Goal: Task Accomplishment & Management: Complete application form

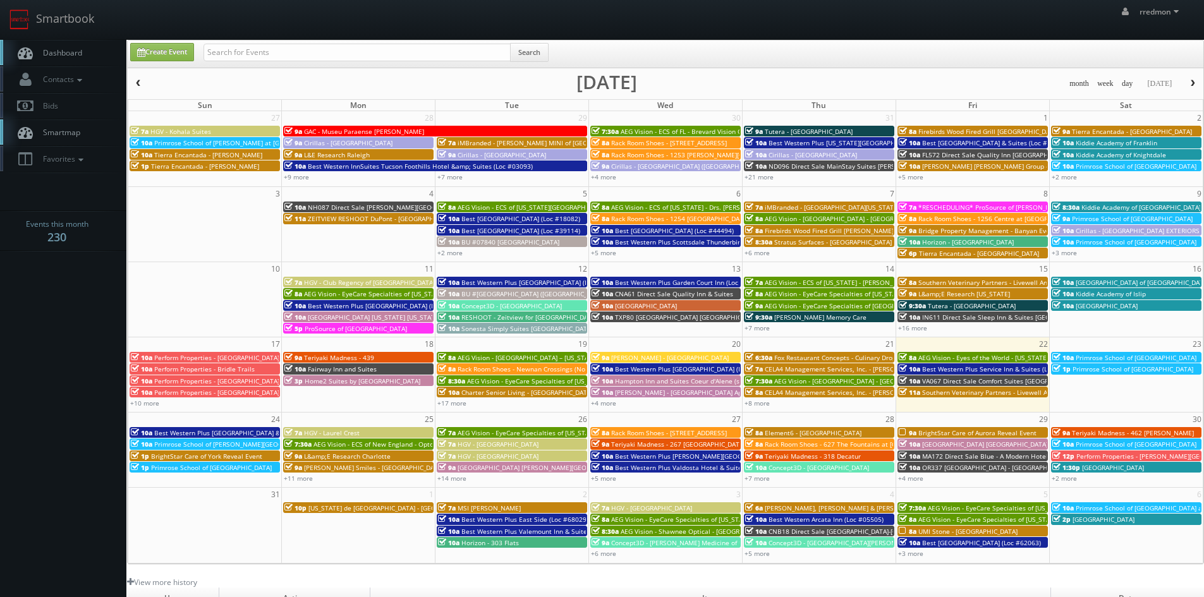
click at [216, 456] on span "BrightStar Care of York Reveal Event" at bounding box center [206, 456] width 111 height 9
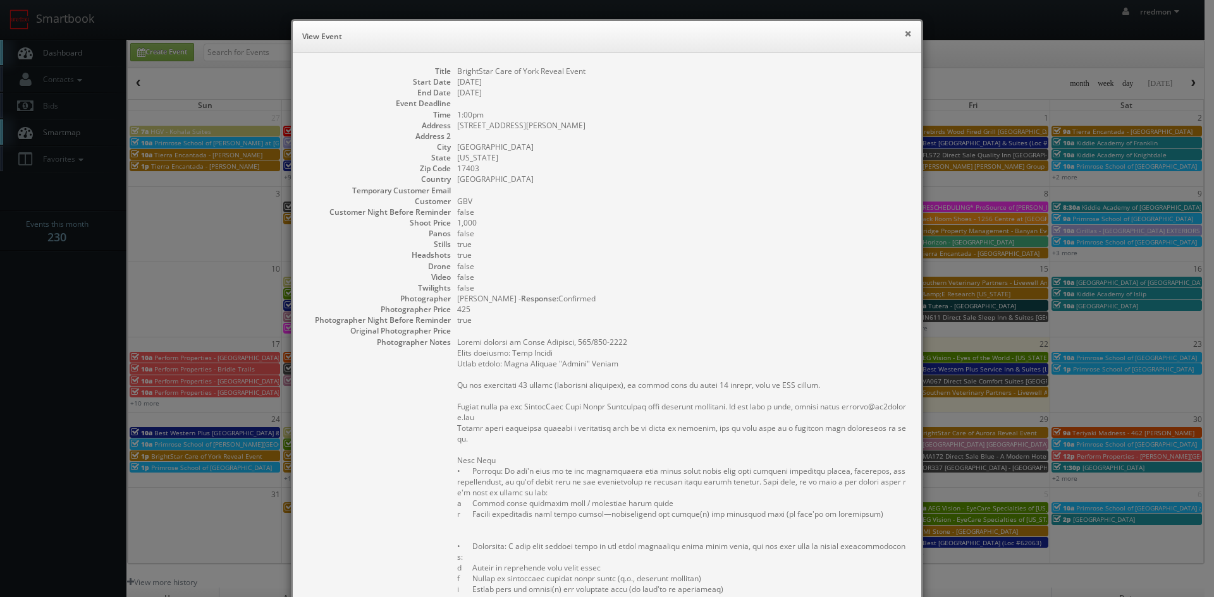
click at [905, 30] on button "×" at bounding box center [908, 33] width 8 height 9
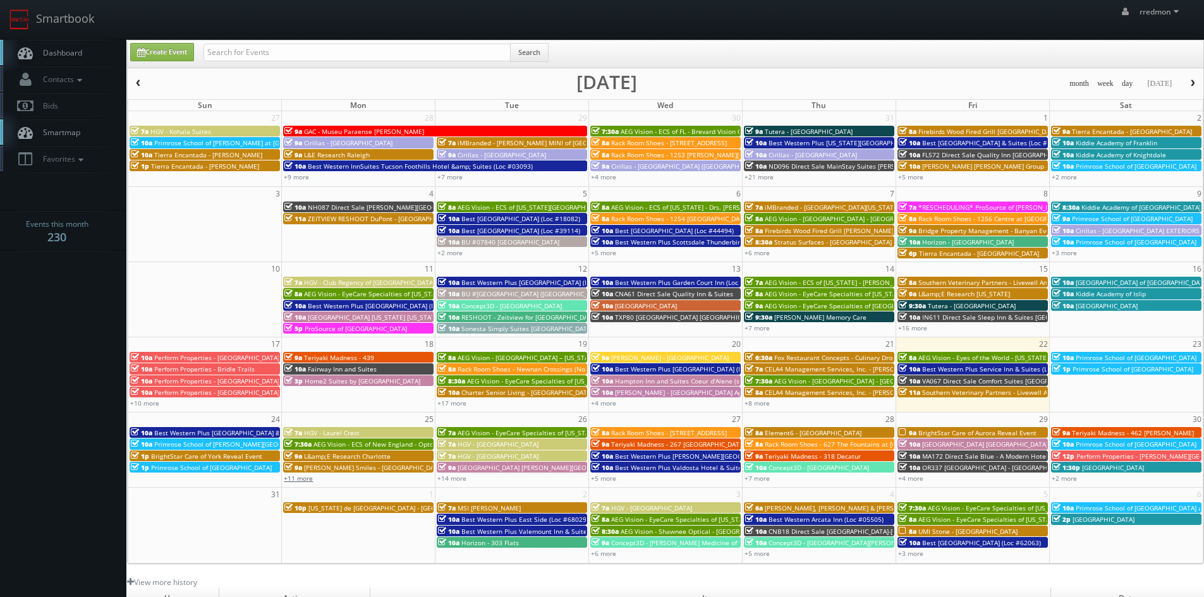
click at [308, 479] on link "+11 more" at bounding box center [298, 478] width 29 height 9
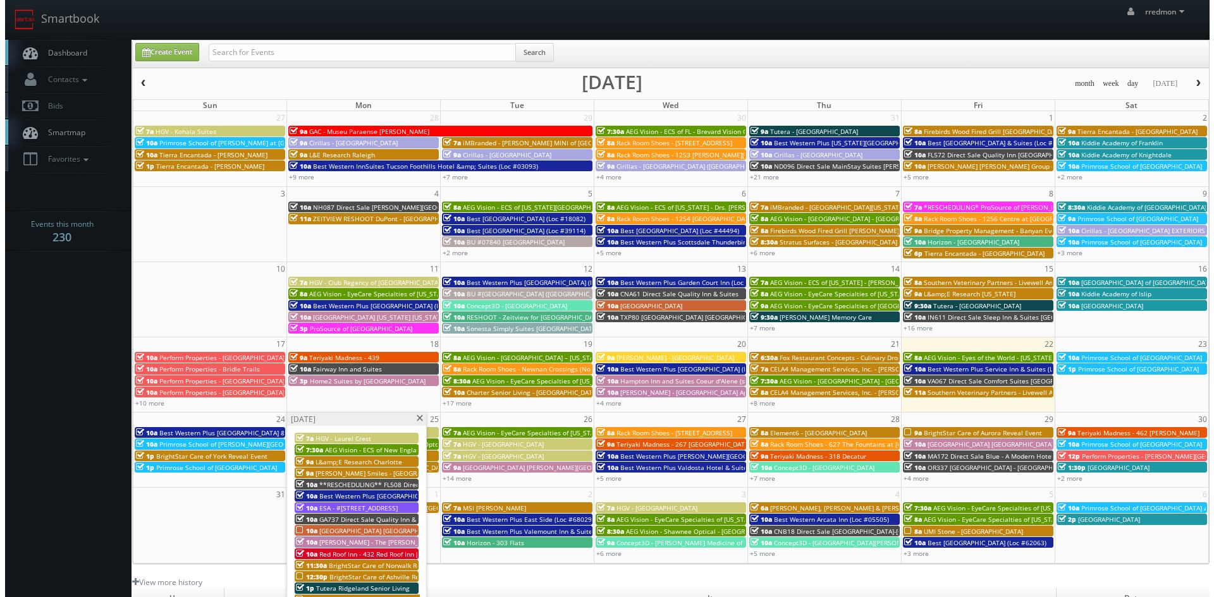
scroll to position [63, 0]
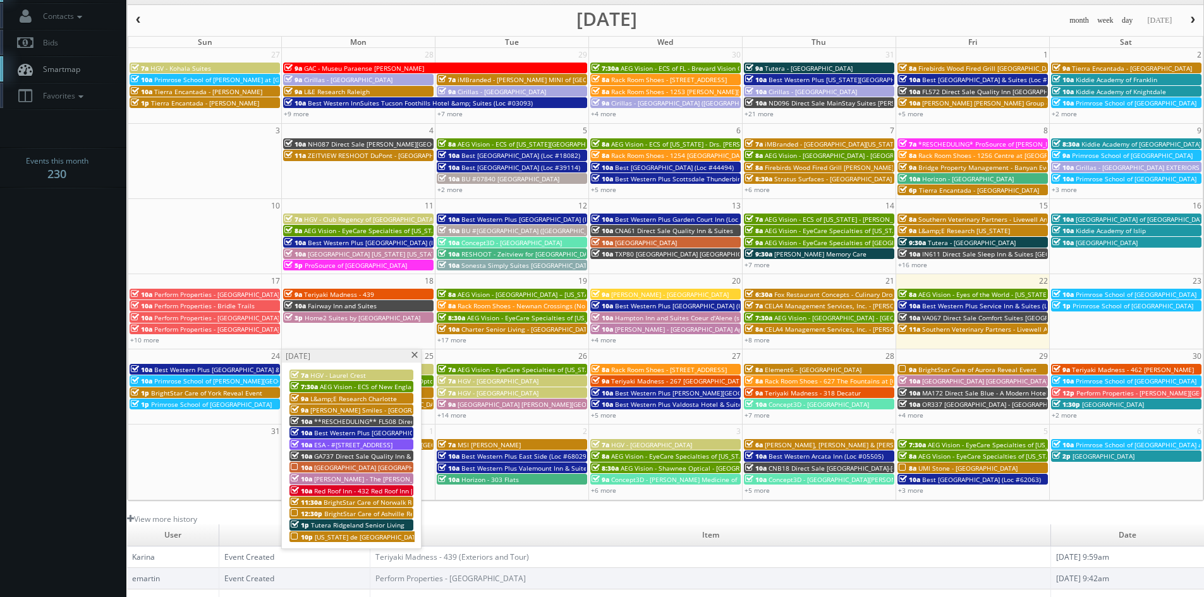
click at [353, 466] on span "[GEOGRAPHIC_DATA] [GEOGRAPHIC_DATA] - [GEOGRAPHIC_DATA]" at bounding box center [410, 467] width 193 height 9
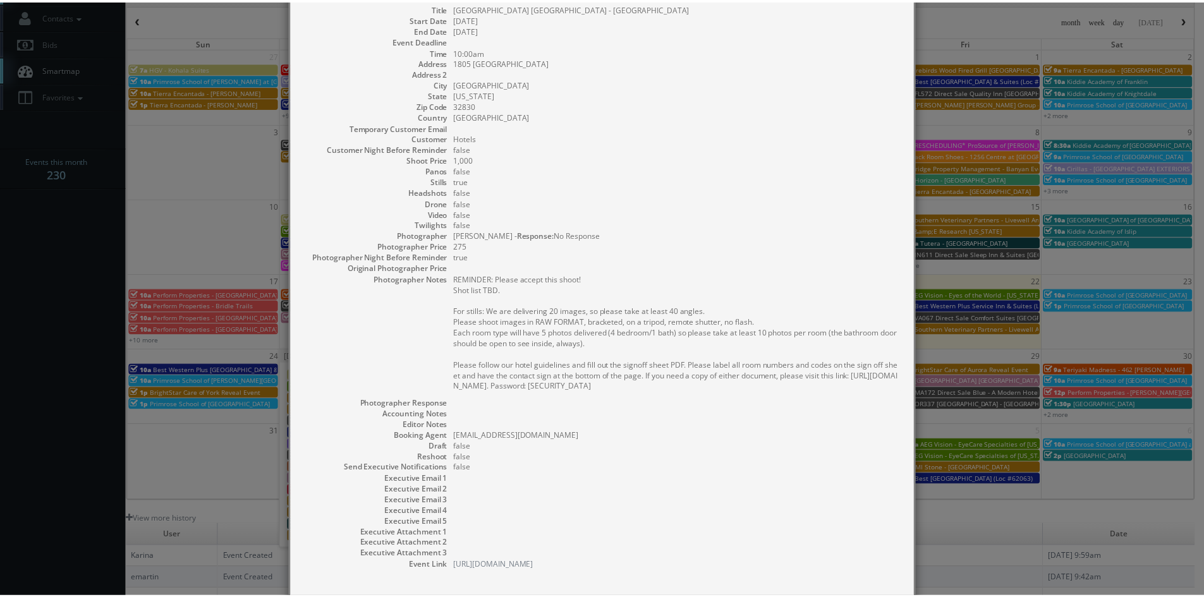
scroll to position [126, 0]
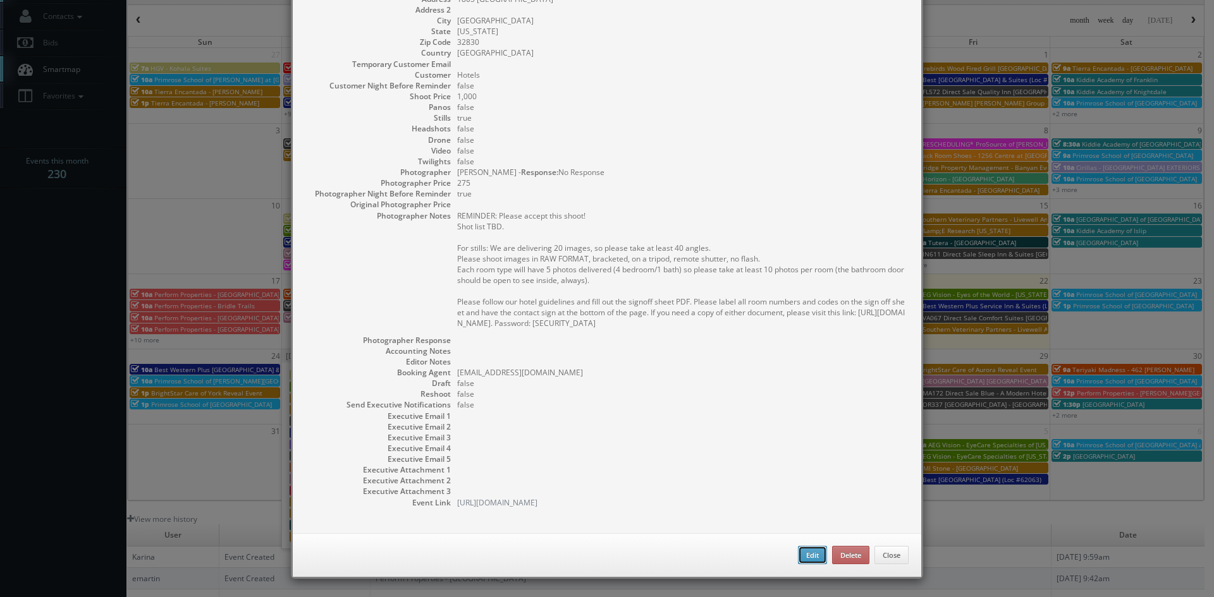
click at [801, 558] on button "Edit" at bounding box center [812, 555] width 29 height 19
type input "[GEOGRAPHIC_DATA] [GEOGRAPHIC_DATA] - [GEOGRAPHIC_DATA]"
type input "1805 Hotel Plaza Blvd"
type input "Lake Buena Vista"
type input "32830"
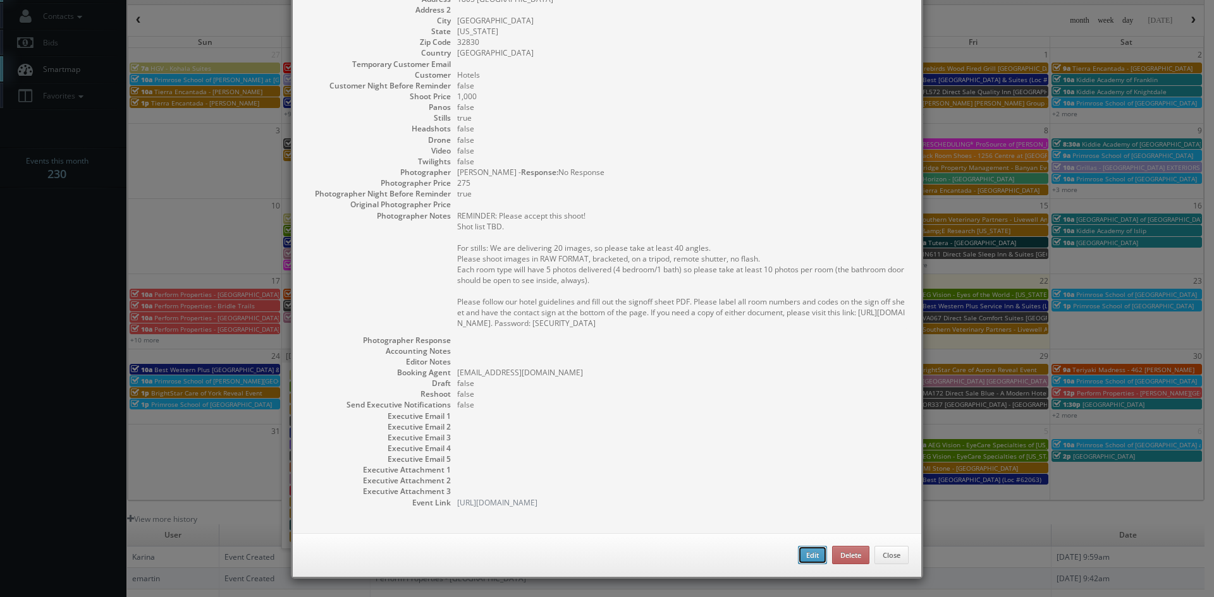
type input "1,000"
checkbox input "true"
type input "08/25/2025"
type input "10:00am"
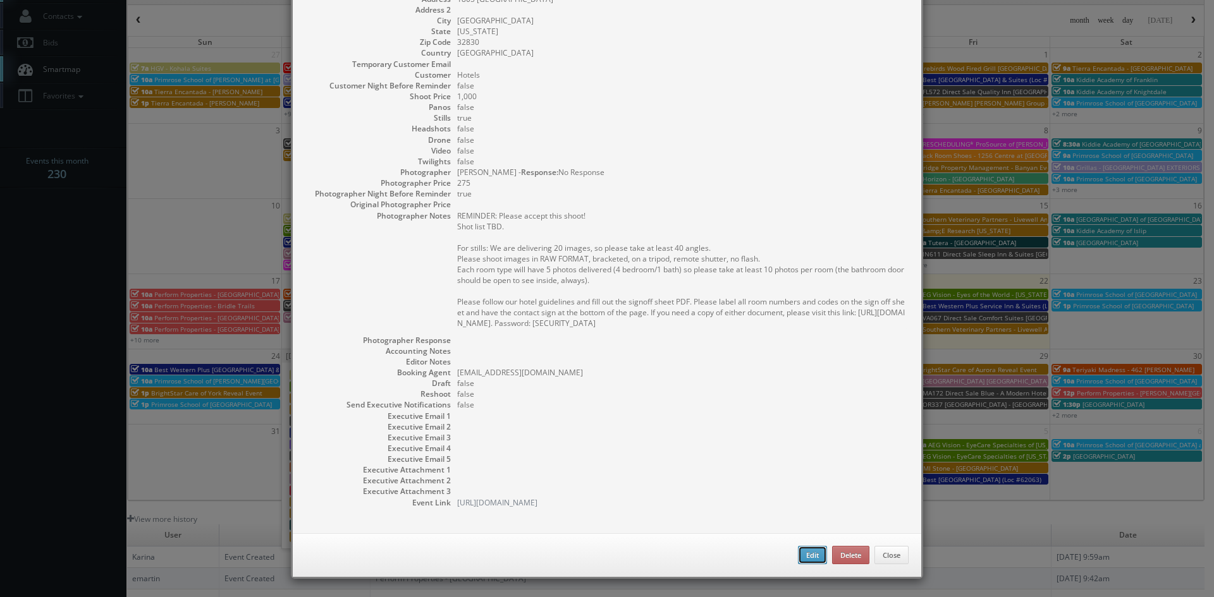
checkbox input "true"
type textarea "REMINDER: Please accept this shoot! Shot list TBD. For stills: We are deliverin…"
select select "[US_STATE]"
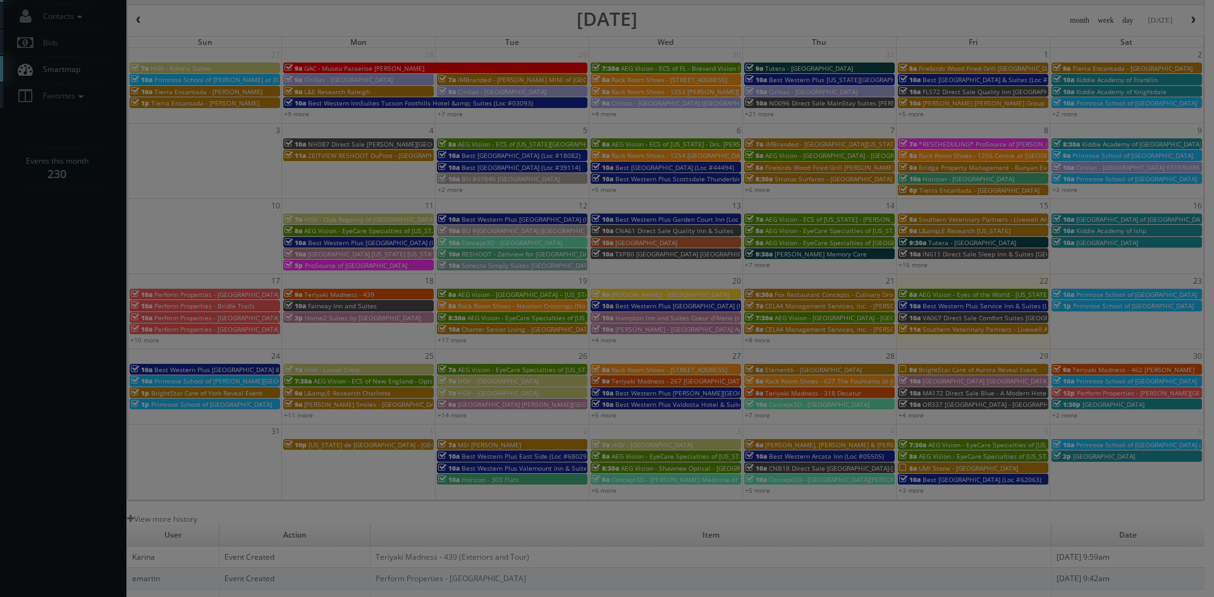
type input "1,000"
type input "275"
select select "fake1989@mg.cs3calendar.com"
select select "tonybrucecat@gmail.com"
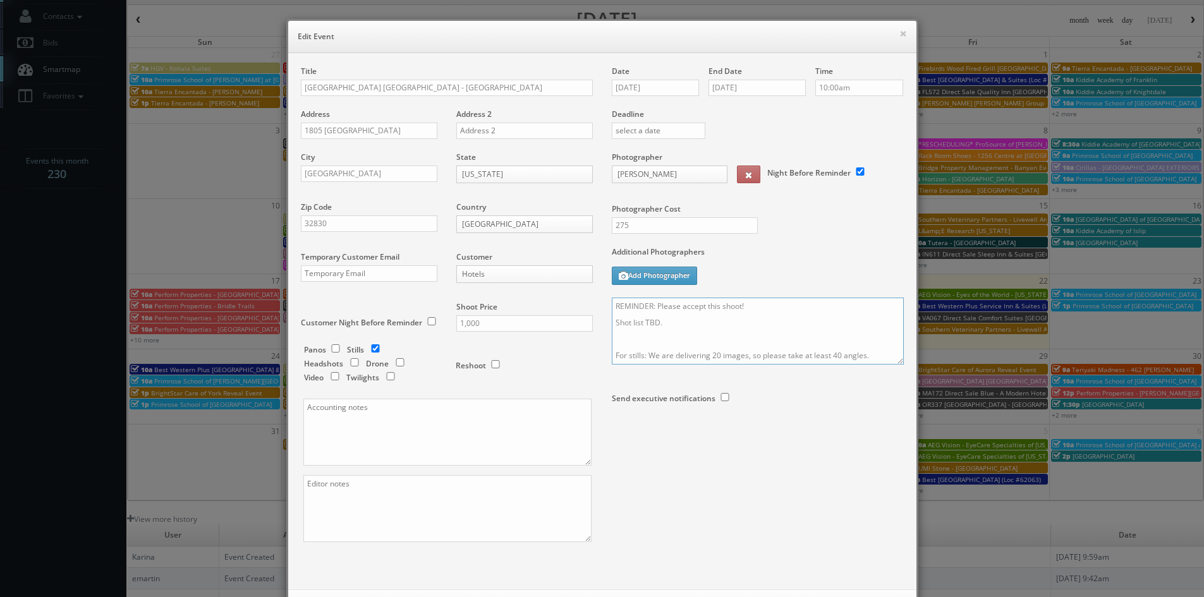
click at [754, 307] on textarea "REMINDER: Please accept this shoot! Shot list TBD. For stills: We are deliverin…" at bounding box center [758, 331] width 292 height 67
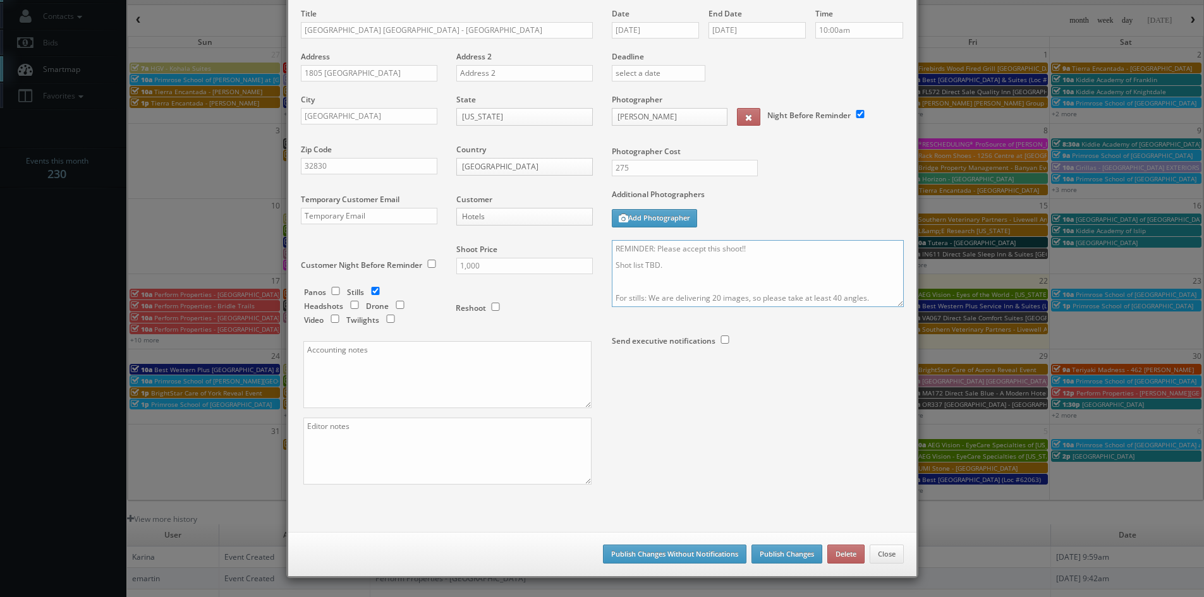
type textarea "REMINDER: Please accept this shoot!! Shot list TBD. For stills: We are deliveri…"
click at [783, 556] on button "Publish Changes" at bounding box center [787, 554] width 71 height 19
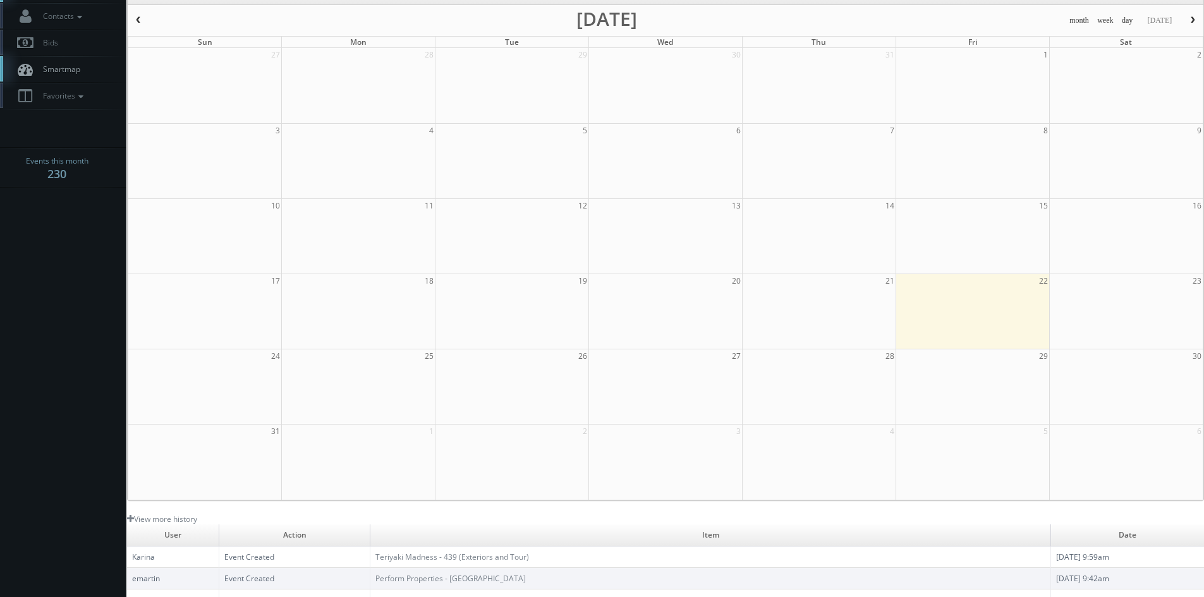
scroll to position [0, 0]
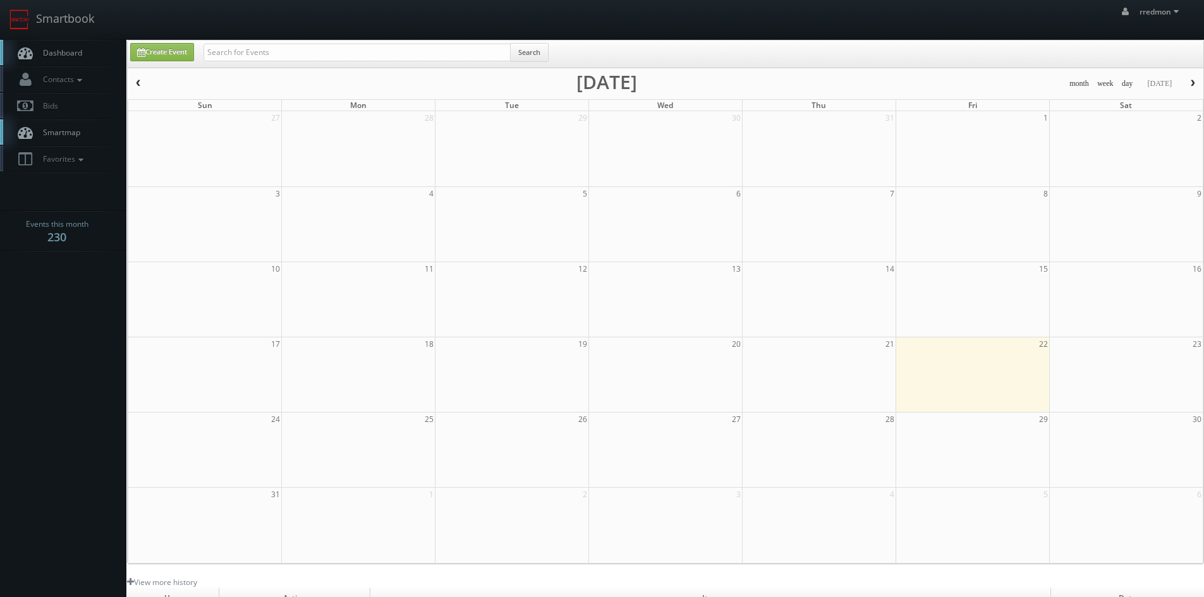
click at [65, 42] on link "Dashboard" at bounding box center [63, 53] width 126 height 26
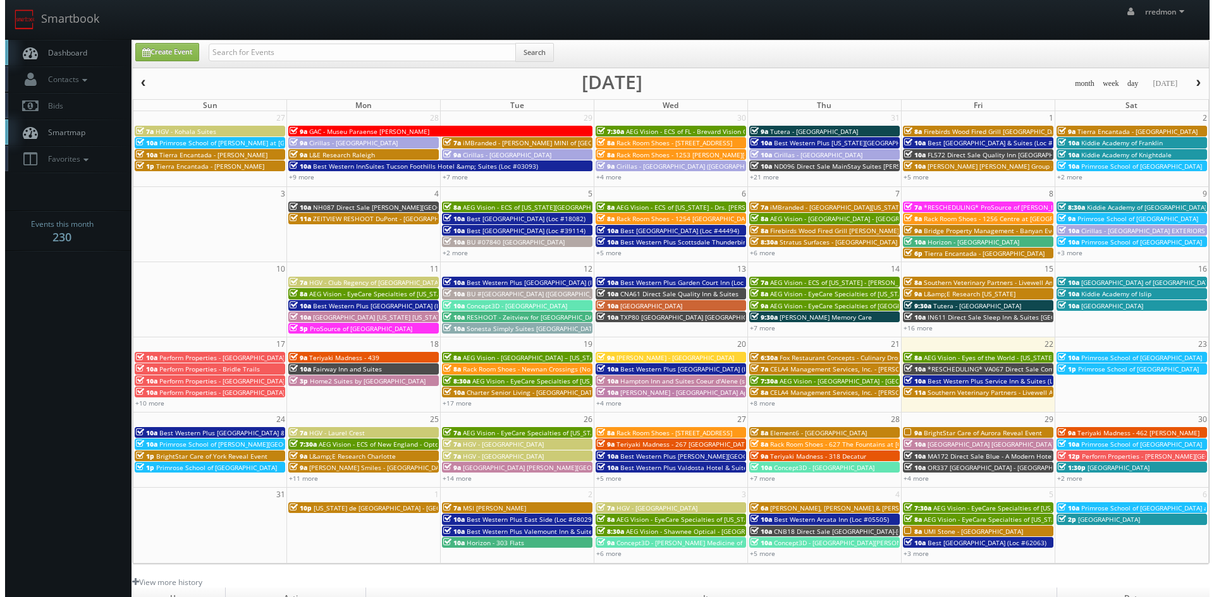
scroll to position [63, 0]
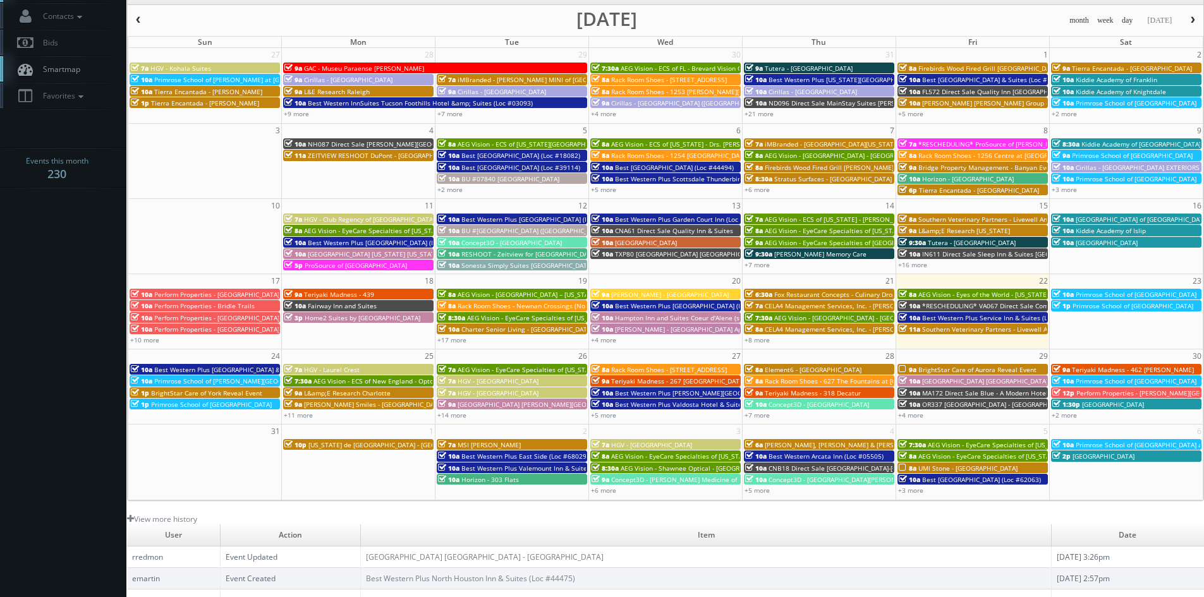
click at [963, 468] on span "UMI Stone - [GEOGRAPHIC_DATA]" at bounding box center [967, 468] width 99 height 9
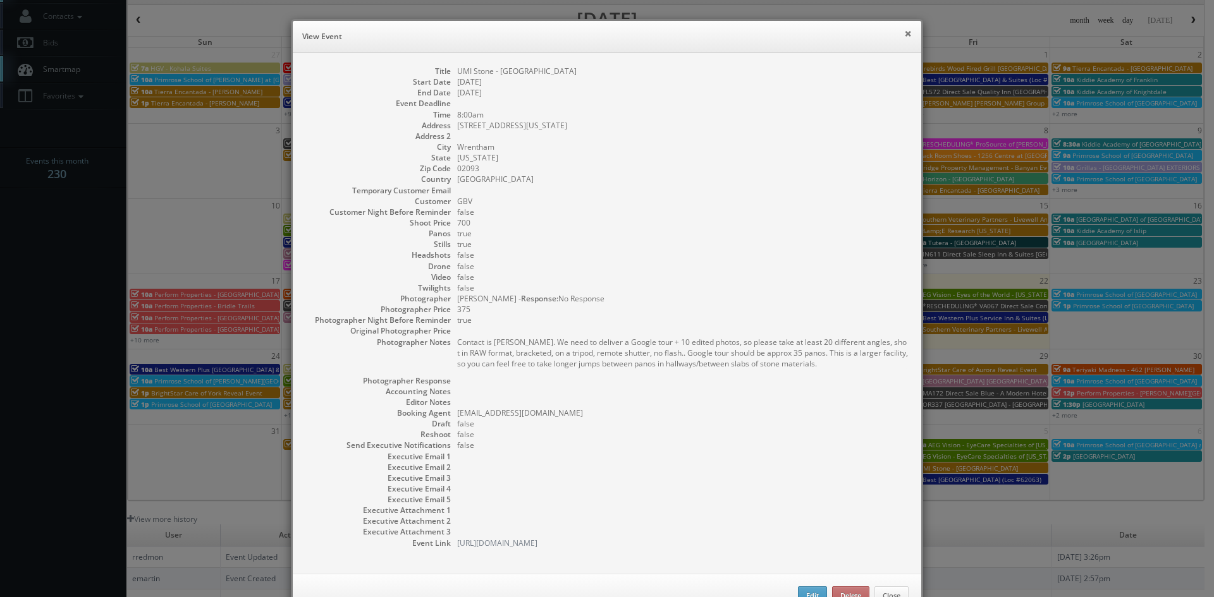
click at [904, 35] on button "×" at bounding box center [908, 33] width 8 height 9
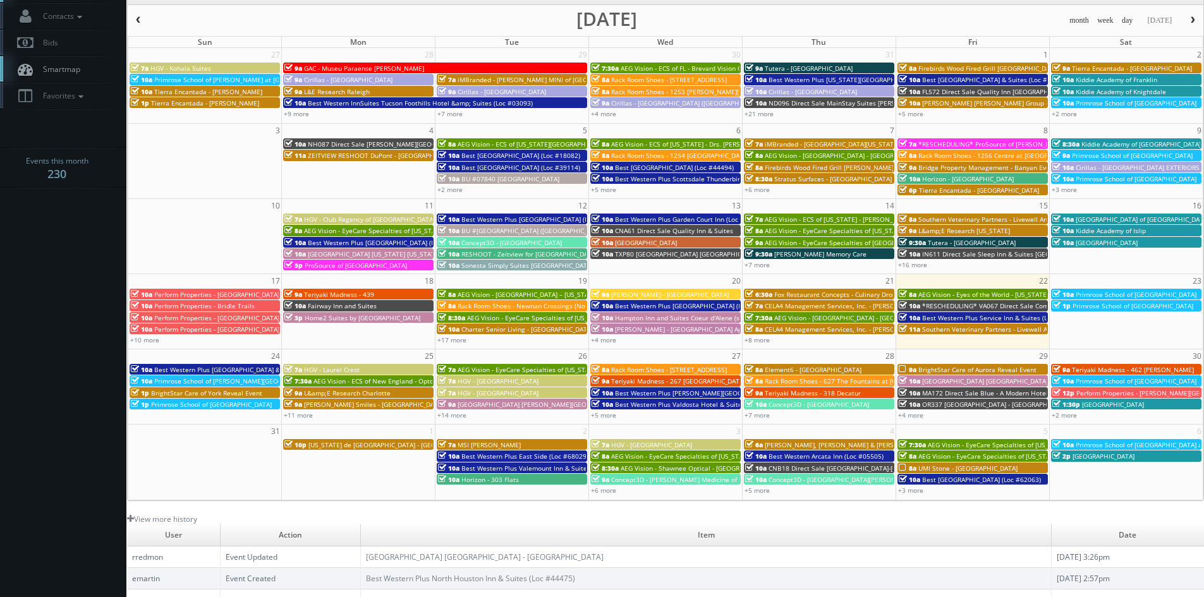
click at [959, 466] on span "UMI Stone - [GEOGRAPHIC_DATA]" at bounding box center [967, 468] width 99 height 9
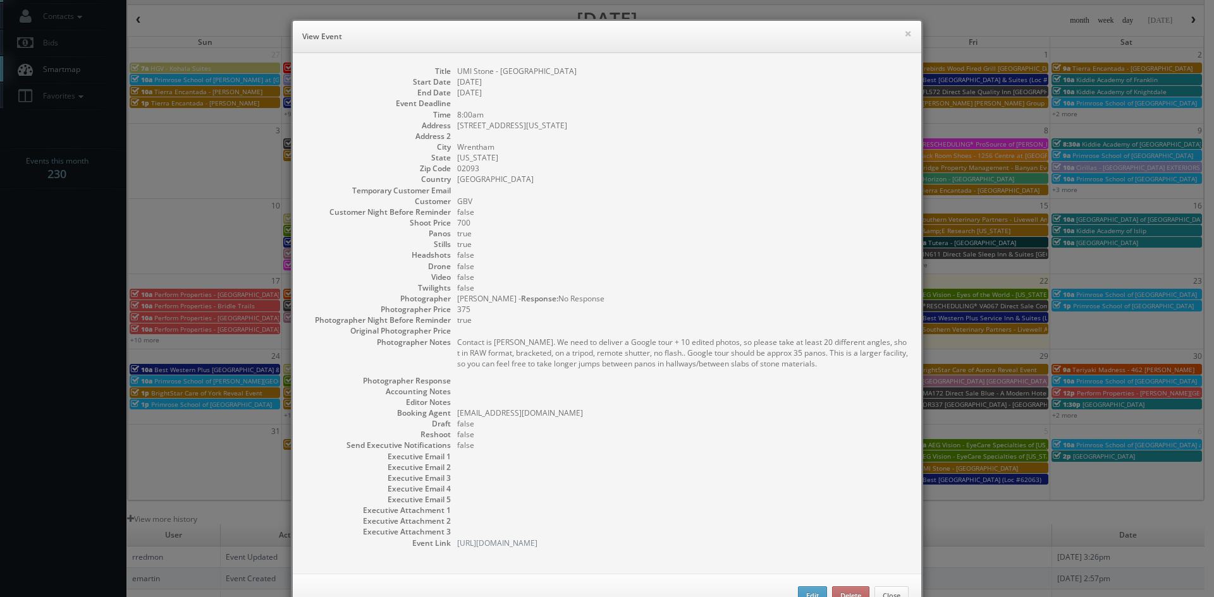
scroll to position [41, 0]
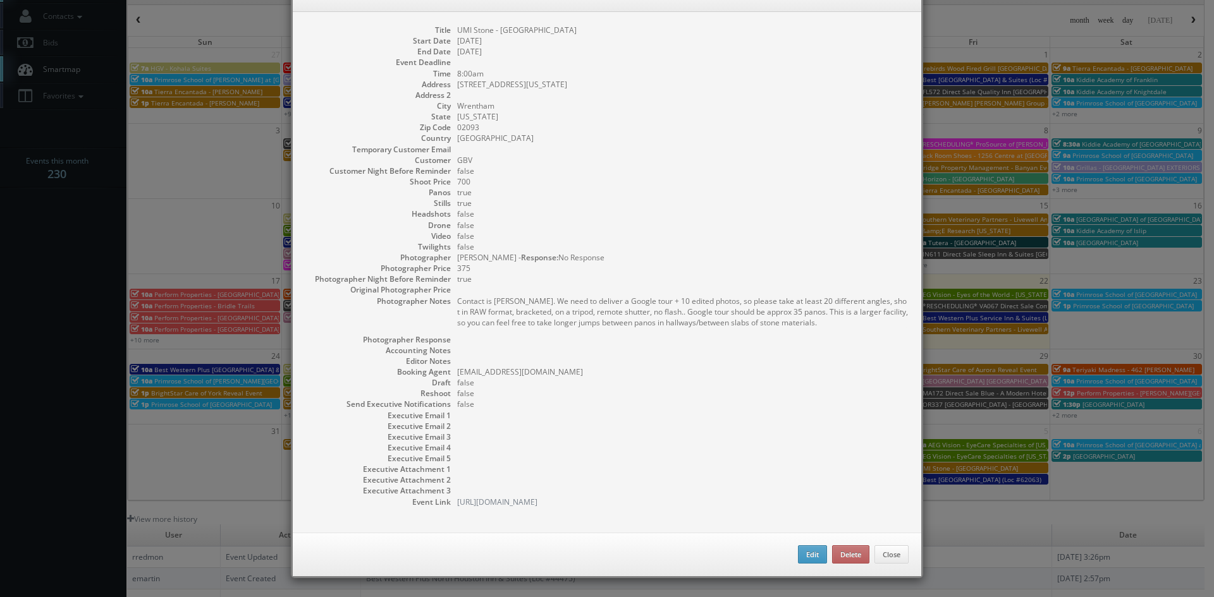
drag, startPoint x: 845, startPoint y: 324, endPoint x: 453, endPoint y: 303, distance: 392.5
click at [457, 303] on pre "Contact is Leyzcha Cerdeiros. We need to deliver a Google tour + 10 edited phot…" at bounding box center [682, 312] width 451 height 32
copy pre "Contact is Leyzcha Cerdeiros. We need to deliver a Google tour + 10 edited phot…"
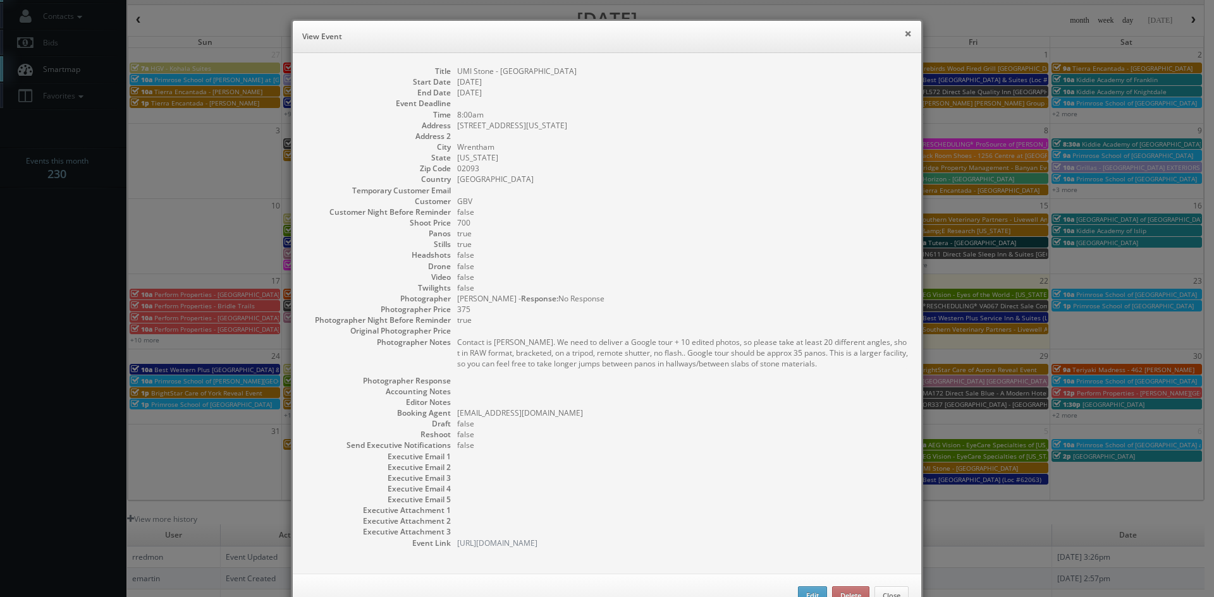
click at [904, 31] on button "×" at bounding box center [908, 33] width 8 height 9
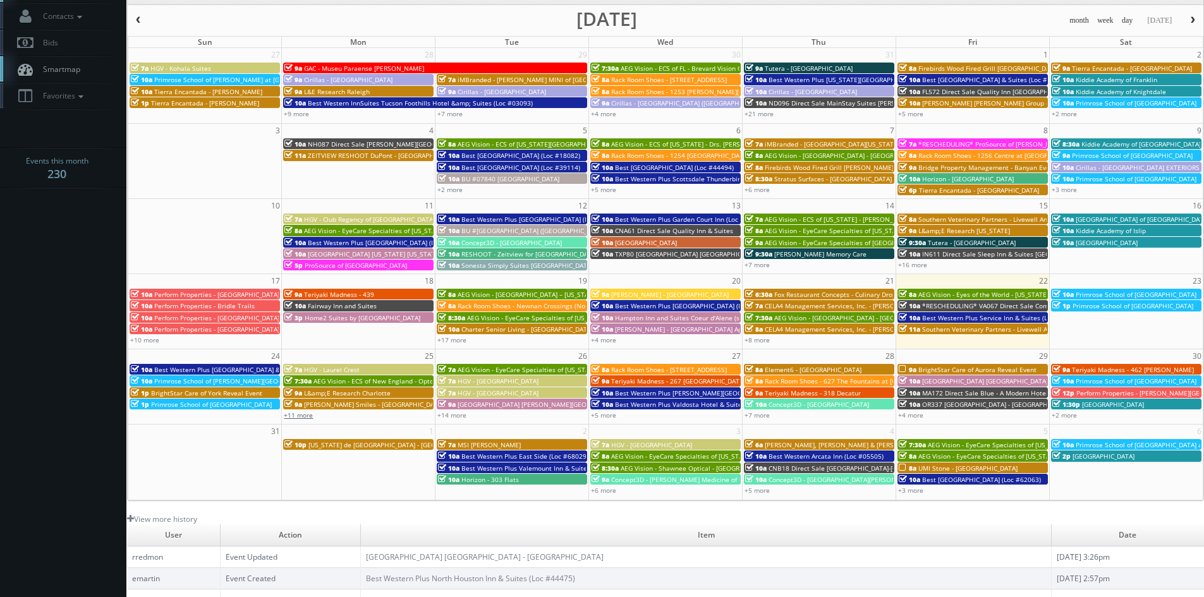
click at [298, 412] on link "+11 more" at bounding box center [298, 415] width 29 height 9
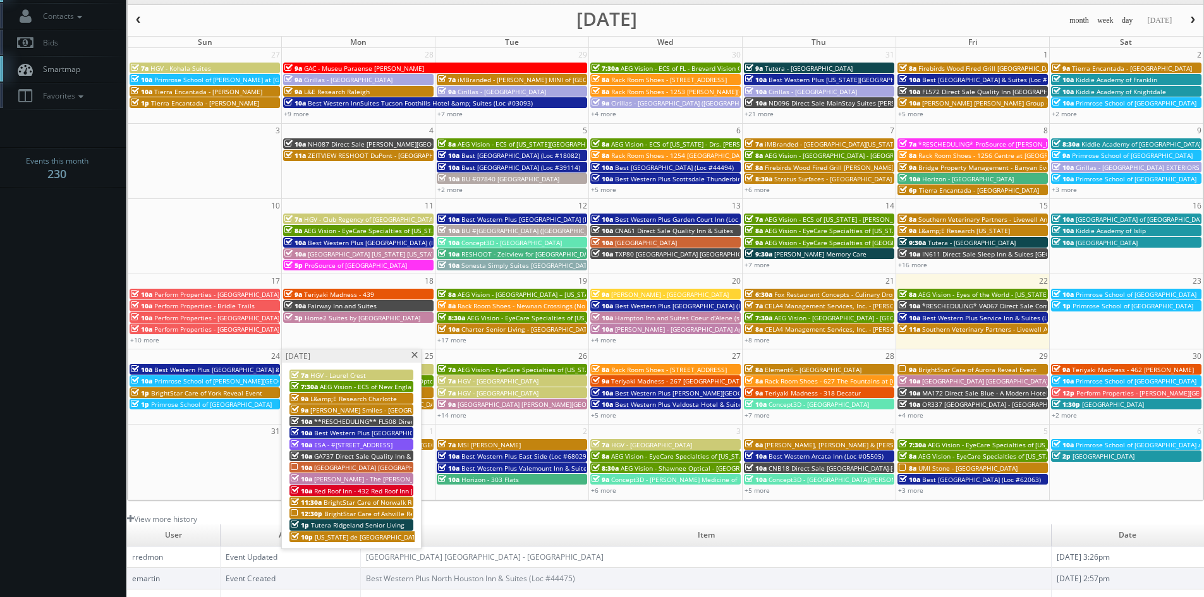
click at [359, 466] on span "[GEOGRAPHIC_DATA] [GEOGRAPHIC_DATA] - [GEOGRAPHIC_DATA]" at bounding box center [410, 467] width 193 height 9
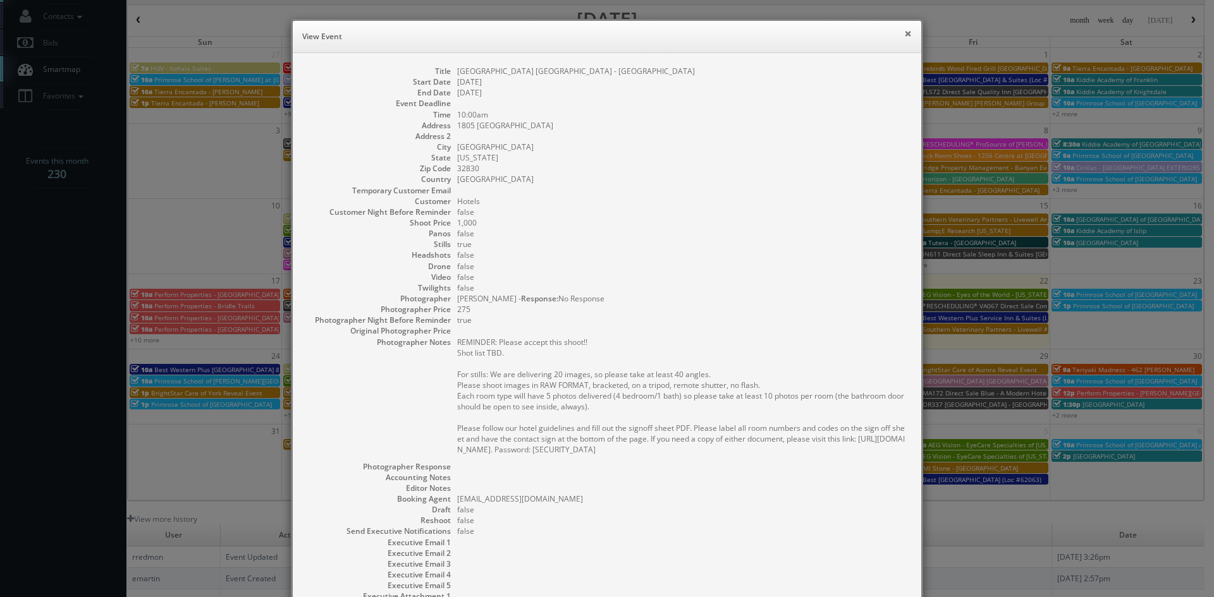
click at [904, 33] on button "×" at bounding box center [908, 33] width 8 height 9
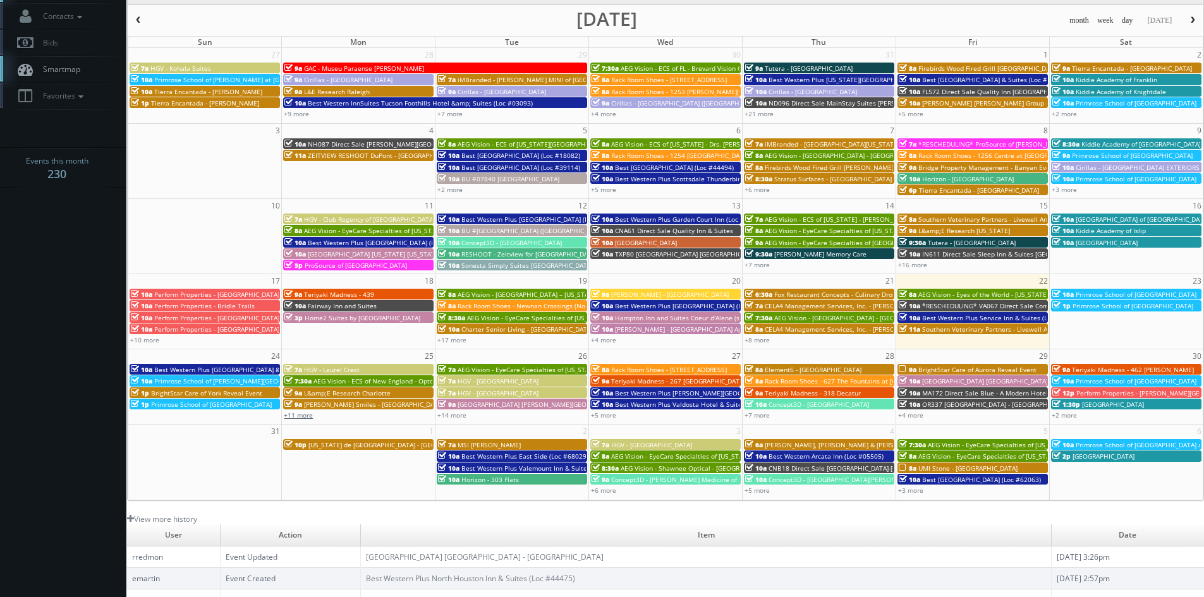
click at [306, 417] on link "+11 more" at bounding box center [298, 415] width 29 height 9
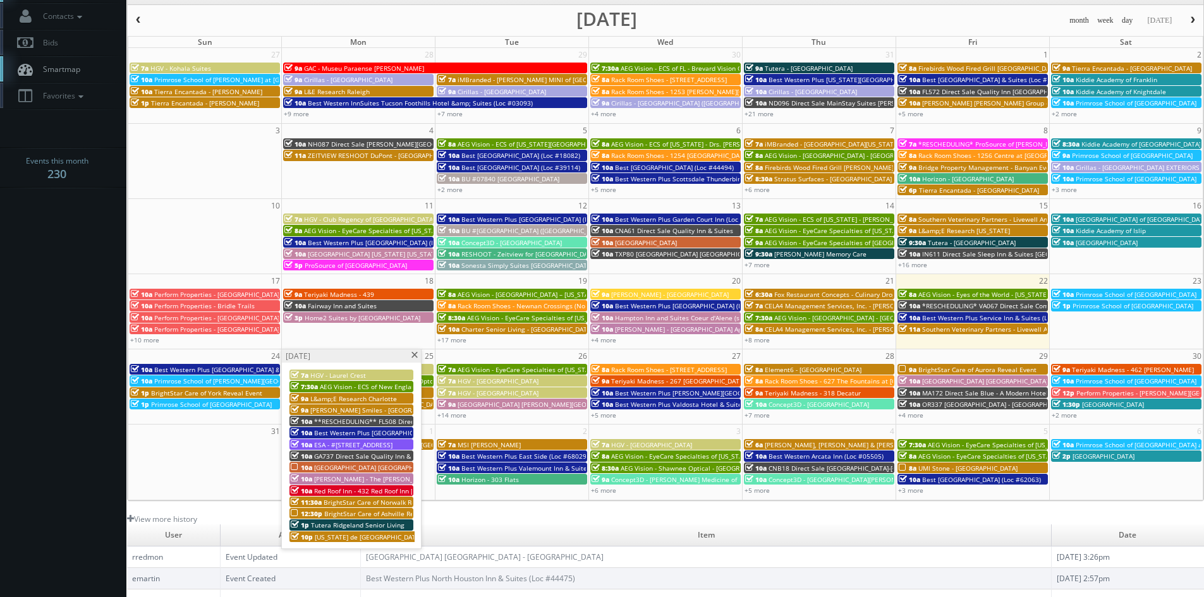
click at [374, 513] on span "BrightStar Care of Ashville Reveal Event" at bounding box center [384, 513] width 121 height 9
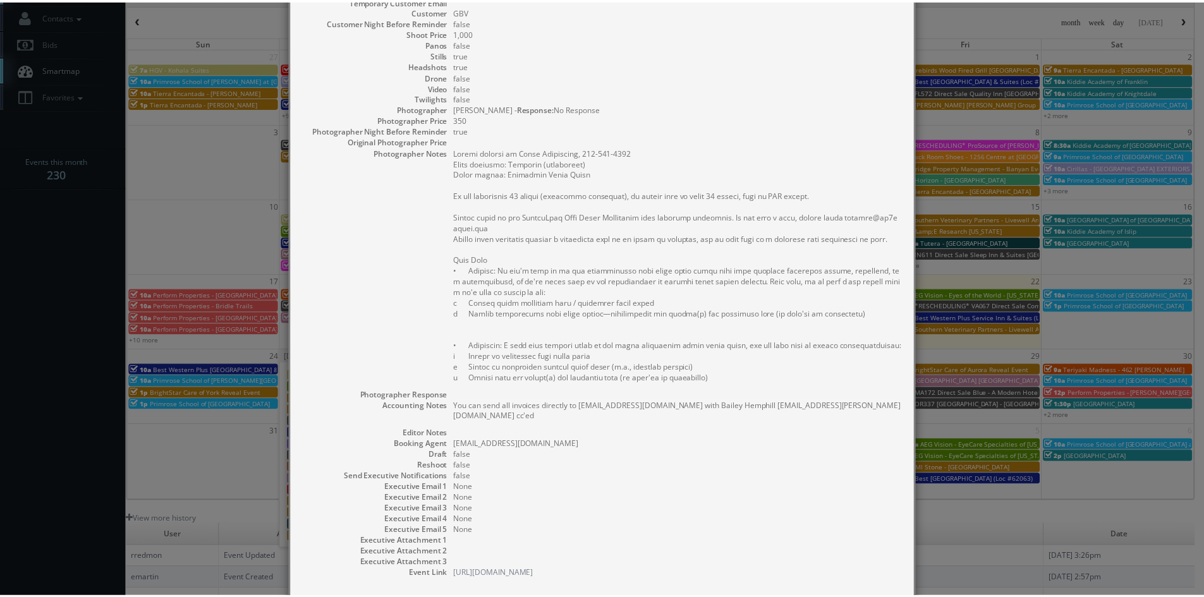
scroll to position [253, 0]
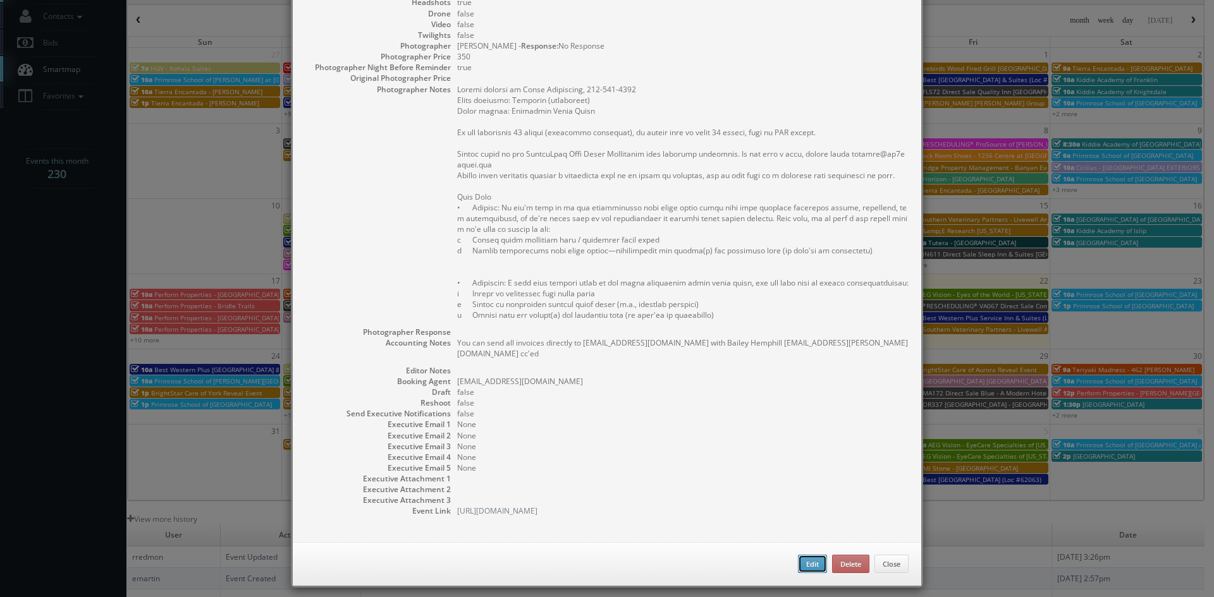
click at [810, 565] on button "Edit" at bounding box center [812, 564] width 29 height 19
type input "BrightStar Care of Ashville Reveal Event"
type input "48 Biltmore Ave"
type input "Asheville"
type input "28801"
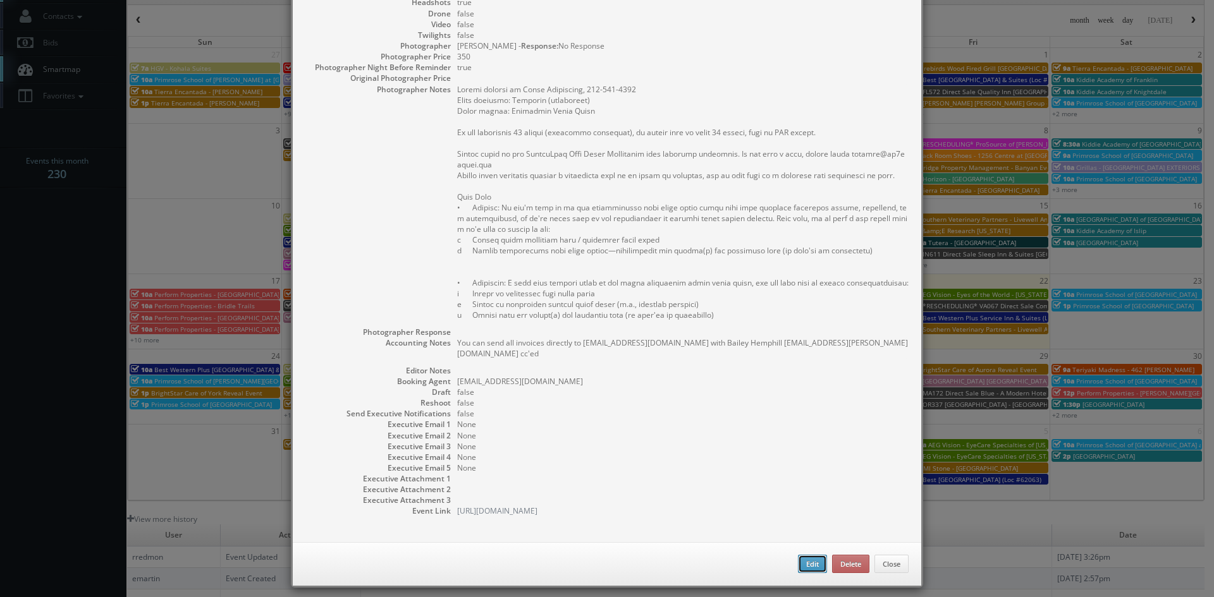
type input "1,000"
checkbox input "true"
type textarea "You can send all invoices directly to ap@brightstarcare.com with Bailey Hemphil…"
type input "08/25/2025"
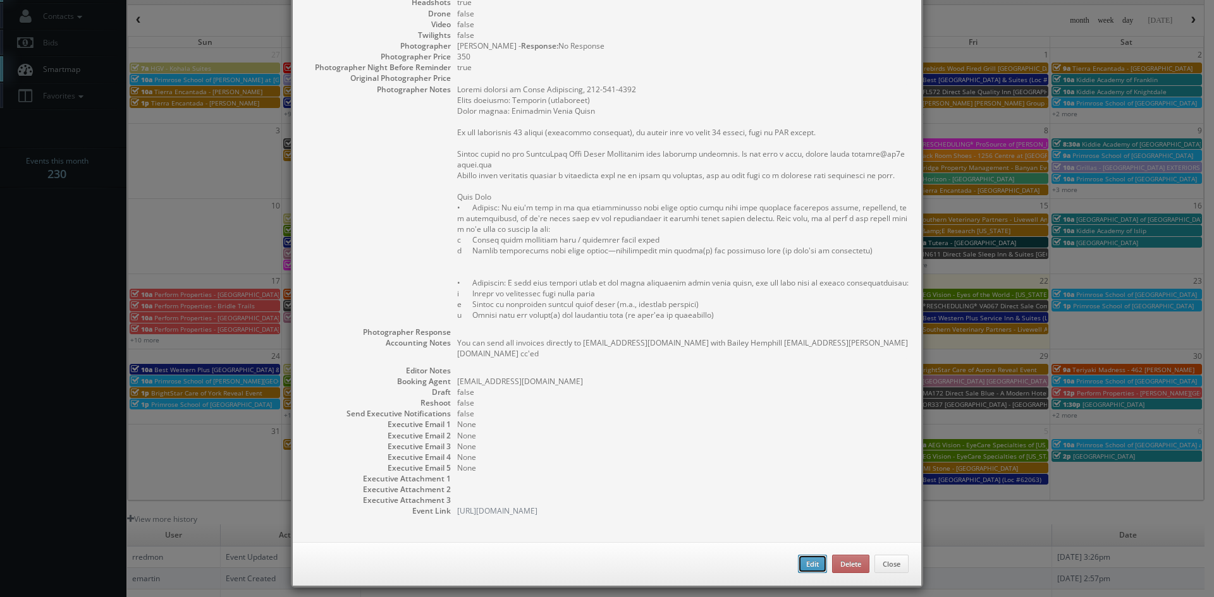
type input "08/25/2025"
type input "12:30pm"
checkbox input "true"
type textarea "Onsite contact is Scott Glicksburg, 828-255-1733 Event location: Chestnut (rest…"
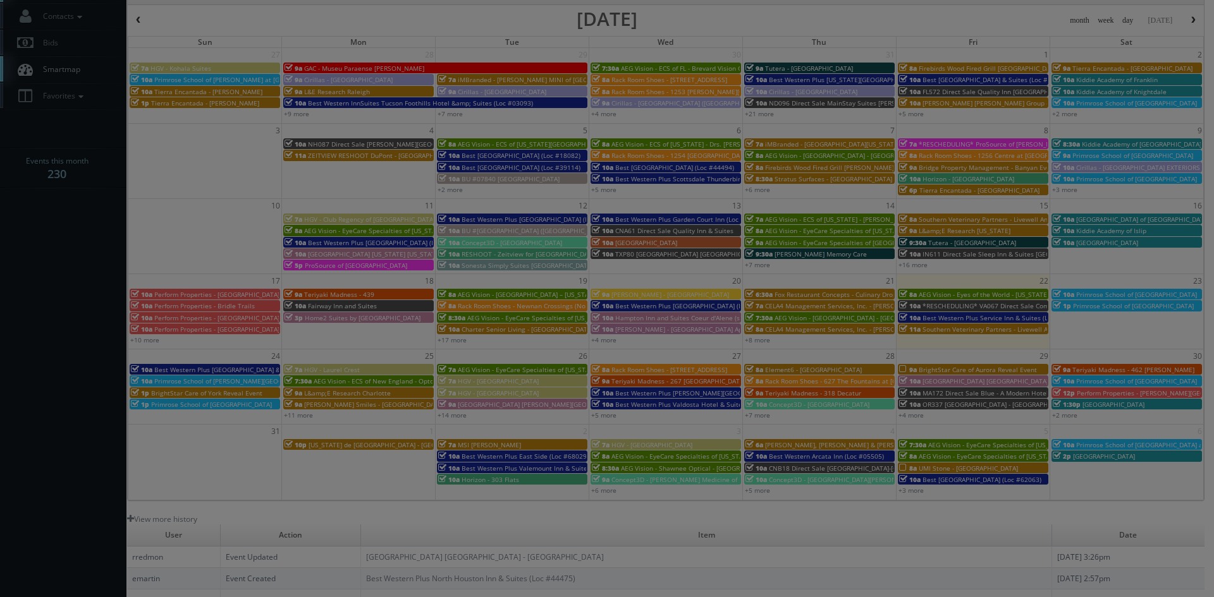
type input "1,000"
type input "350"
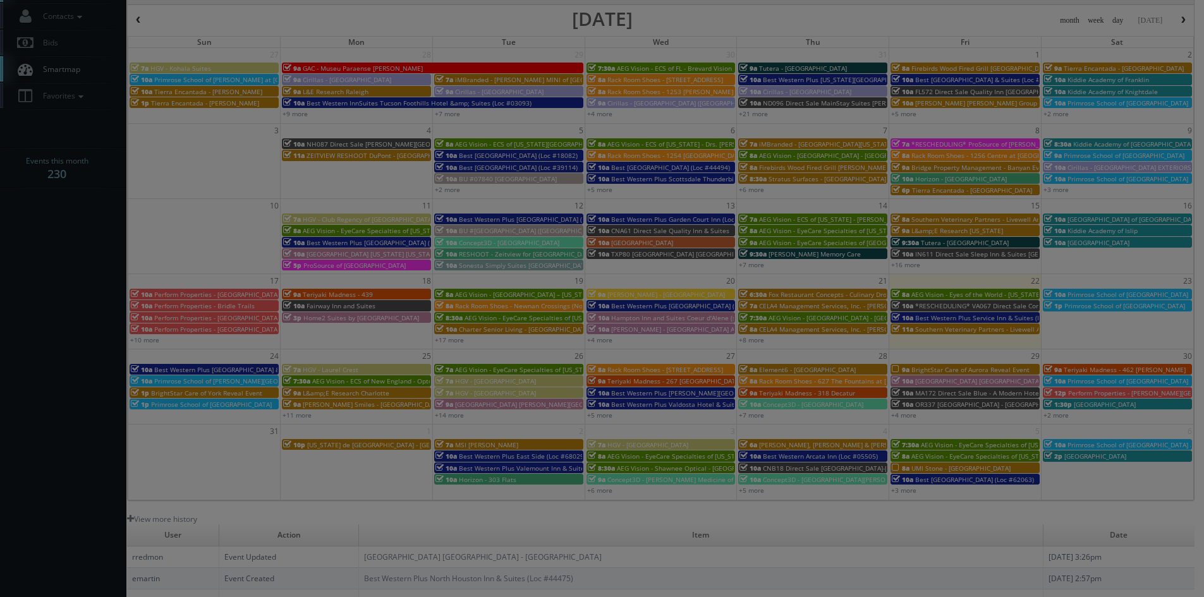
select select "fake72@mg.cs3calendar.com"
select select "info@showandtalecreative.com"
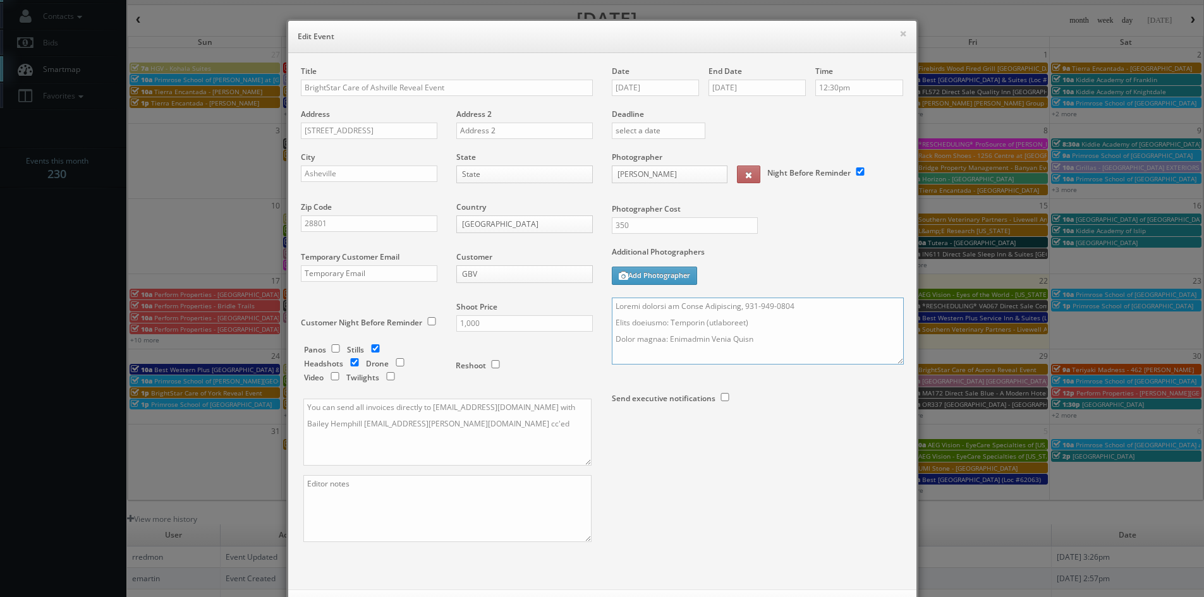
click at [612, 307] on textarea at bounding box center [758, 331] width 292 height 67
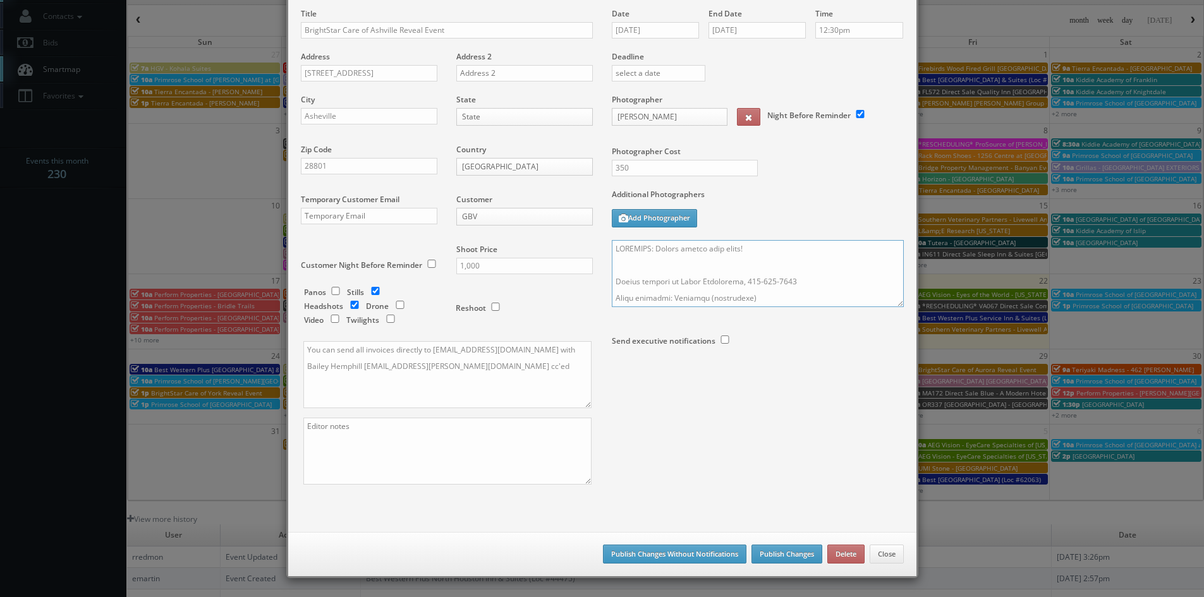
type textarea "REMINDER: Please accept this shoot! Onsite contact is Scott Glicksburg, 828-255…"
click at [777, 555] on button "Publish Changes" at bounding box center [787, 554] width 71 height 19
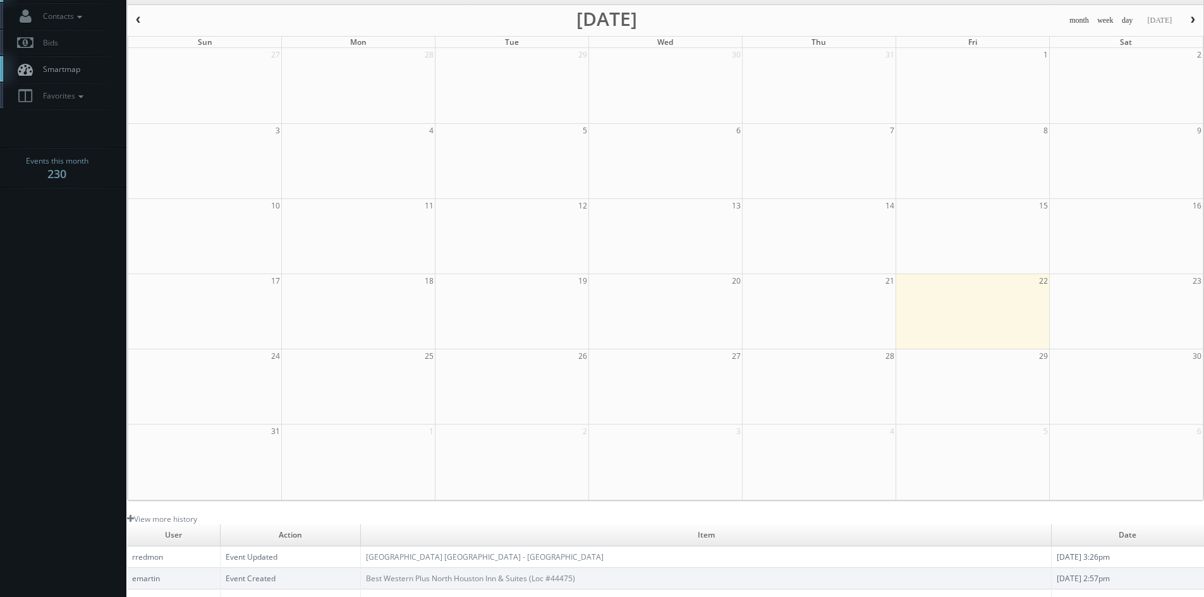
scroll to position [0, 0]
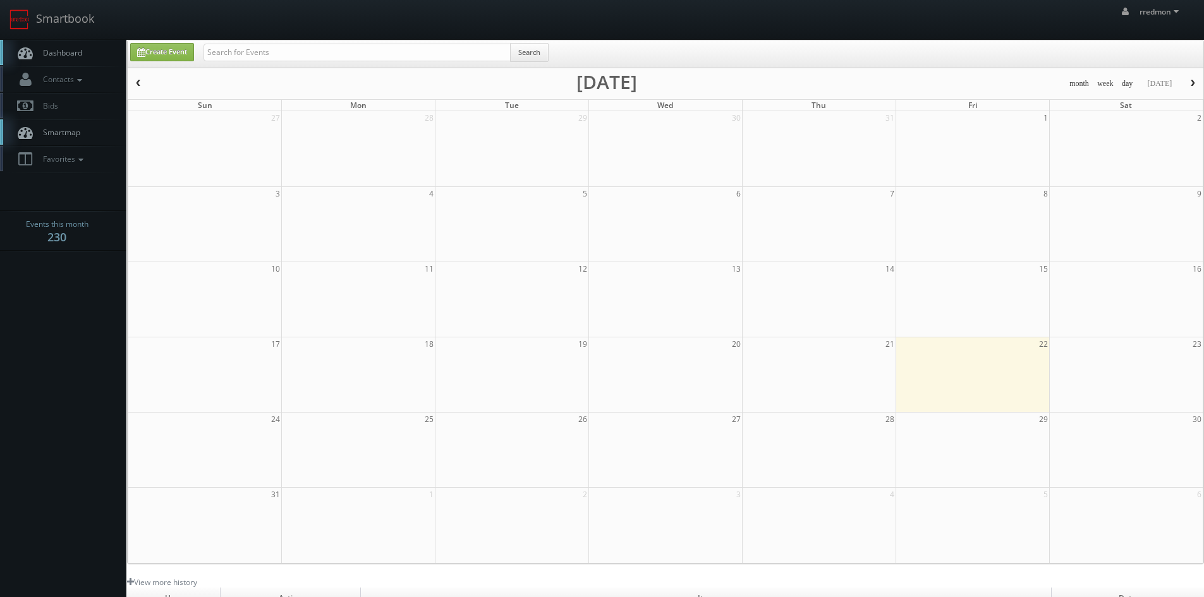
click at [69, 54] on span "Dashboard" at bounding box center [60, 52] width 46 height 11
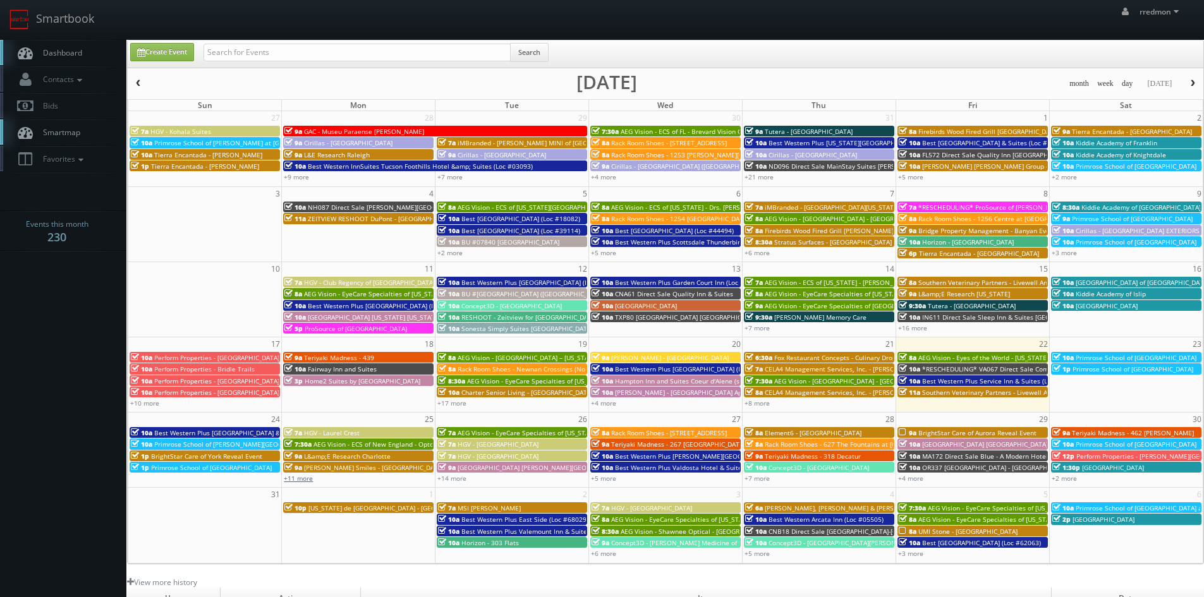
click at [306, 477] on link "+11 more" at bounding box center [298, 478] width 29 height 9
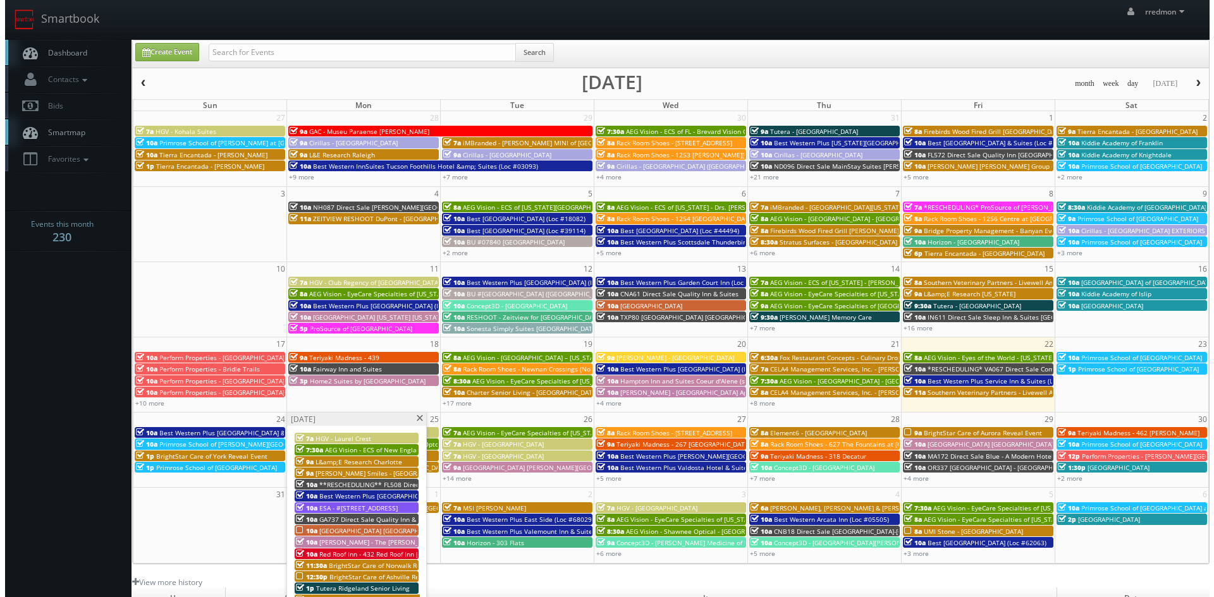
scroll to position [63, 0]
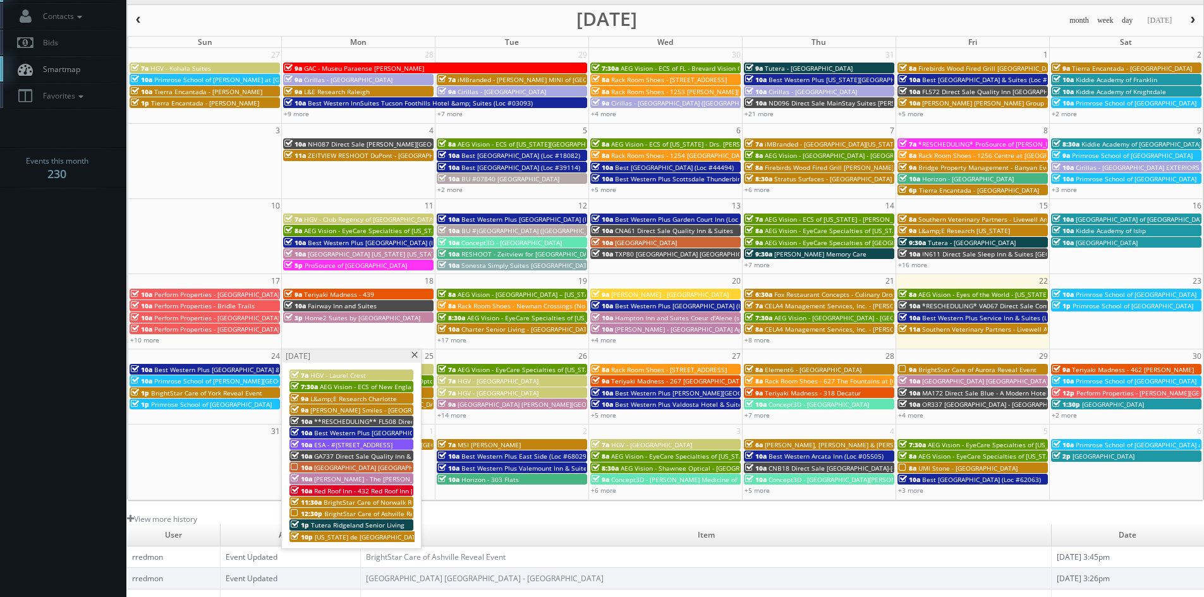
click at [397, 513] on span "BrightStar Care of Ashville Reveal Event" at bounding box center [384, 513] width 121 height 9
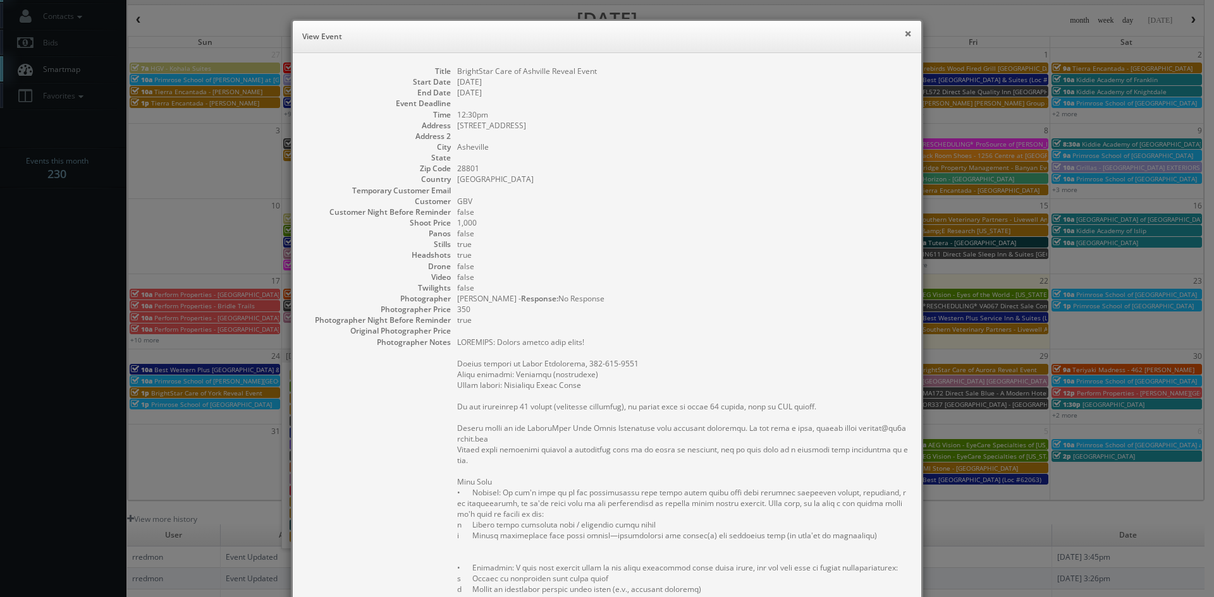
click at [904, 34] on button "×" at bounding box center [908, 33] width 8 height 9
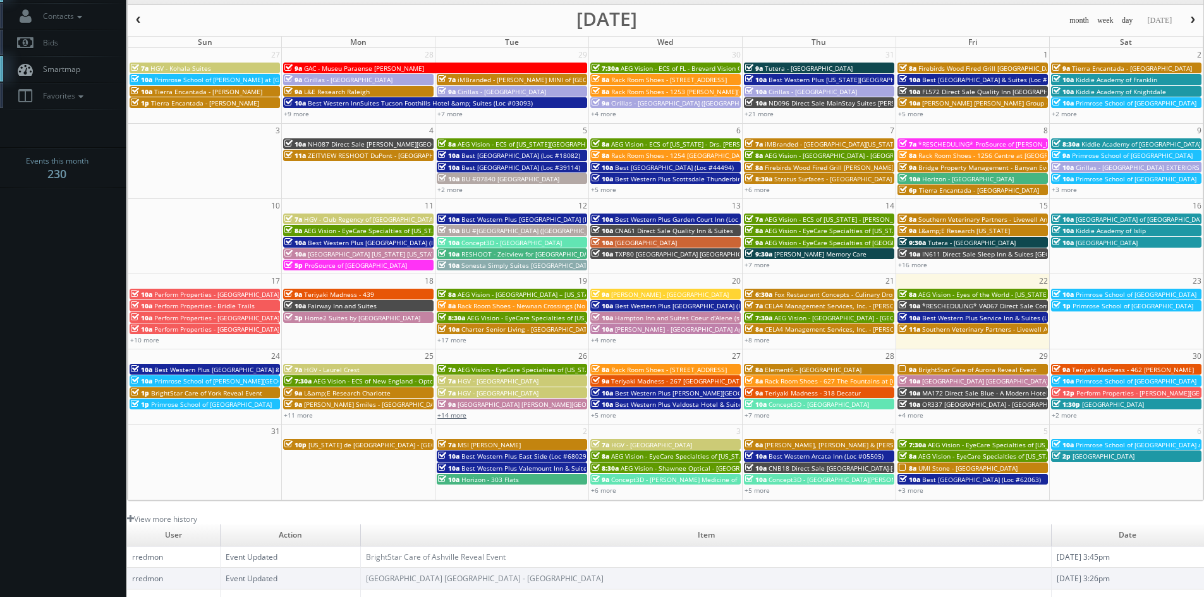
click at [449, 413] on link "+14 more" at bounding box center [451, 415] width 29 height 9
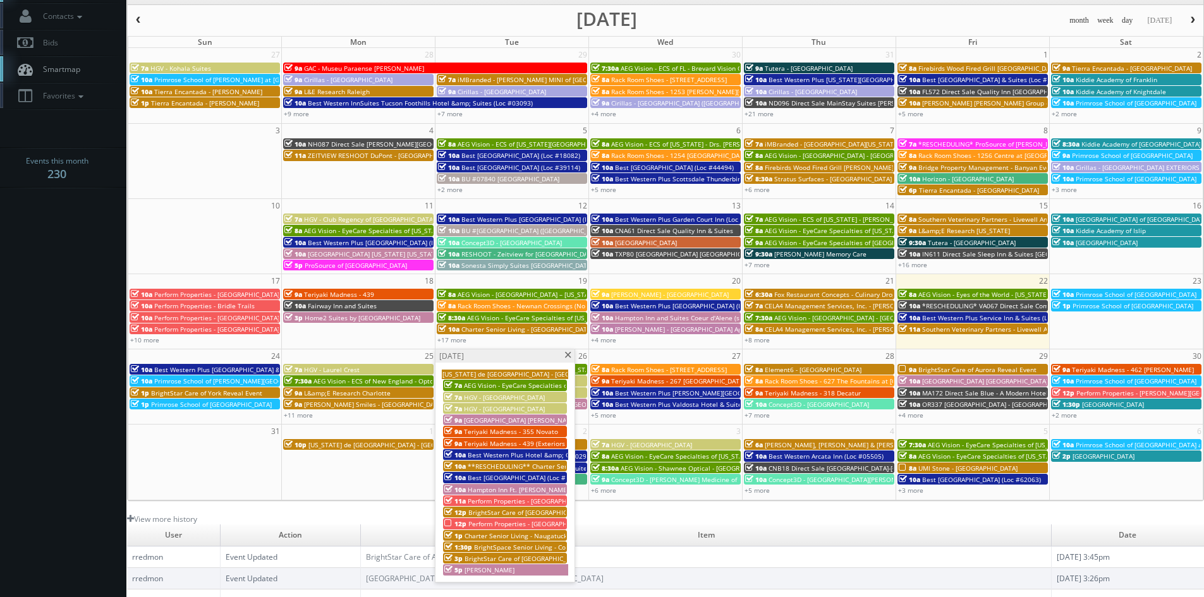
click at [539, 520] on span "Perform Properties - [GEOGRAPHIC_DATA]" at bounding box center [530, 524] width 125 height 9
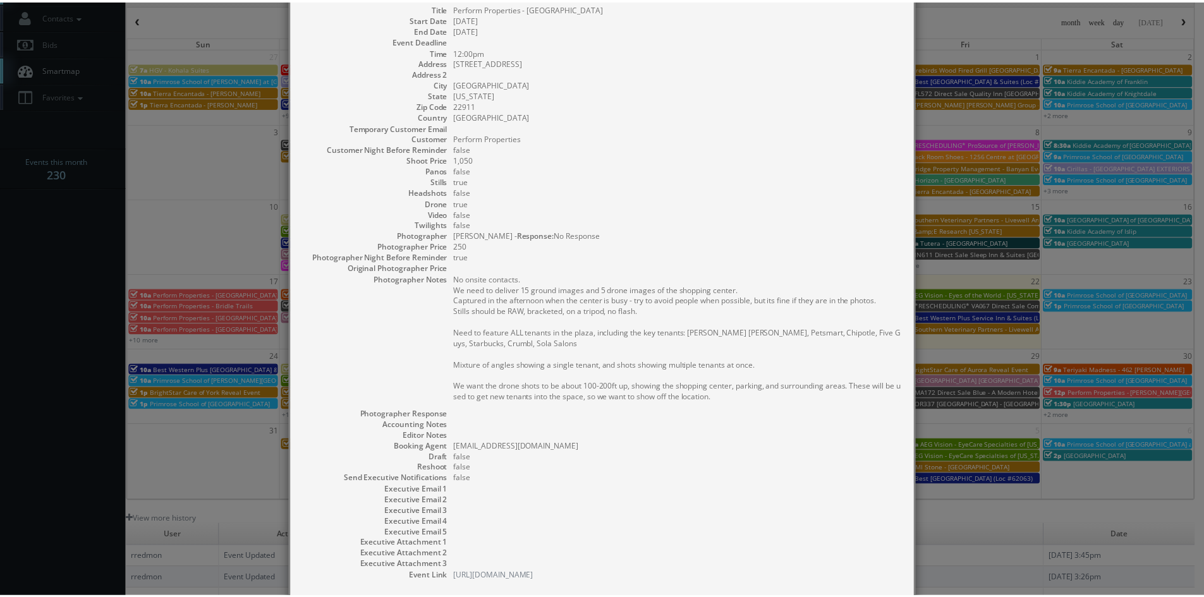
scroll to position [126, 0]
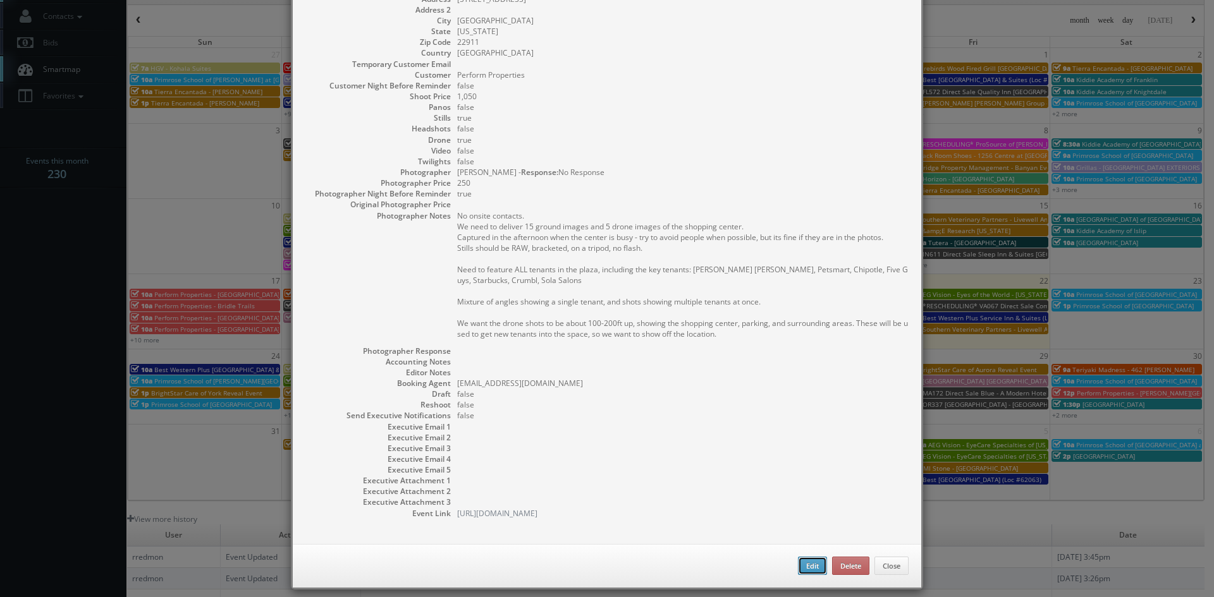
click at [798, 563] on button "Edit" at bounding box center [812, 566] width 29 height 19
type input "Perform Properties - [GEOGRAPHIC_DATA]"
type input "159 Community Street"
type input "Charlottesville"
type input "22911"
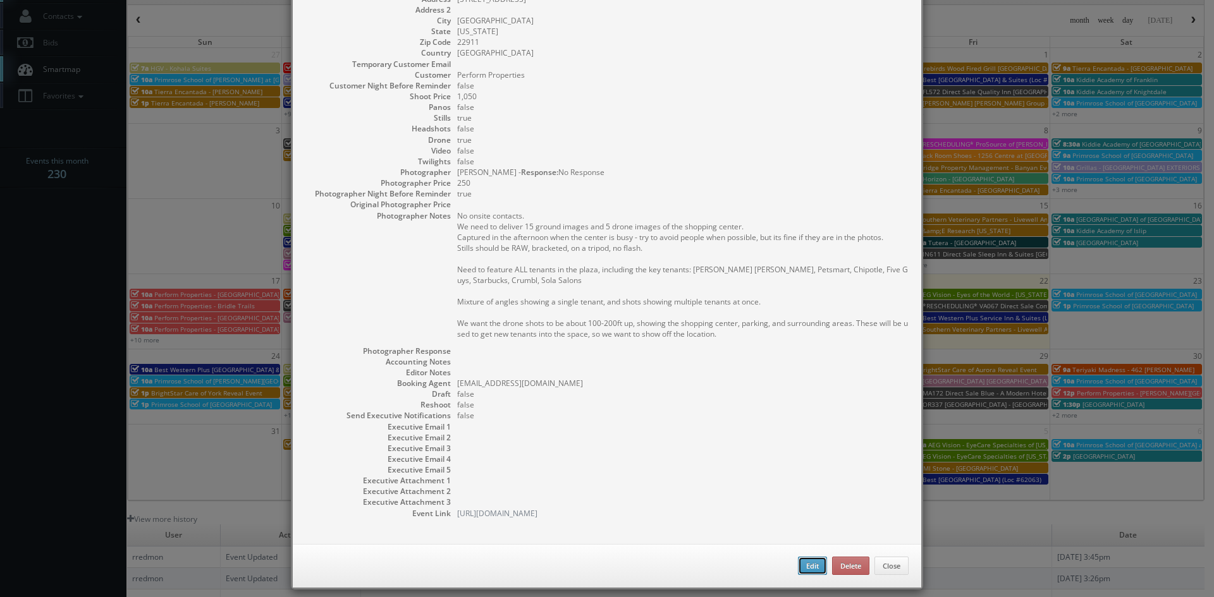
type input "1,050"
checkbox input "true"
type input "08/26/2025"
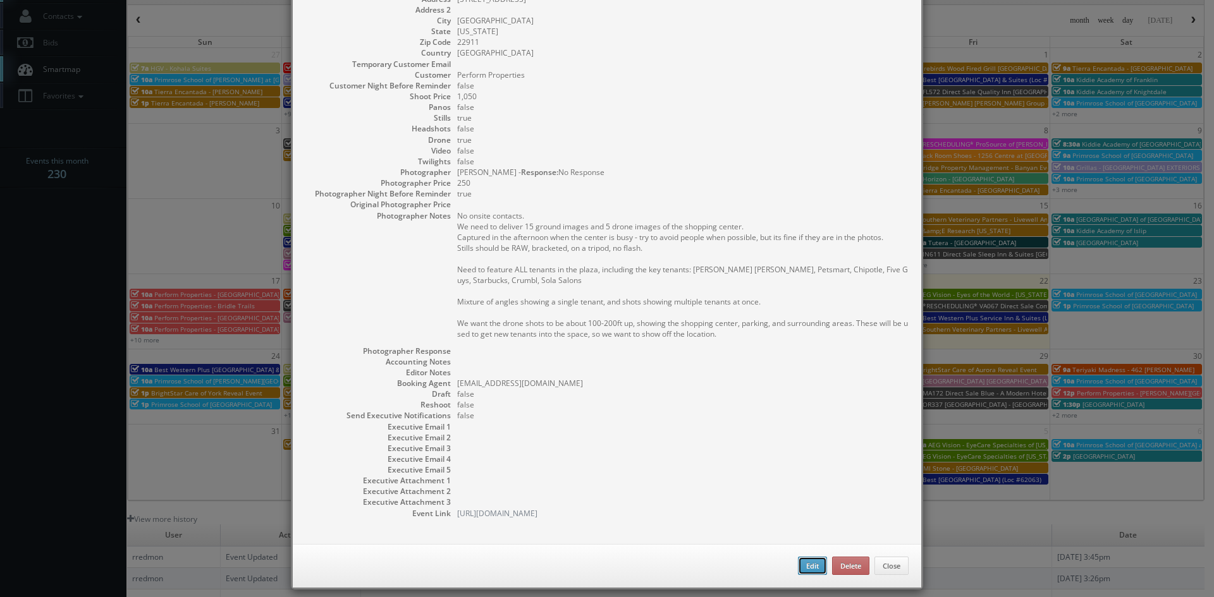
type input "12:00pm"
checkbox input "true"
type textarea "No onsite contacts. We need to deliver 15 ground images and 5 drone images of t…"
select select "[US_STATE]"
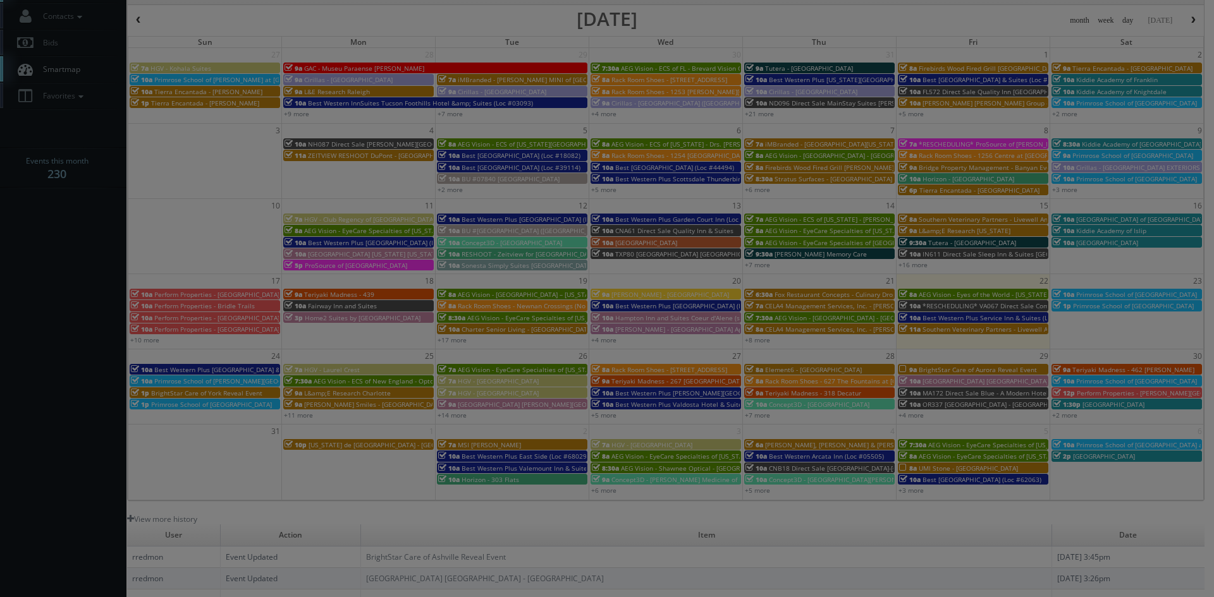
type input "1,050"
type input "250"
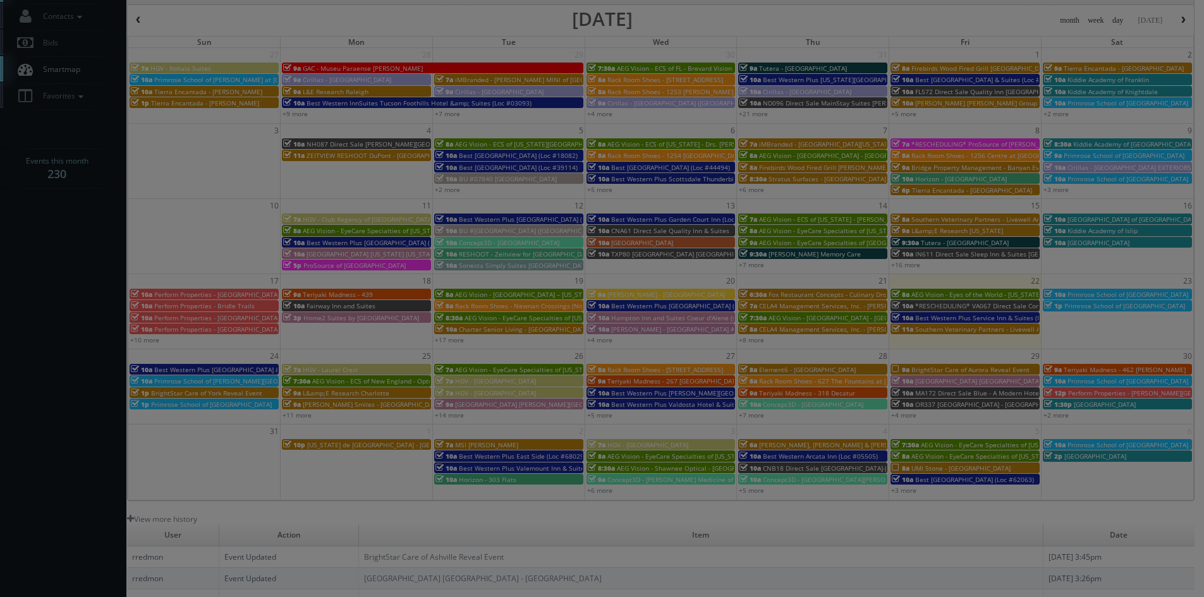
select select "fakeyfakey@mg.cs3calendar.com"
select select "mattpostak@lumensalive.com"
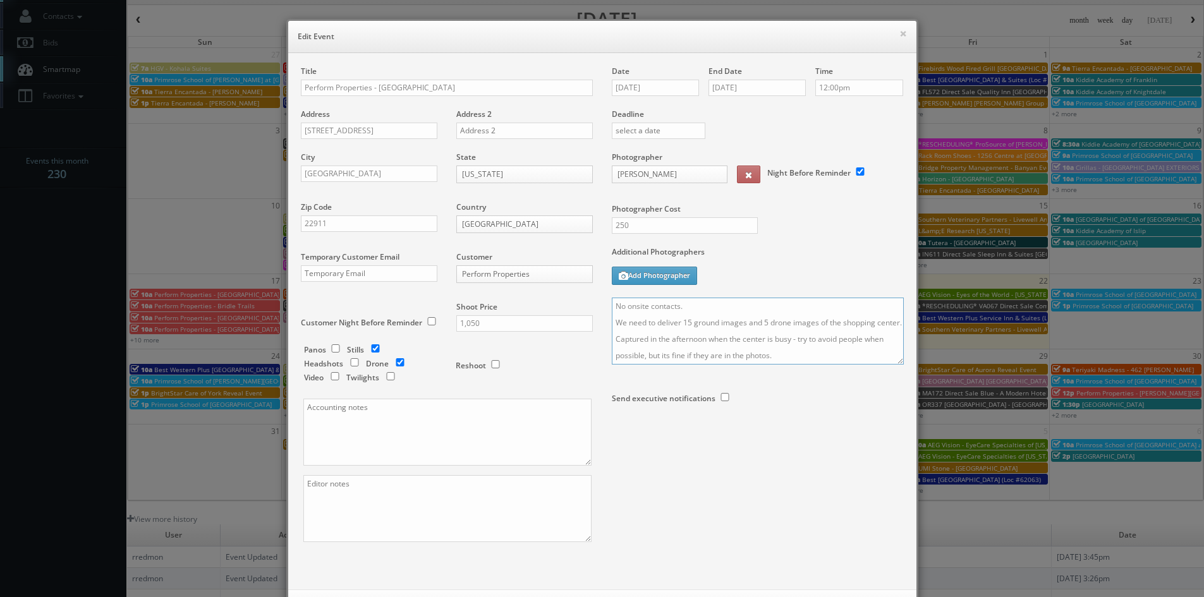
click at [612, 307] on textarea "No onsite contacts. We need to deliver 15 ground images and 5 drone images of t…" at bounding box center [758, 331] width 292 height 67
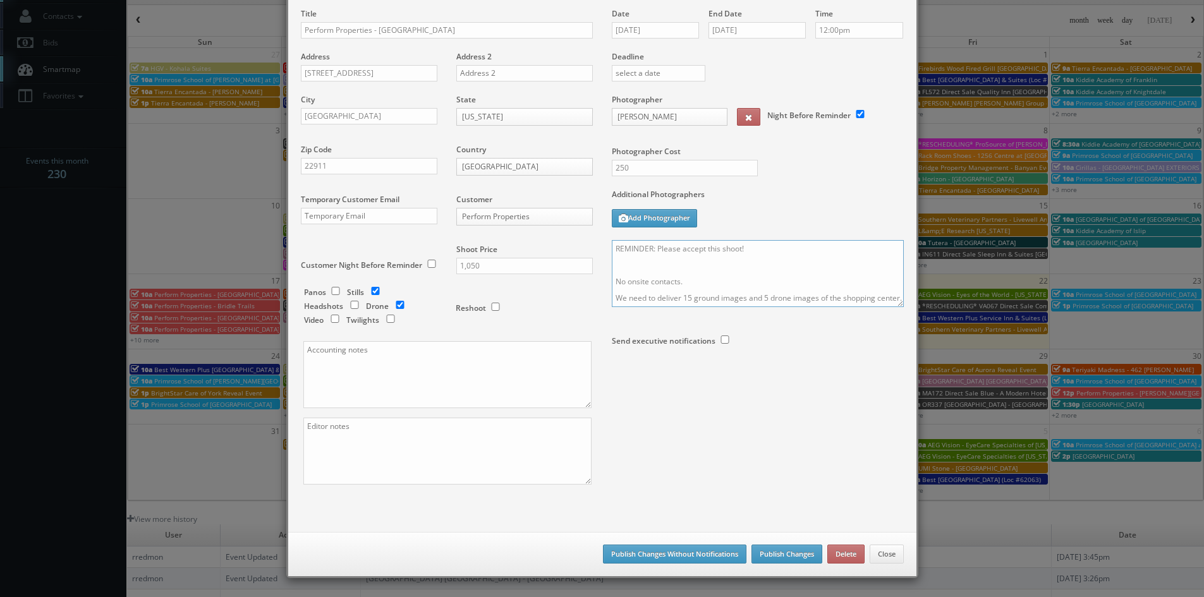
type textarea "REMINDER: Please accept this shoot! No onsite contacts. We need to deliver 15 g…"
click at [781, 549] on button "Publish Changes" at bounding box center [787, 554] width 71 height 19
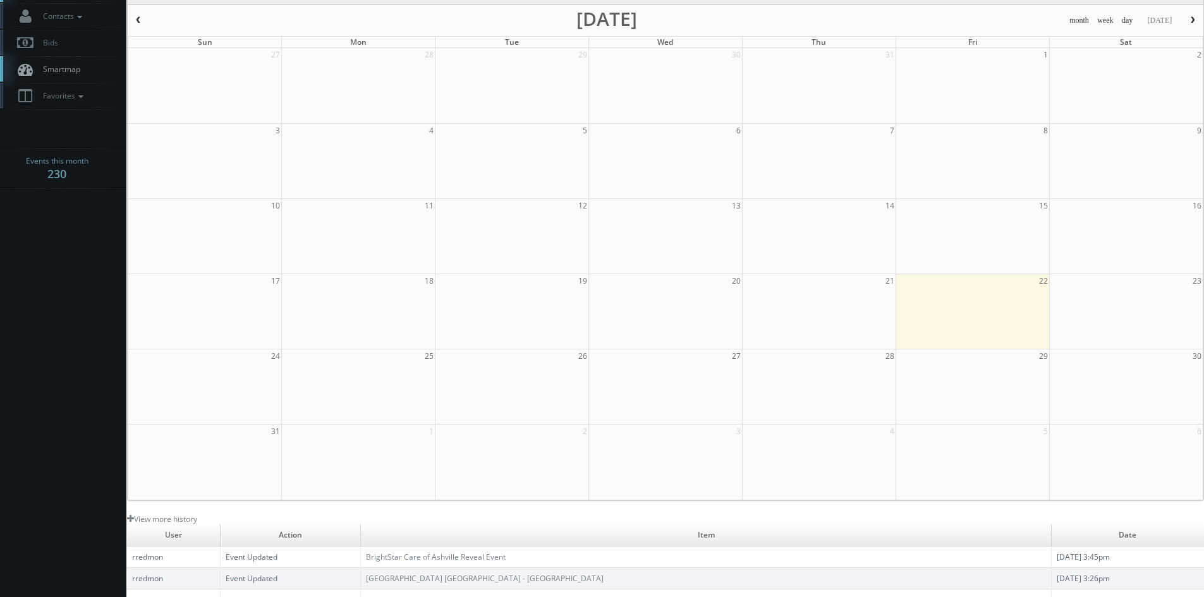
scroll to position [0, 0]
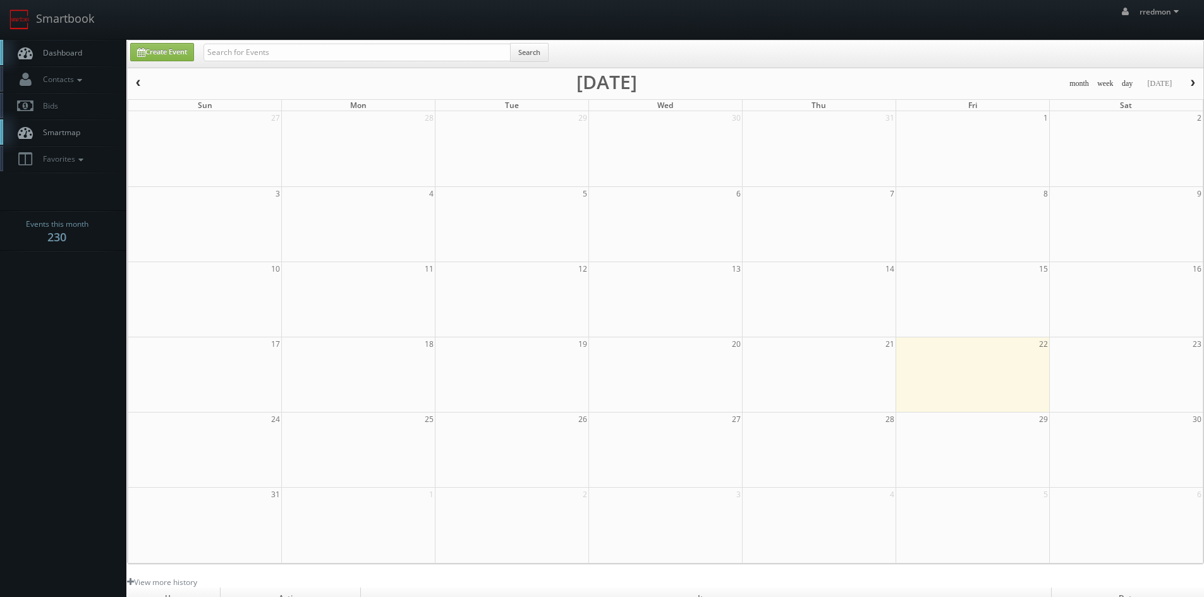
click at [61, 47] on span "Dashboard" at bounding box center [60, 52] width 46 height 11
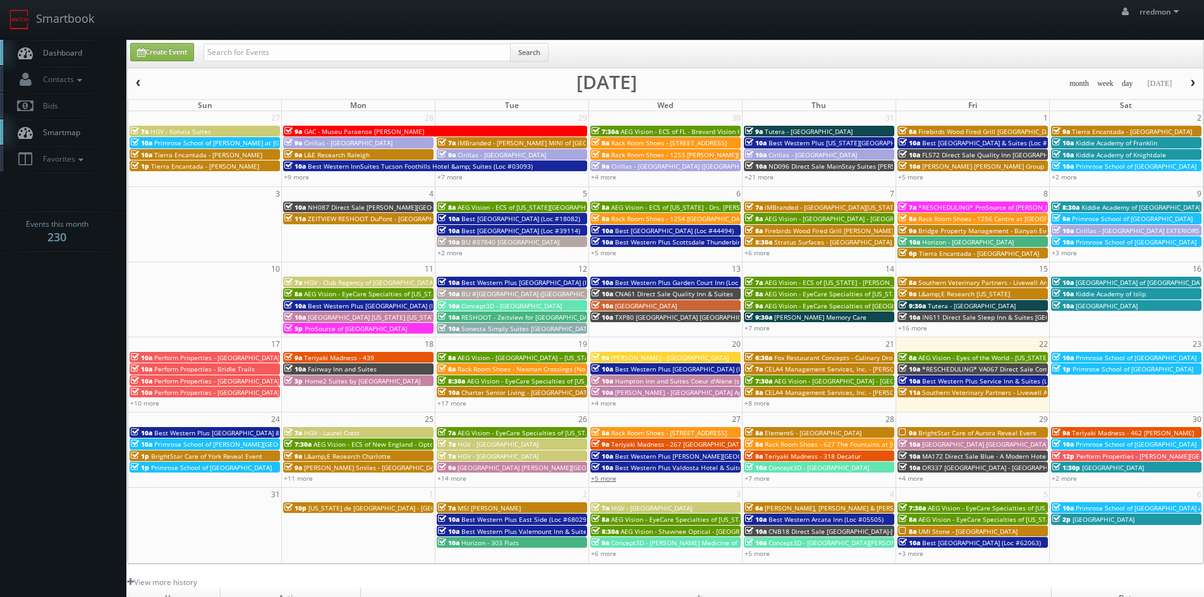
click at [611, 479] on link "+5 more" at bounding box center [603, 478] width 25 height 9
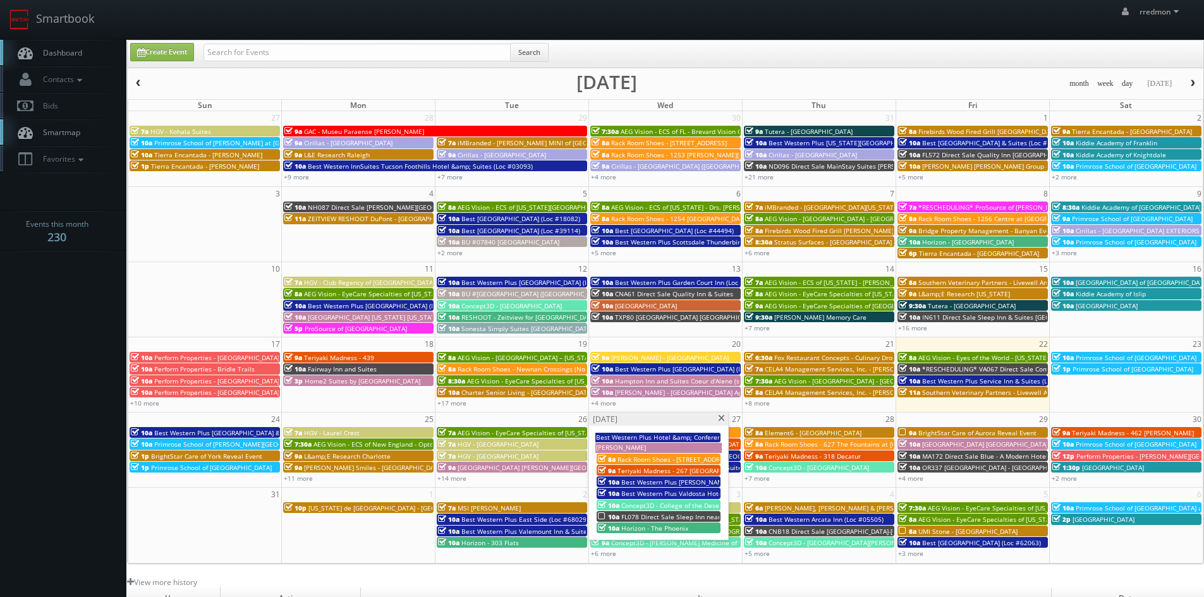
click at [651, 515] on span "FL078 Direct Sale Sleep Inn near [PERSON_NAME][GEOGRAPHIC_DATA] - USF" at bounding box center [736, 517] width 230 height 9
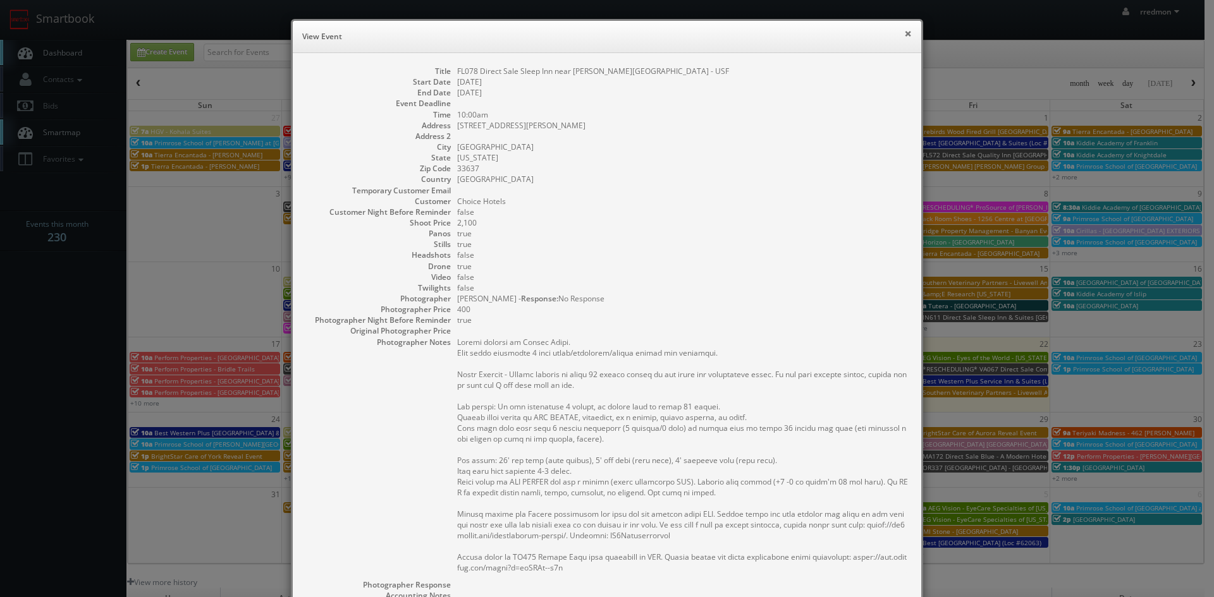
click at [904, 36] on button "×" at bounding box center [908, 33] width 8 height 9
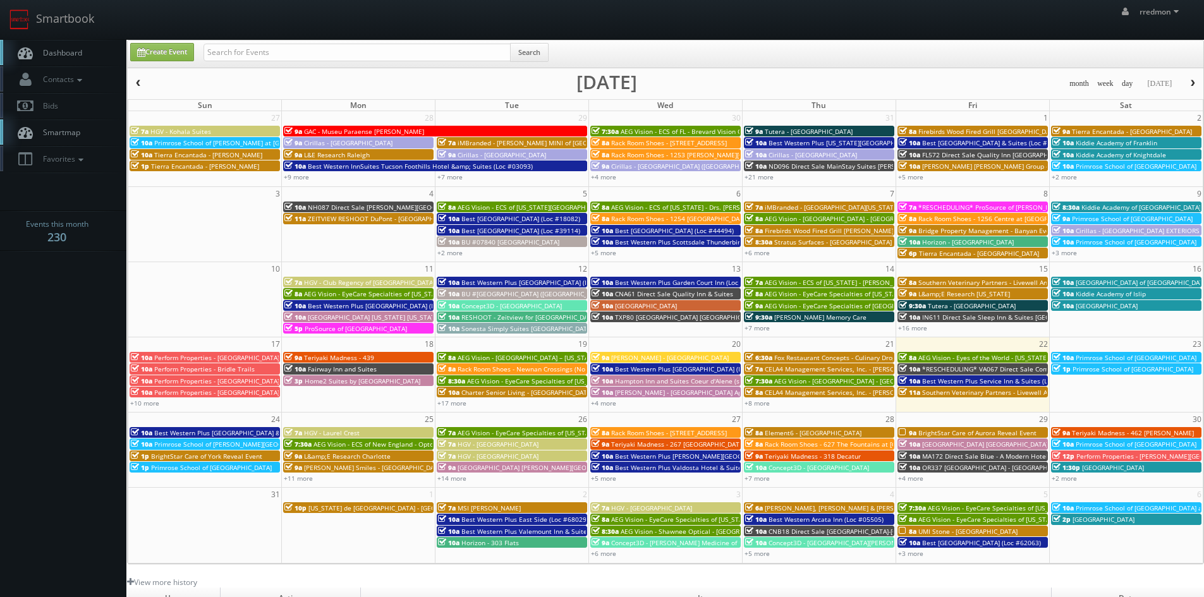
click at [228, 455] on span "BrightStar Care of York Reveal Event" at bounding box center [206, 456] width 111 height 9
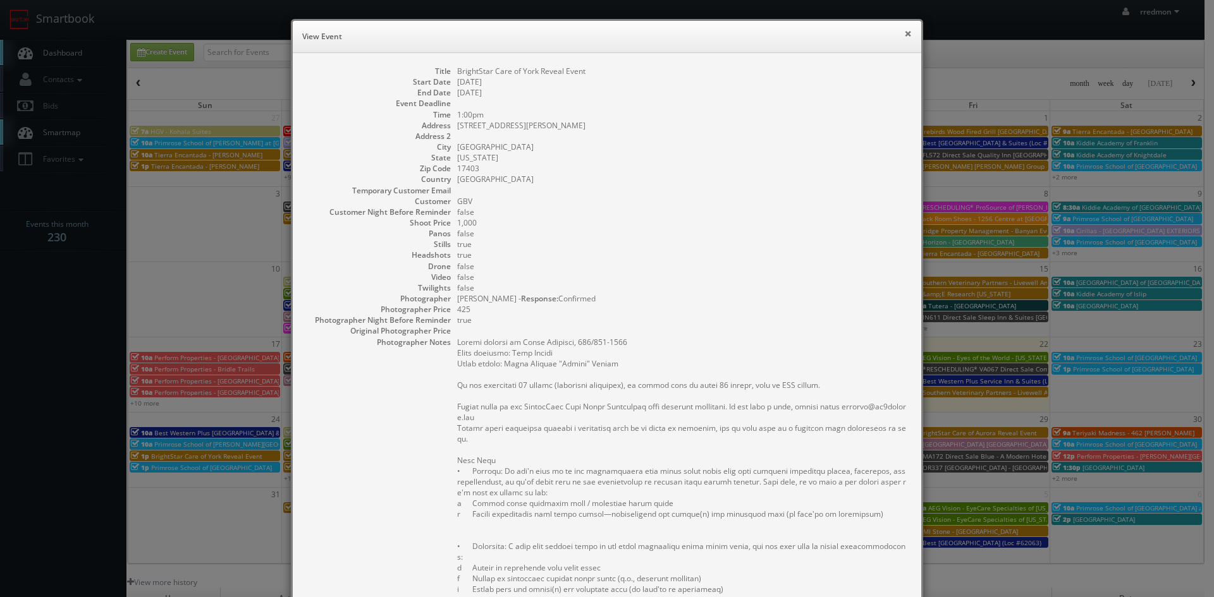
click at [904, 33] on button "×" at bounding box center [908, 33] width 8 height 9
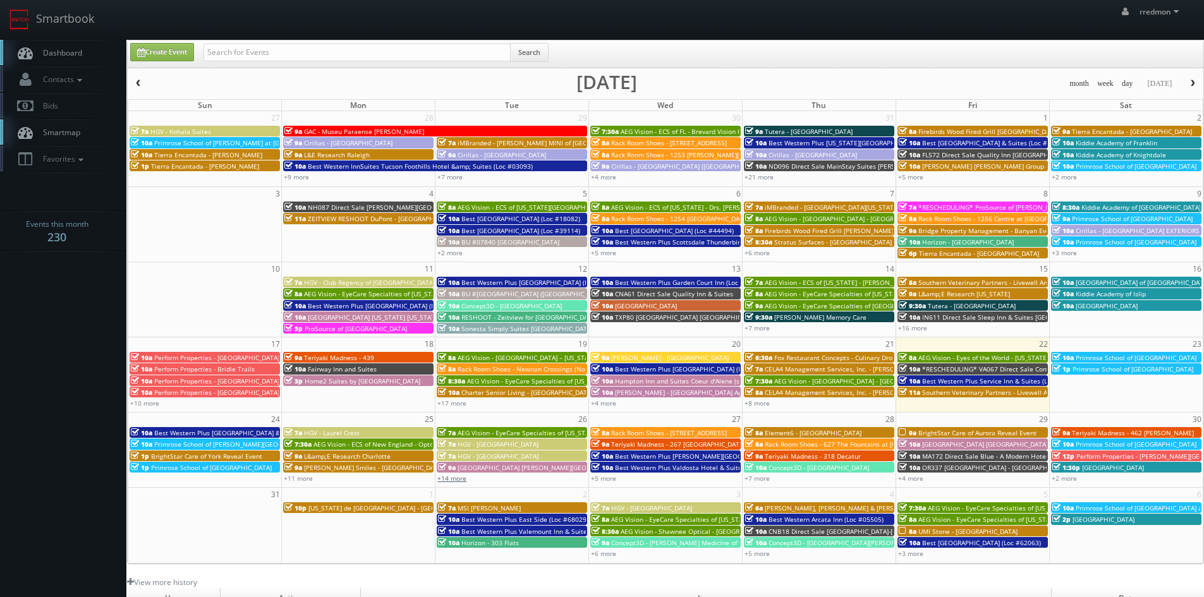
click at [460, 480] on link "+14 more" at bounding box center [451, 478] width 29 height 9
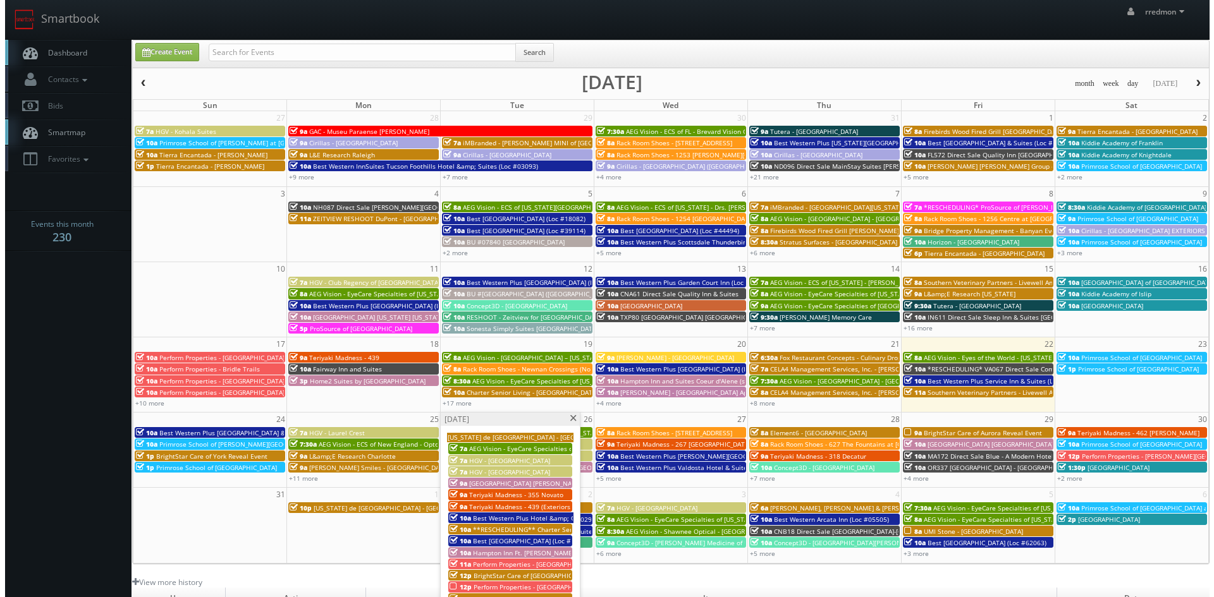
scroll to position [63, 0]
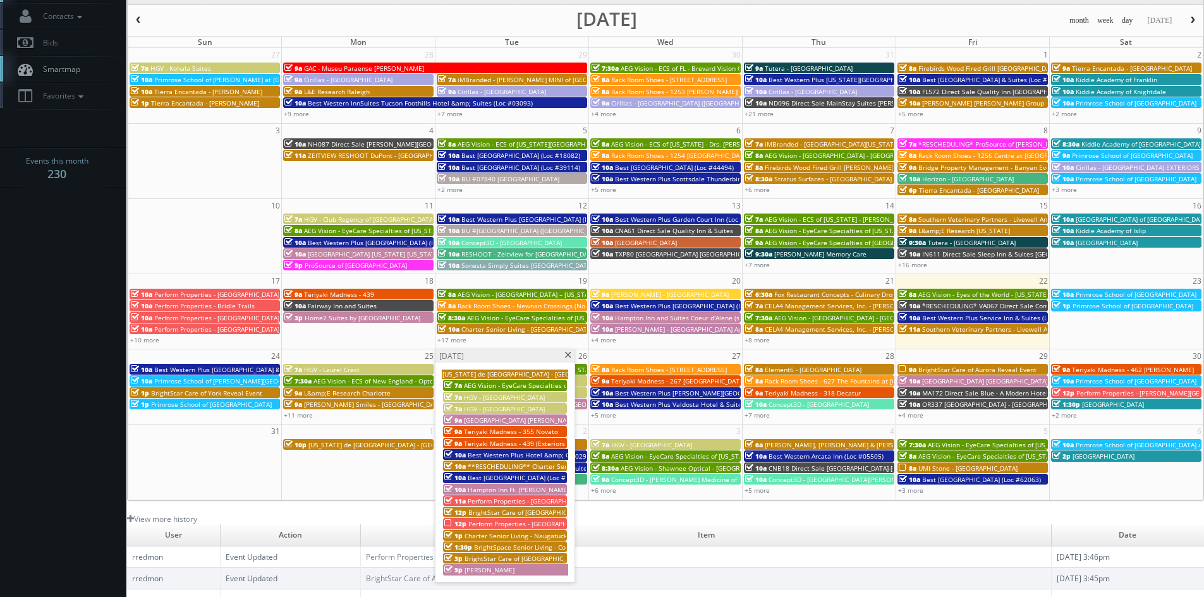
click at [564, 355] on span at bounding box center [568, 355] width 8 height 7
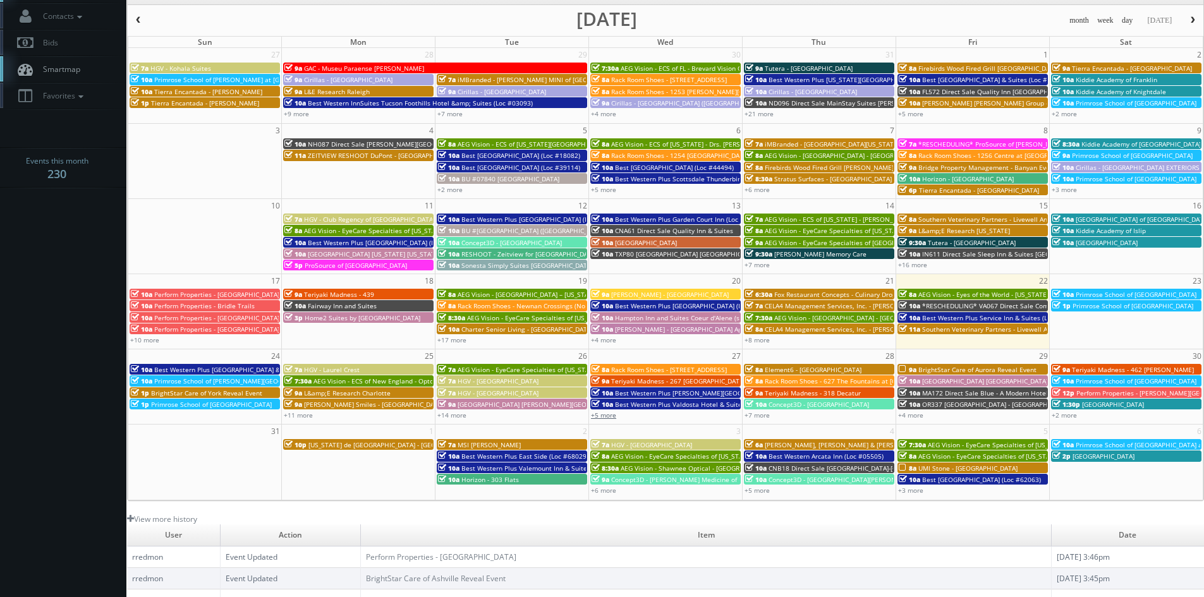
click at [605, 416] on link "+5 more" at bounding box center [603, 415] width 25 height 9
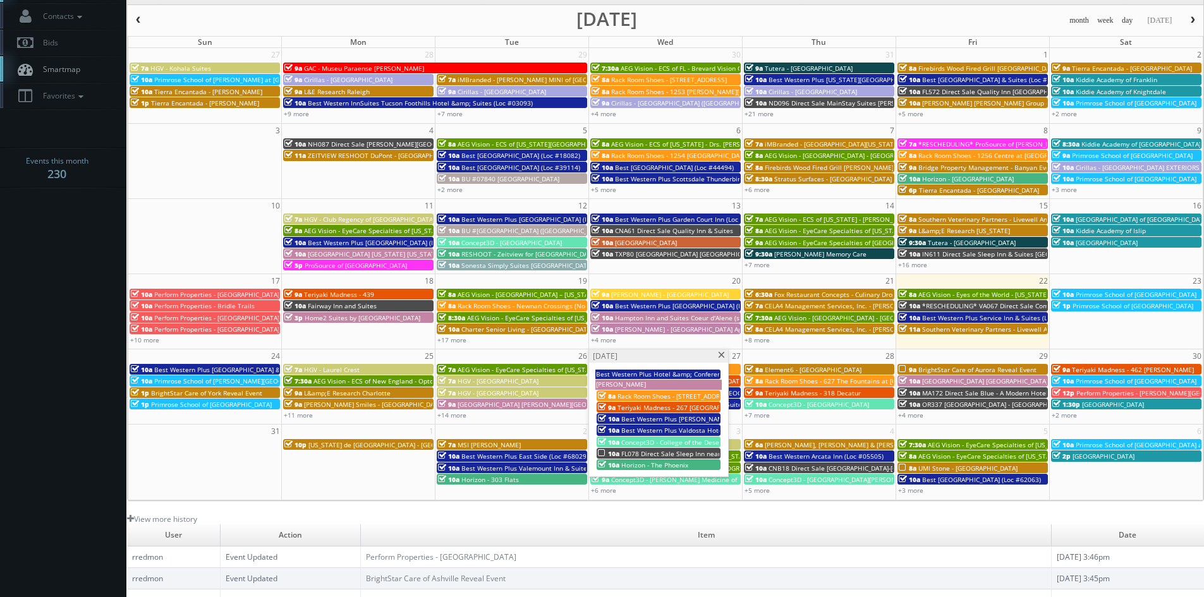
click at [666, 451] on span "FL078 Direct Sale Sleep Inn near [PERSON_NAME][GEOGRAPHIC_DATA] - USF" at bounding box center [736, 453] width 230 height 9
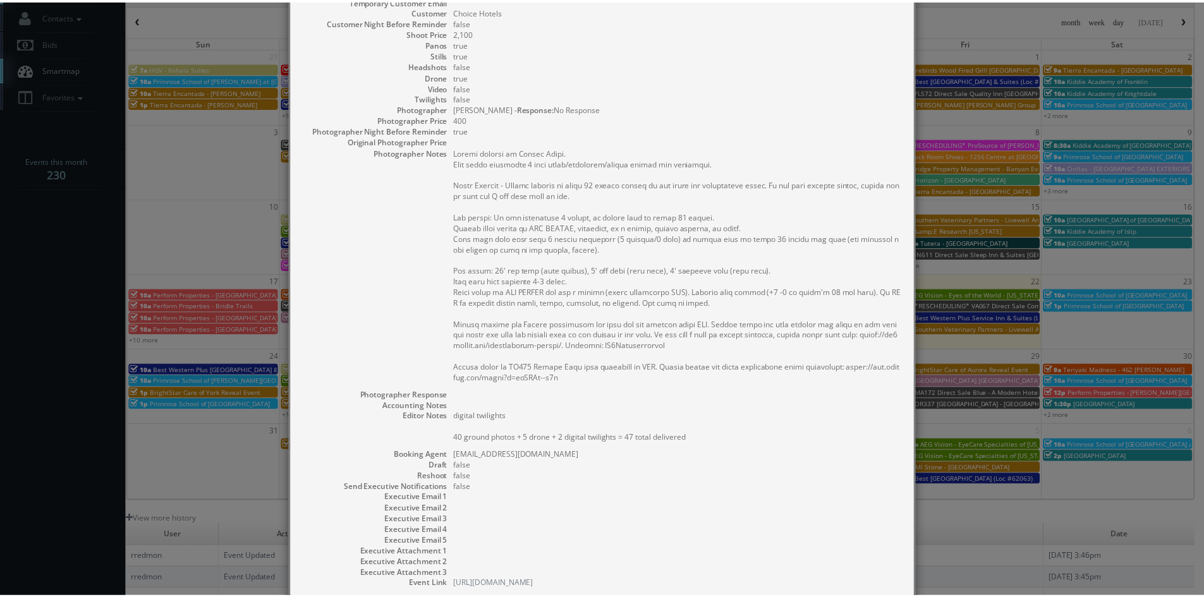
scroll to position [273, 0]
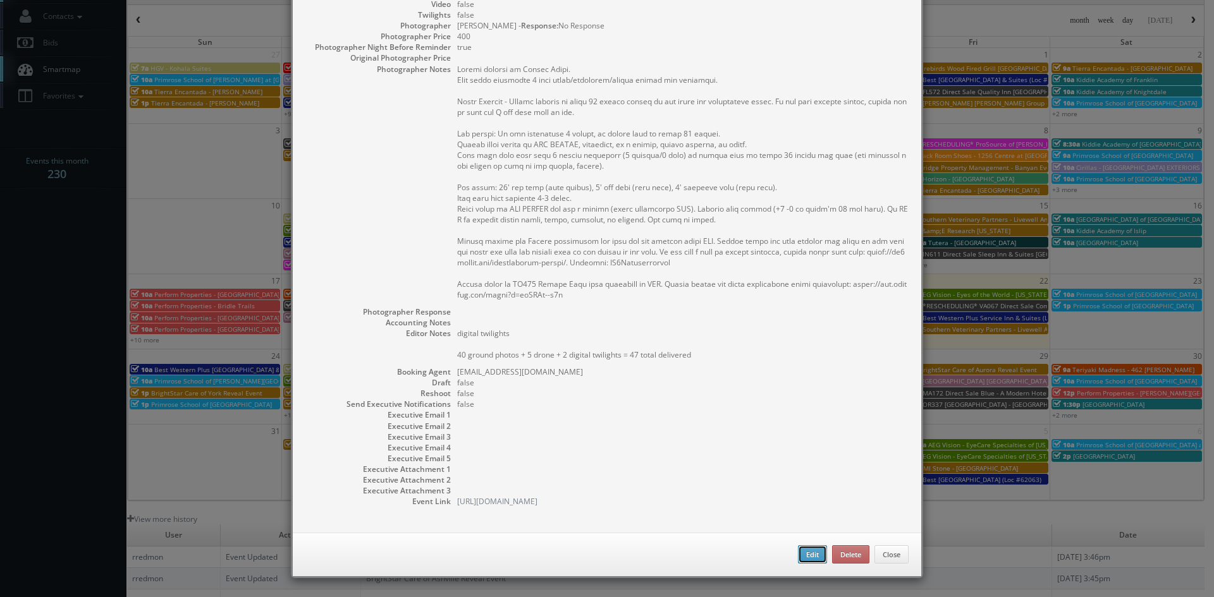
click at [813, 553] on button "Edit" at bounding box center [812, 555] width 29 height 19
type input "FL078 Direct Sale Sleep Inn near [PERSON_NAME][GEOGRAPHIC_DATA] - USF"
type input "12282 Morris Bridge Rd"
type input "Tampa"
type input "33637"
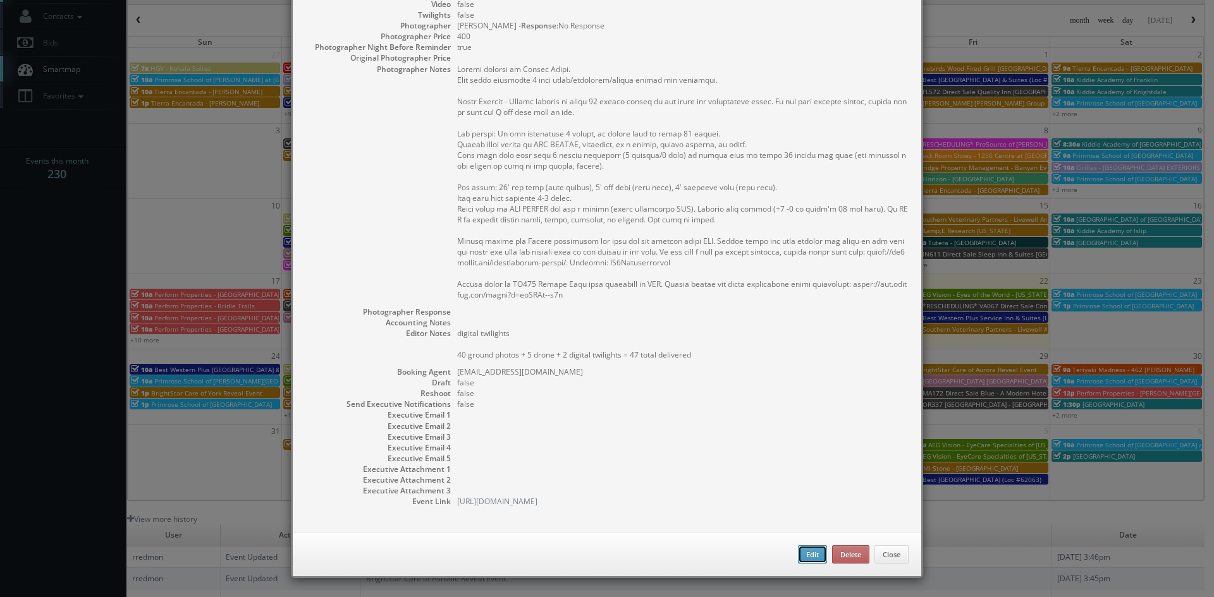
type input "2,100"
checkbox input "true"
type textarea "digital twilights 40 ground photos + 5 drone + 2 digital twilights = 47 total d…"
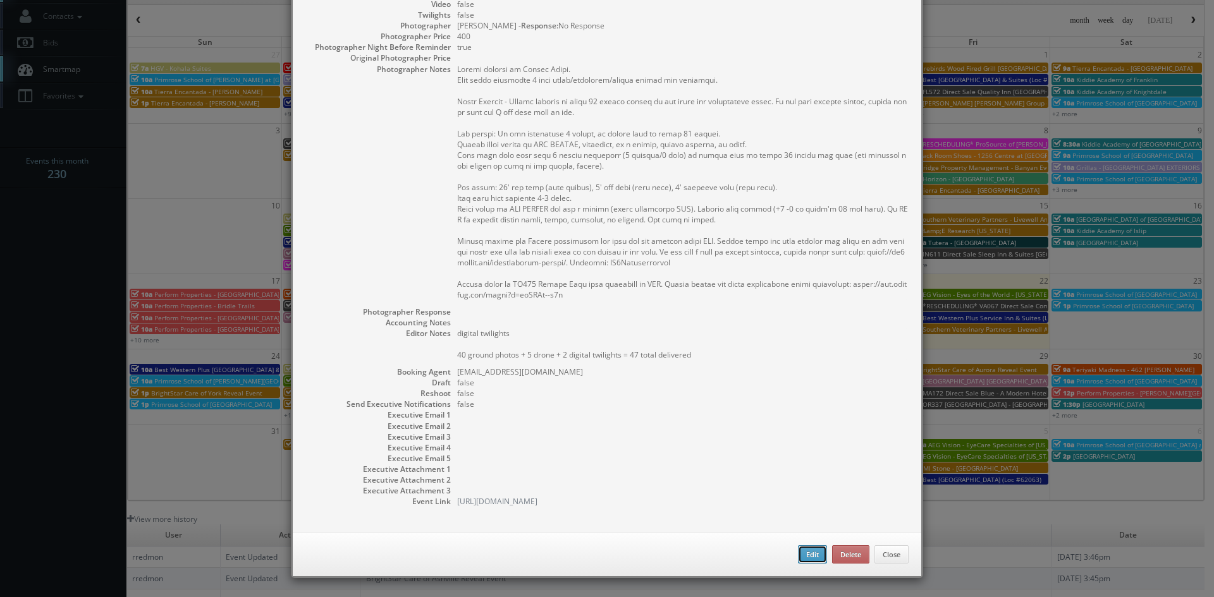
type input "08/27/2025"
type input "10:00am"
checkbox input "true"
type textarea "Onsite contact is Bhavin Patel. Full shoot including 5 room types/exteriors/com…"
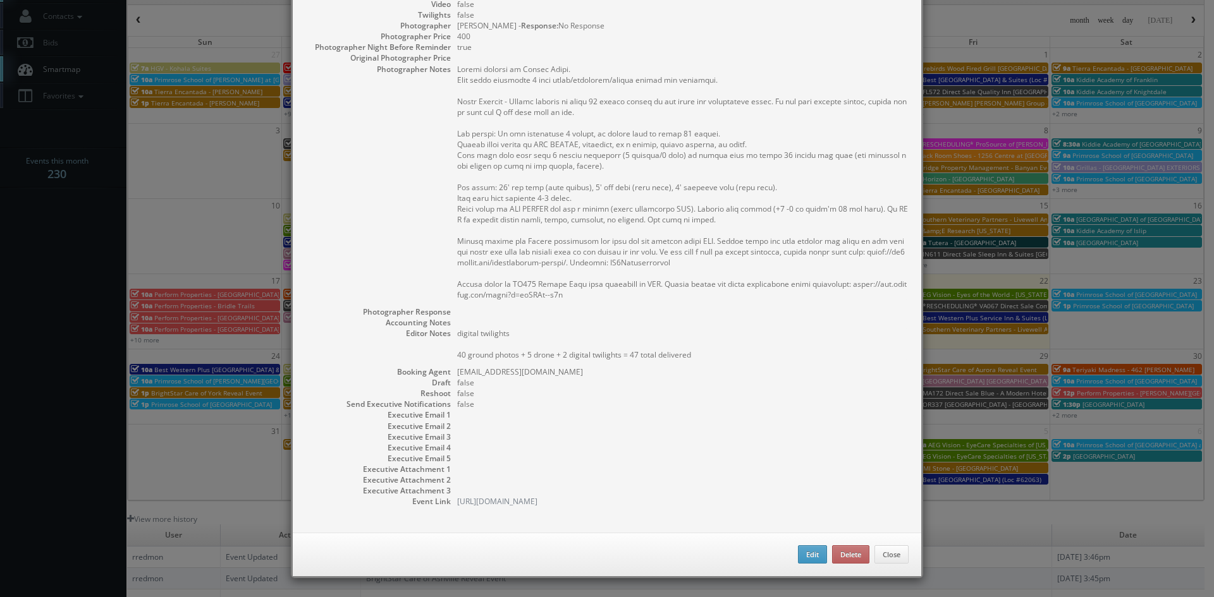
select select "[US_STATE]"
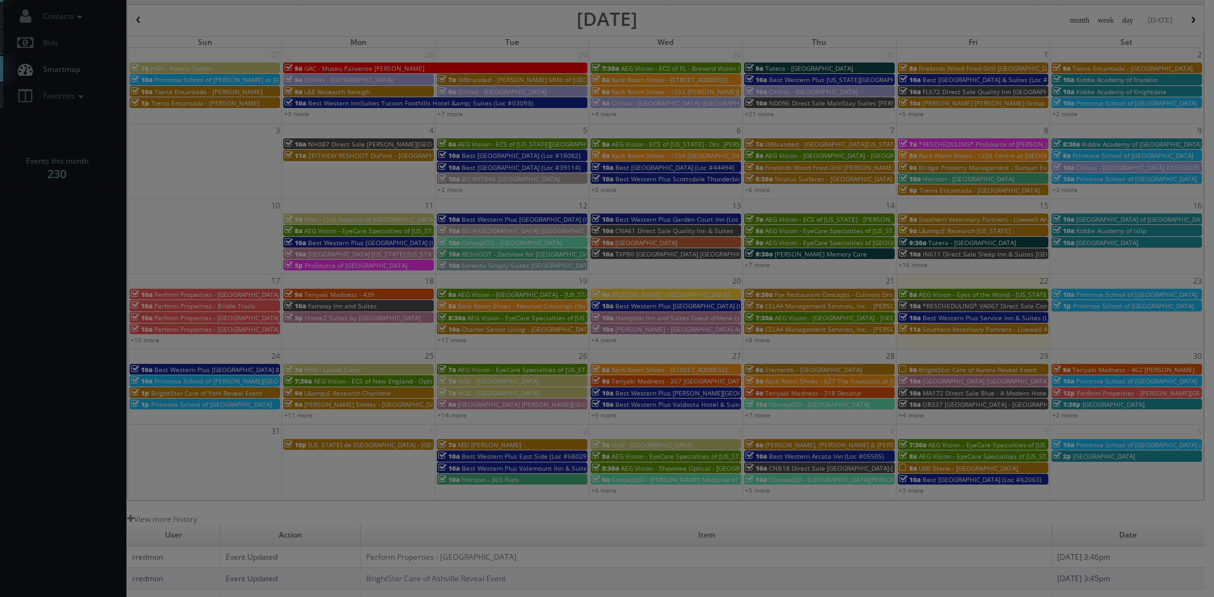
type input "2,100"
type input "400"
select select "fake69@mg.cs3calendar.com"
select select "mikeyshafer0414@gmail.com"
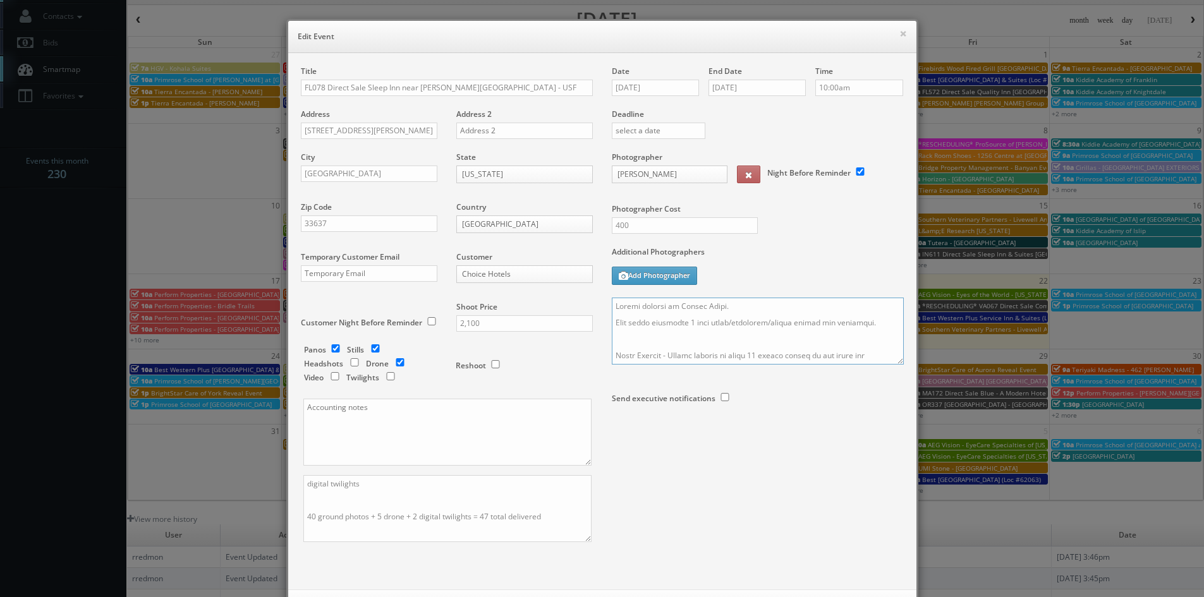
click at [612, 305] on textarea at bounding box center [758, 331] width 292 height 67
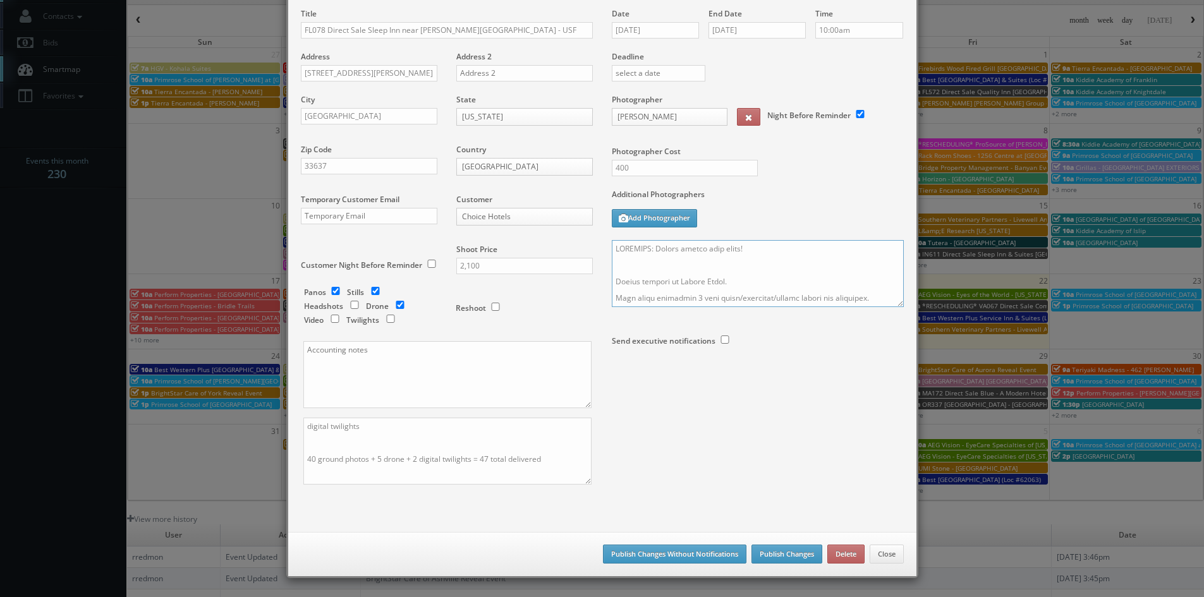
type textarea "REMINDER: Please accept this shoot! Onsite contact is Bhavin Patel. Full shoot …"
click at [762, 550] on button "Publish Changes" at bounding box center [787, 554] width 71 height 19
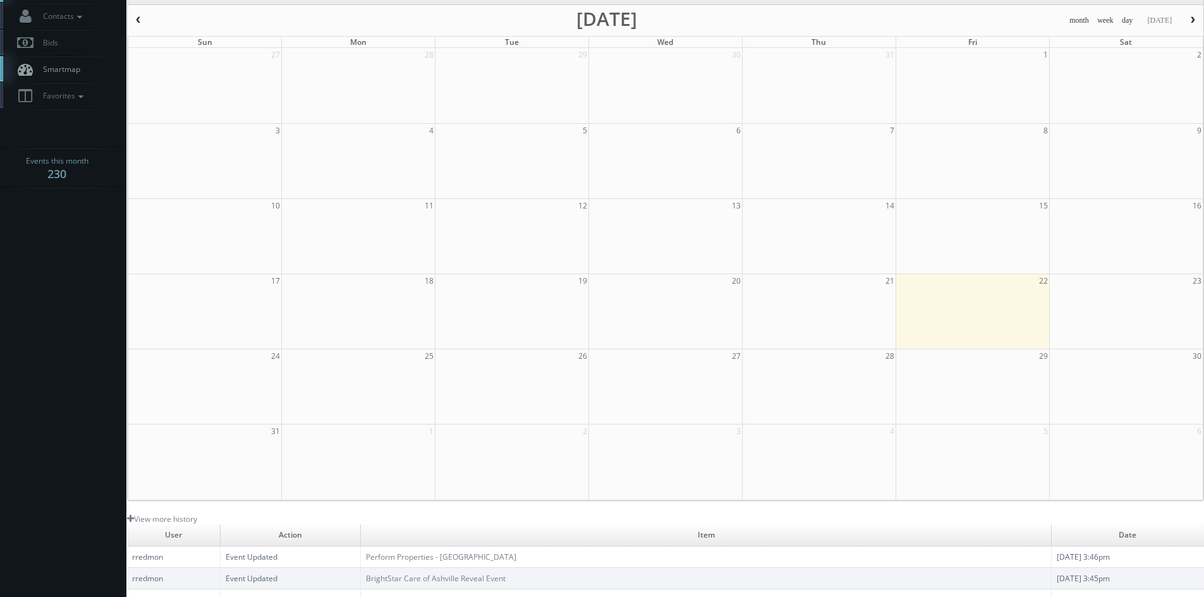
scroll to position [0, 0]
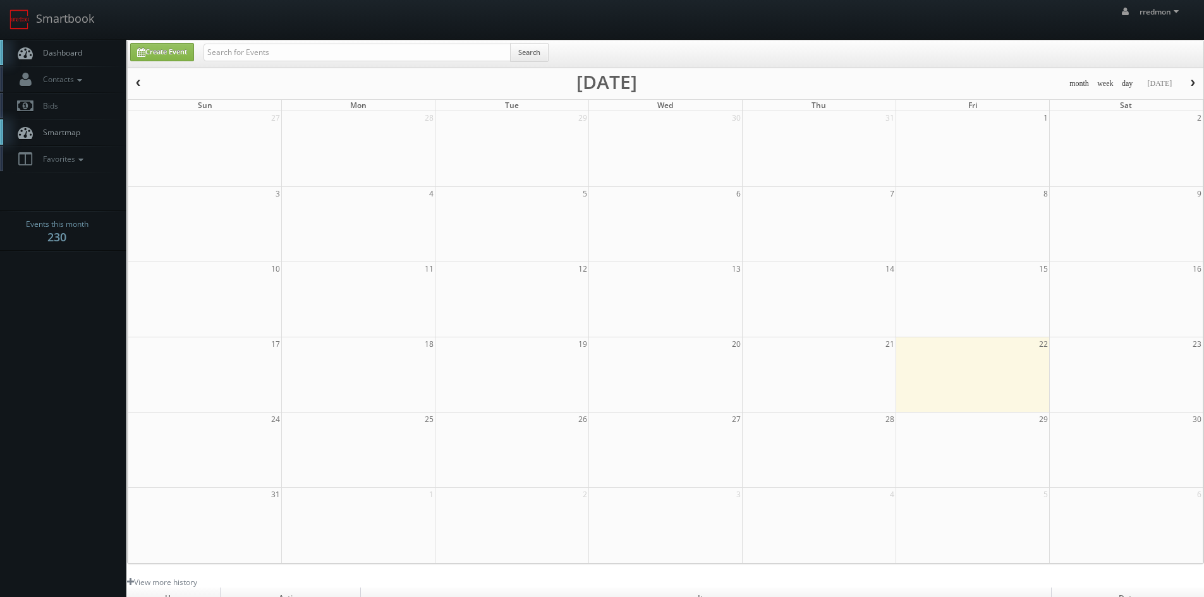
click at [83, 47] on link "Dashboard" at bounding box center [63, 53] width 126 height 26
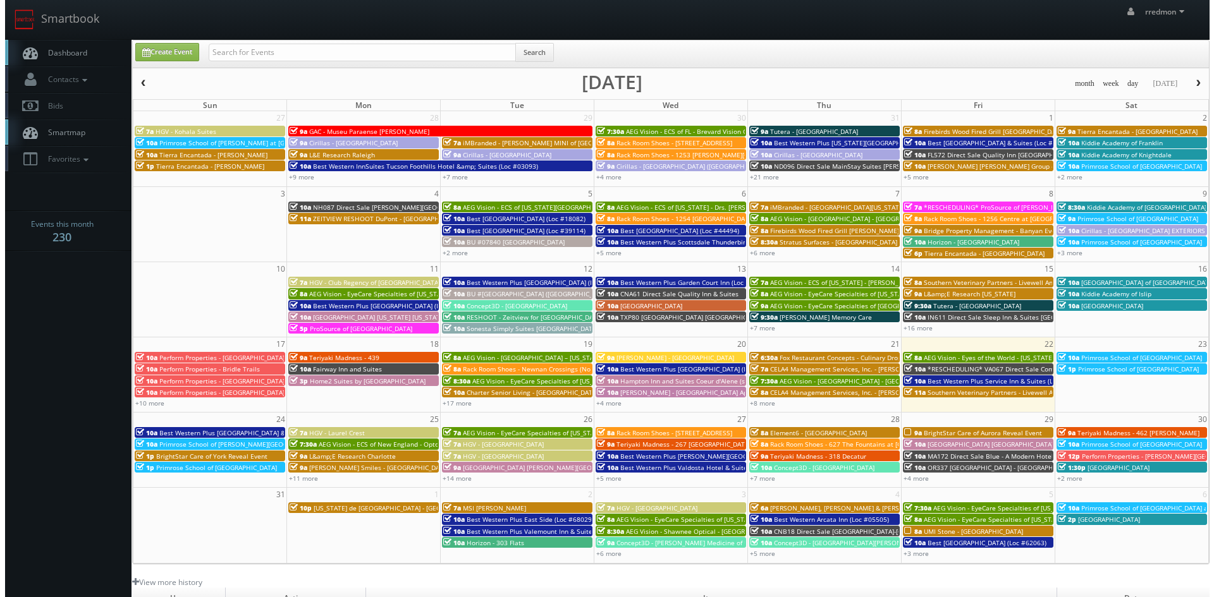
scroll to position [63, 0]
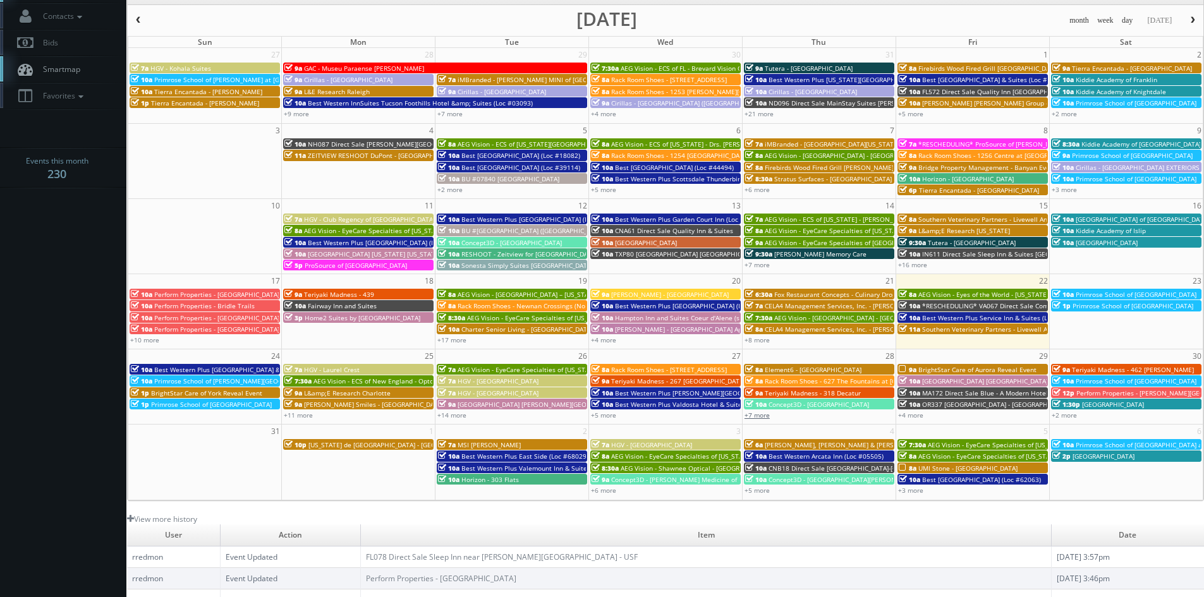
click at [761, 417] on link "+7 more" at bounding box center [757, 415] width 25 height 9
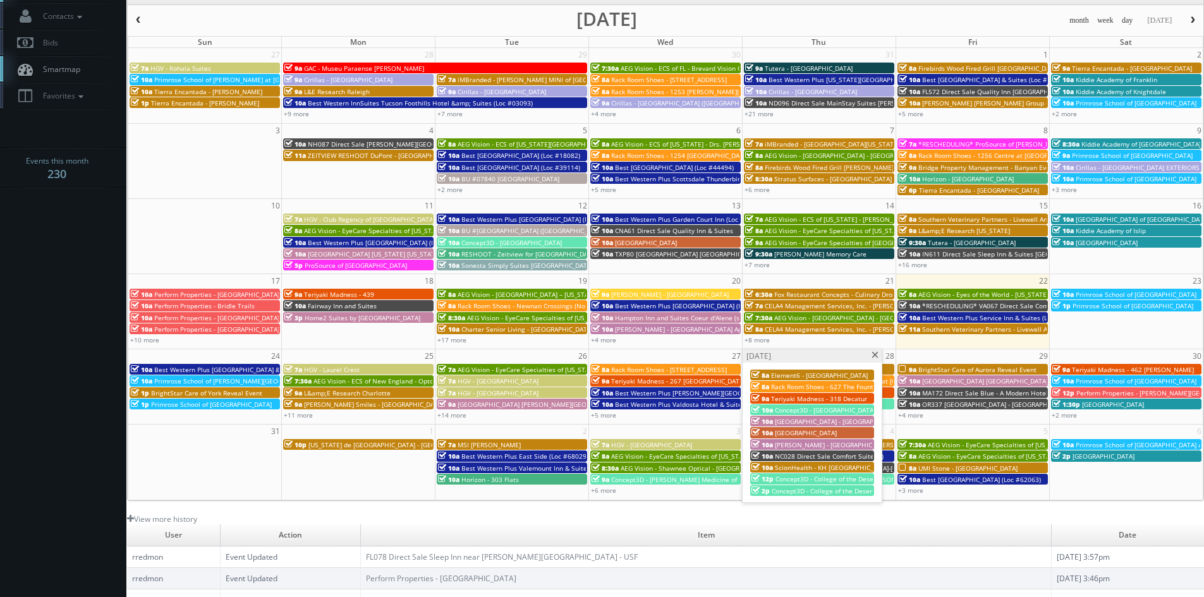
click at [872, 356] on span at bounding box center [875, 355] width 8 height 7
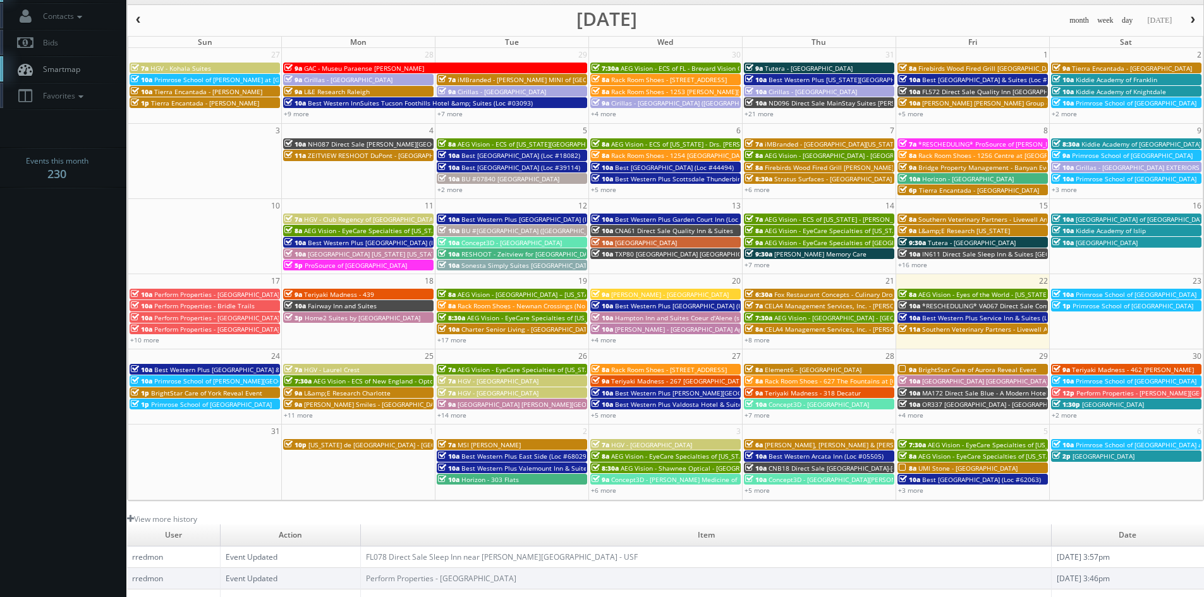
click at [933, 365] on span "BrightStar Care of Aurora Reveal Event" at bounding box center [977, 369] width 118 height 9
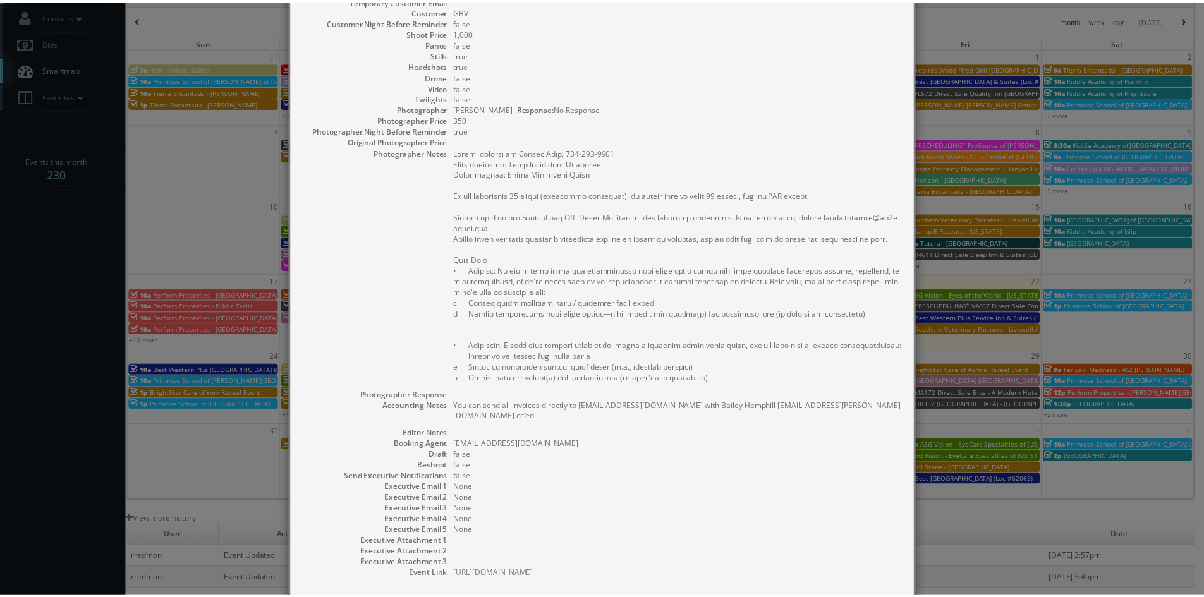
scroll to position [262, 0]
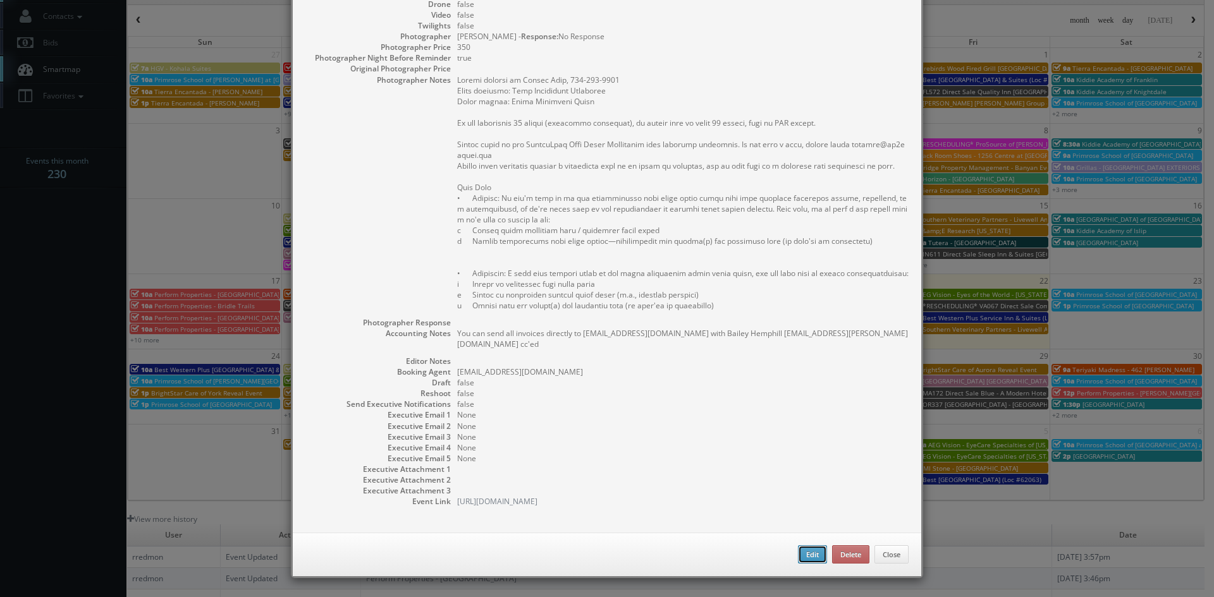
click at [810, 548] on button "Edit" at bounding box center [812, 555] width 29 height 19
type input "BrightStar Care of Aurora Reveal Event"
type input "[STREET_ADDRESS]"
type input "[GEOGRAPHIC_DATA]"
type input "80220"
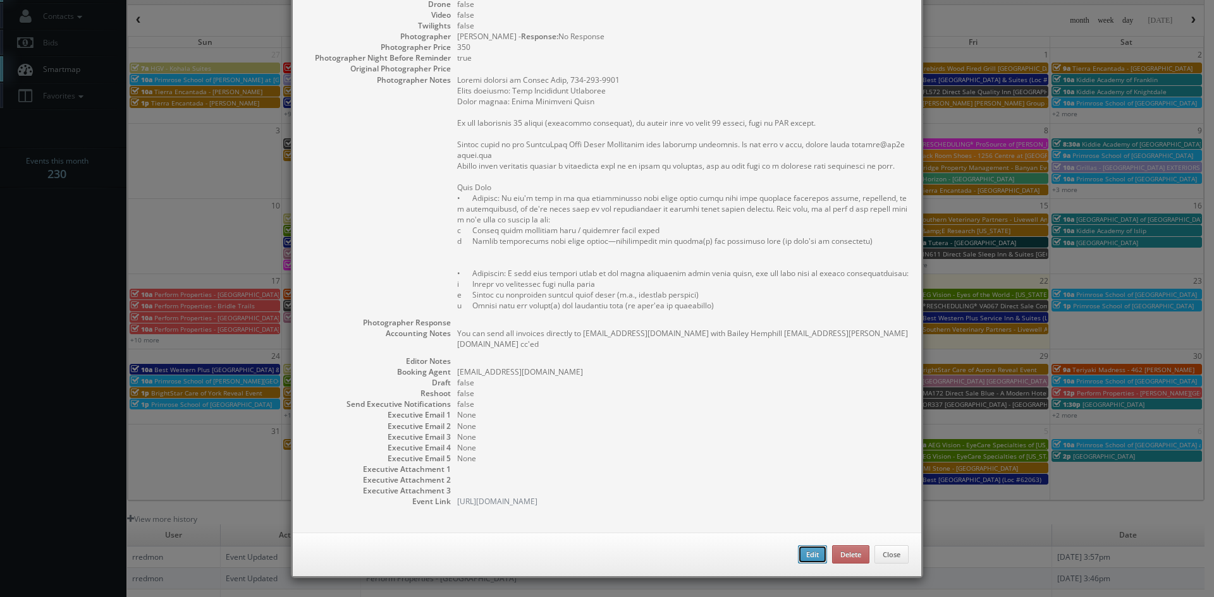
type input "1,000"
checkbox input "true"
type textarea "You can send all invoices directly to [EMAIL_ADDRESS][DOMAIN_NAME] with Bailey …"
type input "[DATE]"
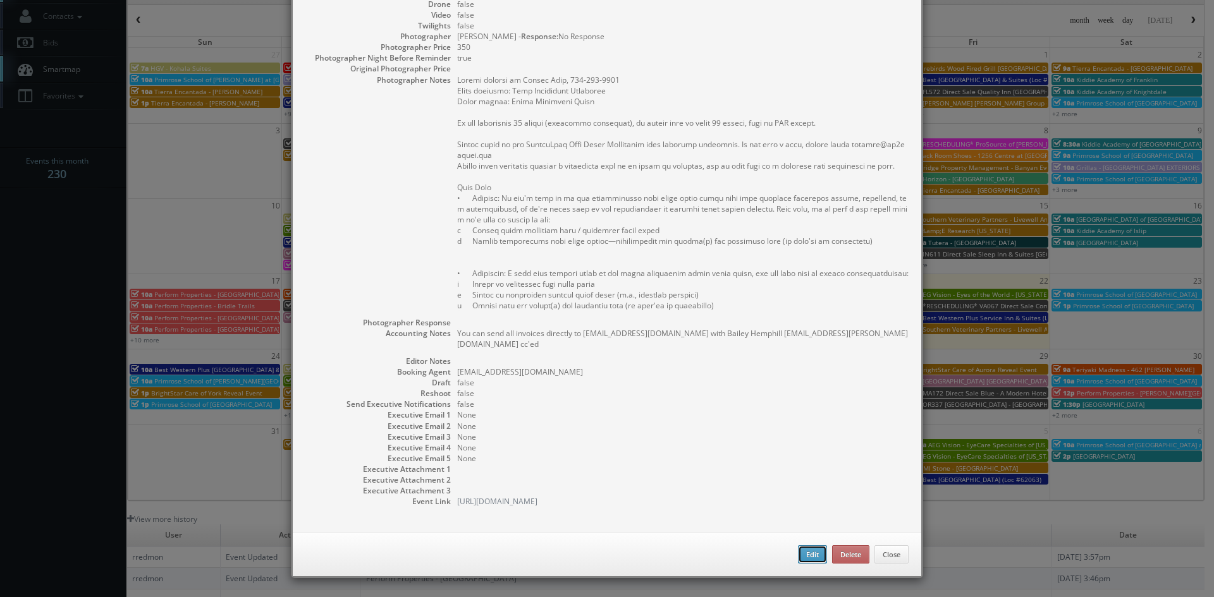
type input "[DATE]"
type input "9:00am"
checkbox input "true"
type textarea "Loremi dolorsi am Consec Adip, 170-887-7685 Elits doeiusmo: Temp Incididunt Utl…"
type input "1,000"
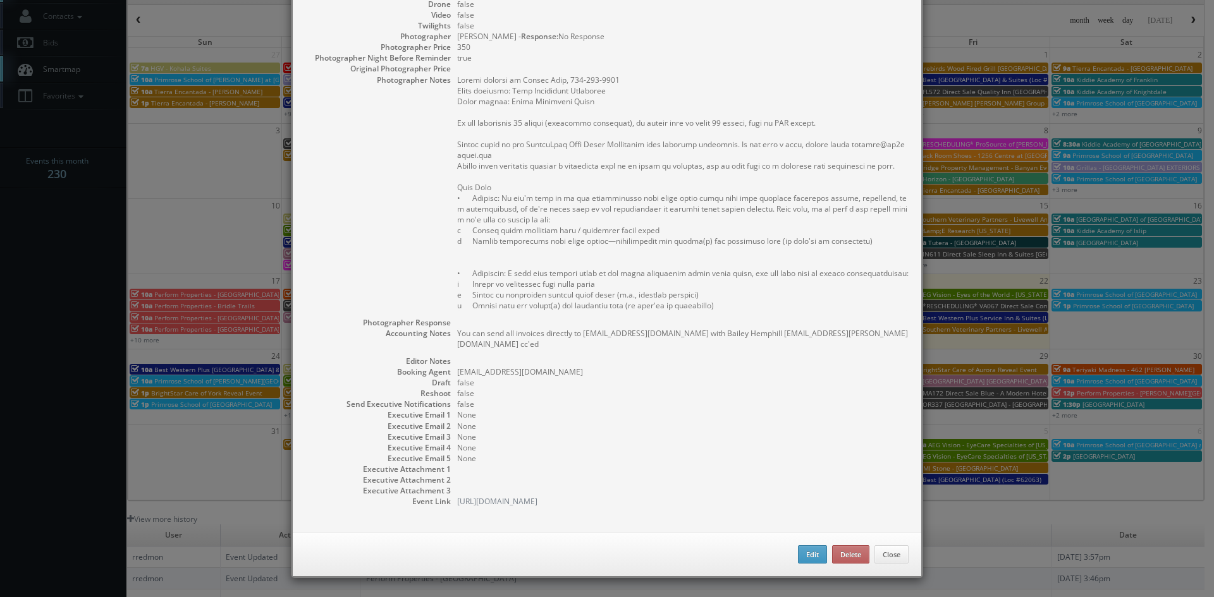
type input "350"
select select "[US_STATE]"
select select "[EMAIL_ADDRESS][DOMAIN_NAME]"
select select "[PERSON_NAME][EMAIL_ADDRESS][DOMAIN_NAME]"
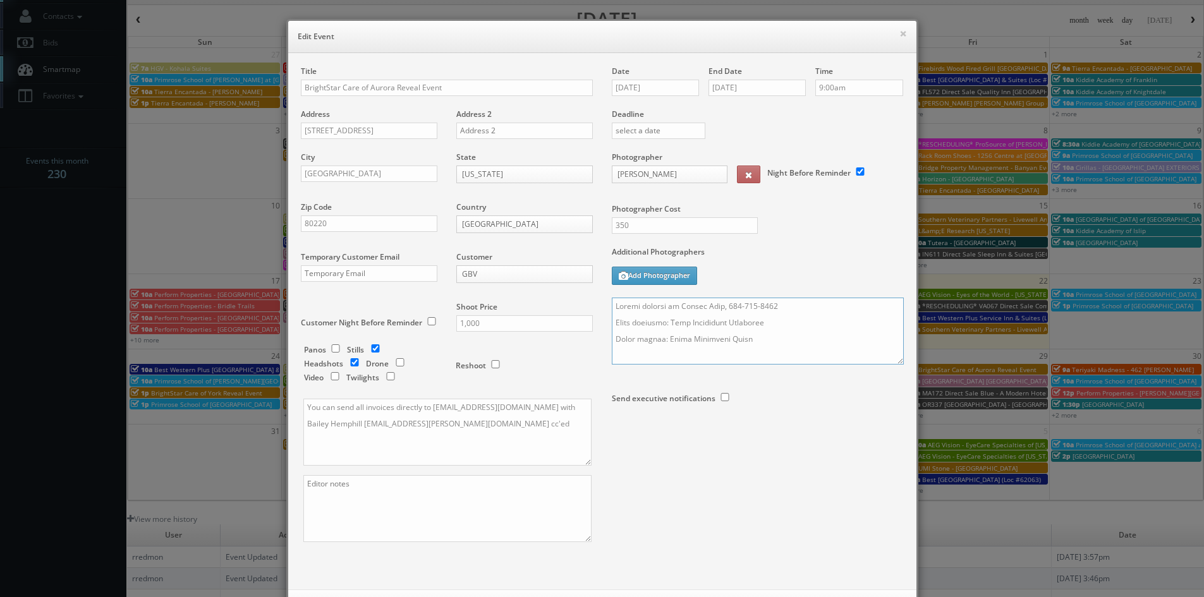
click at [612, 305] on textarea at bounding box center [758, 331] width 292 height 67
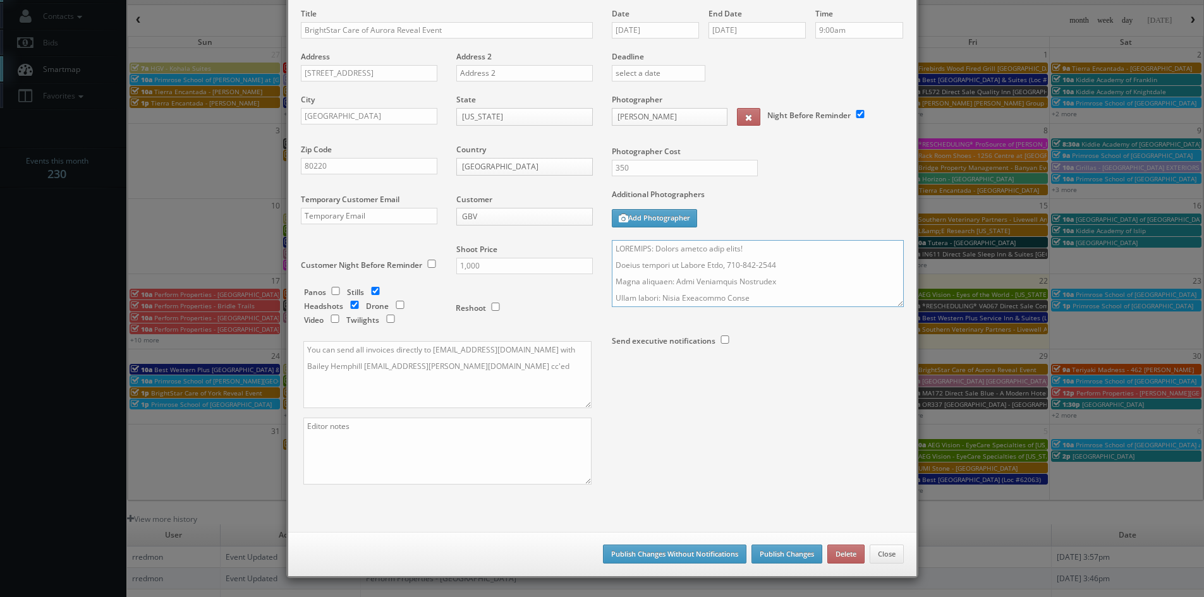
type textarea "LOREMIPS: Dolors ametco adip elits! Doeius tempori ut Labore Etdo, 999-989-3553…"
click at [781, 550] on button "Publish Changes" at bounding box center [787, 554] width 71 height 19
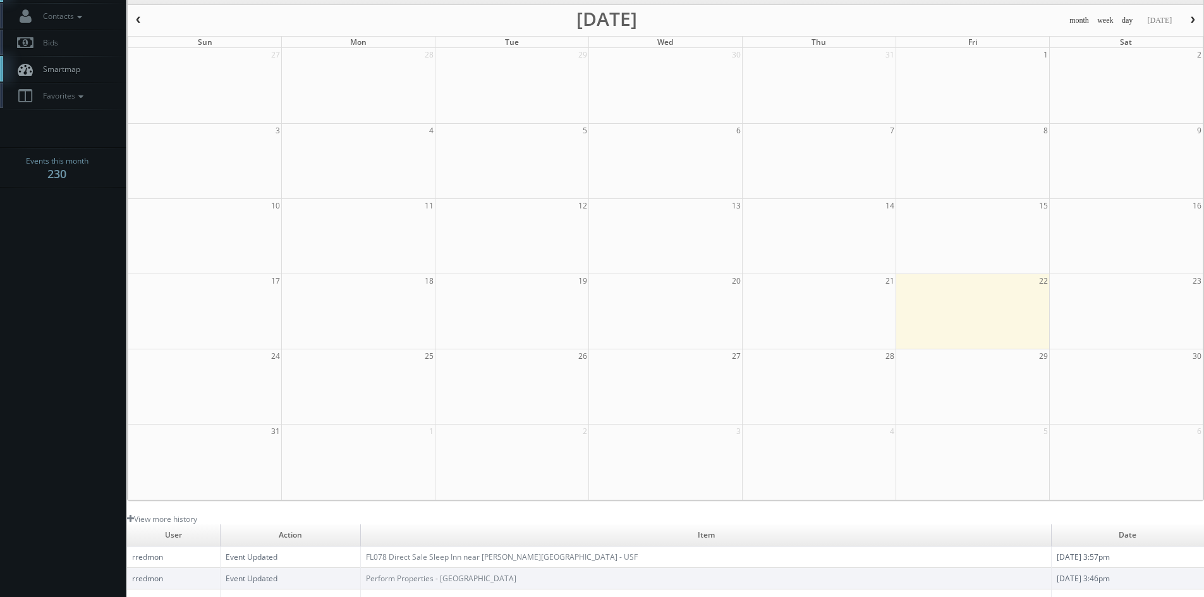
scroll to position [0, 0]
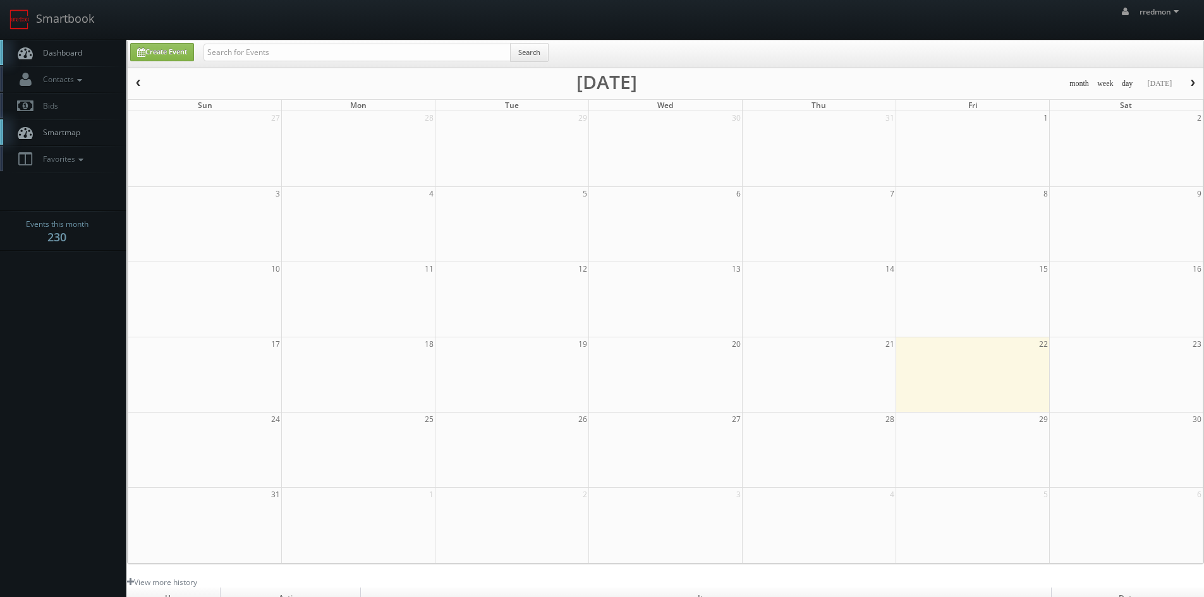
click at [67, 47] on span "Dashboard" at bounding box center [60, 52] width 46 height 11
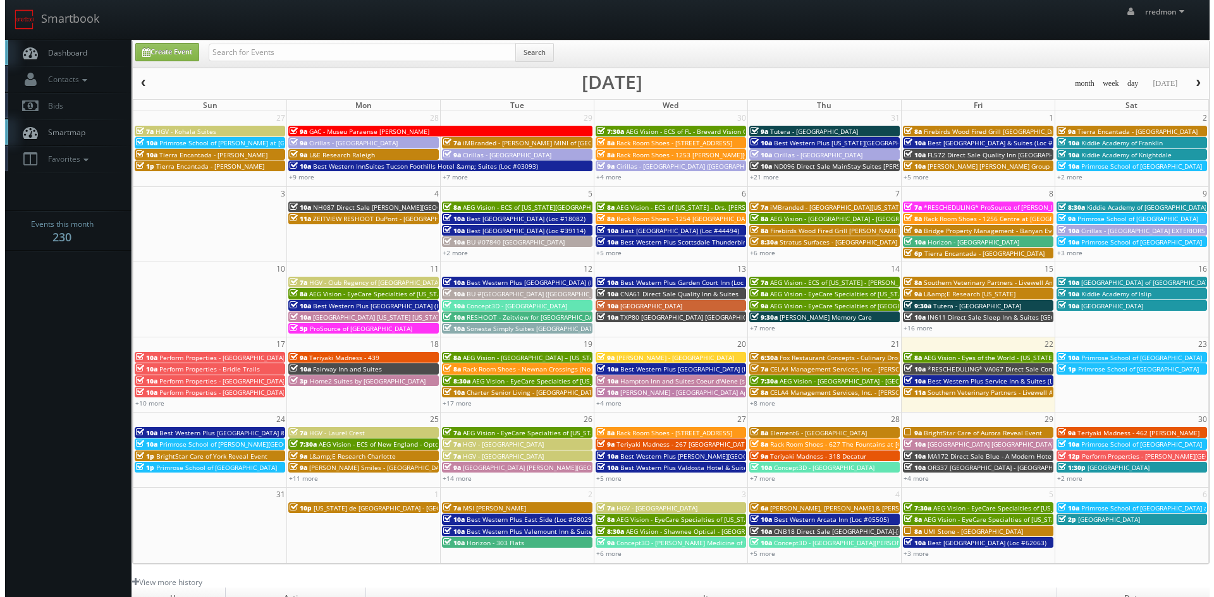
scroll to position [63, 0]
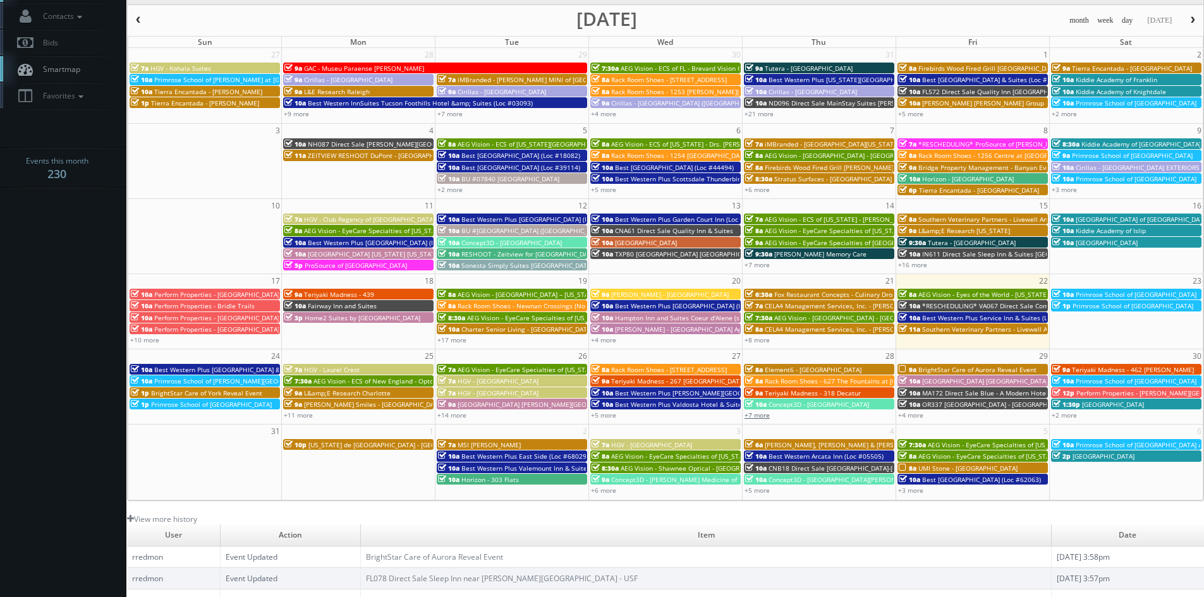
click at [758, 417] on link "+7 more" at bounding box center [757, 415] width 25 height 9
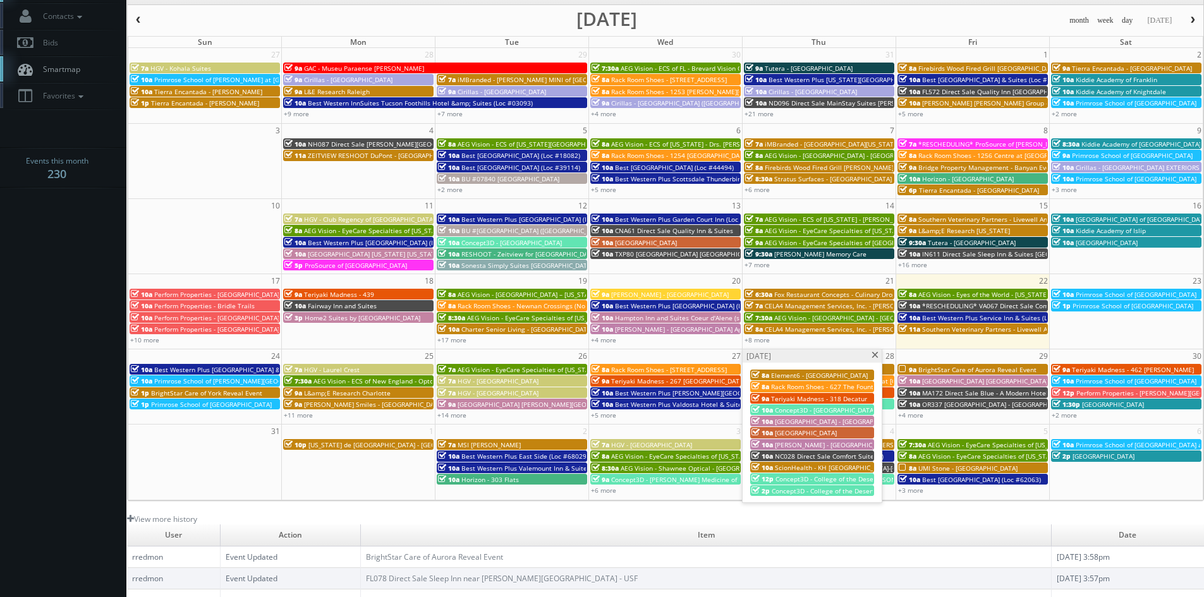
click at [874, 355] on span at bounding box center [875, 355] width 8 height 7
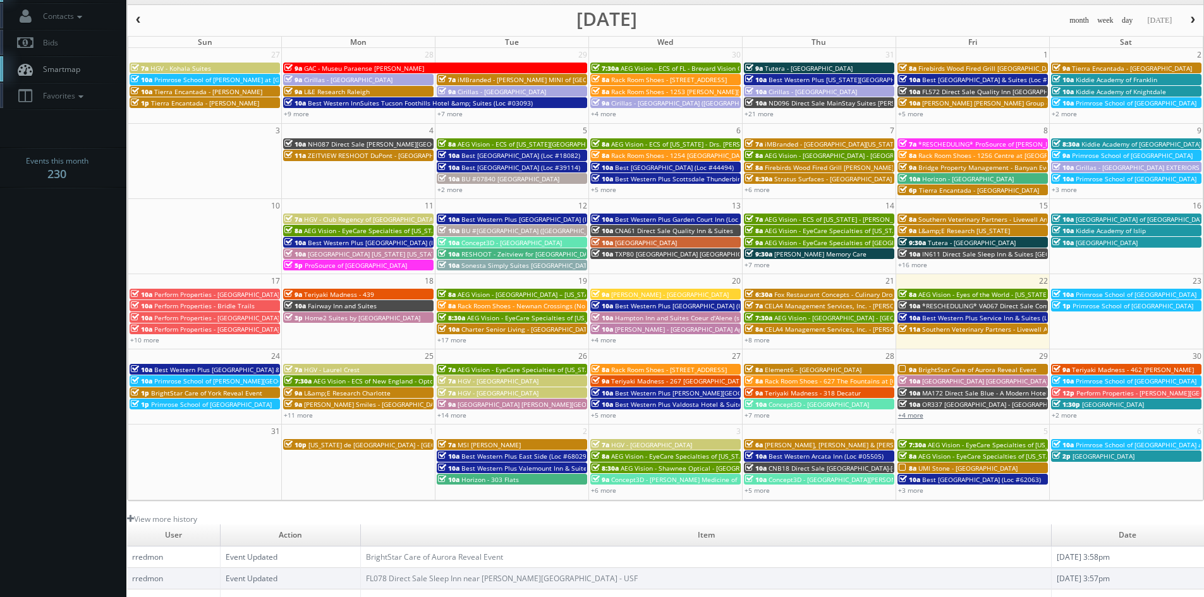
click at [908, 416] on link "+4 more" at bounding box center [910, 415] width 25 height 9
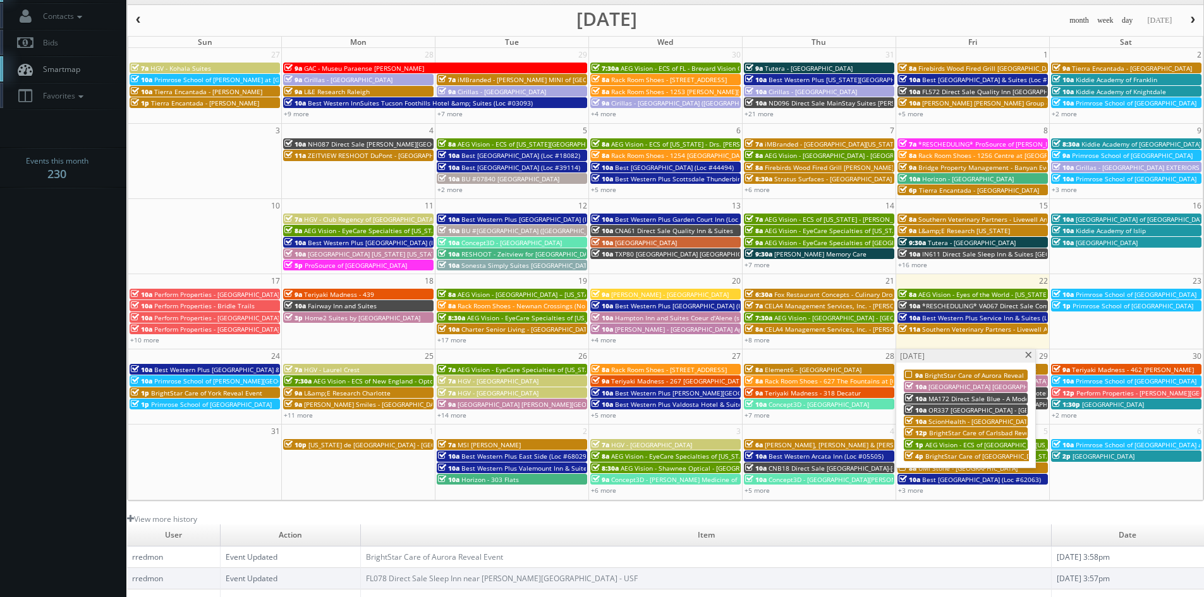
click at [1029, 357] on span at bounding box center [1029, 355] width 8 height 7
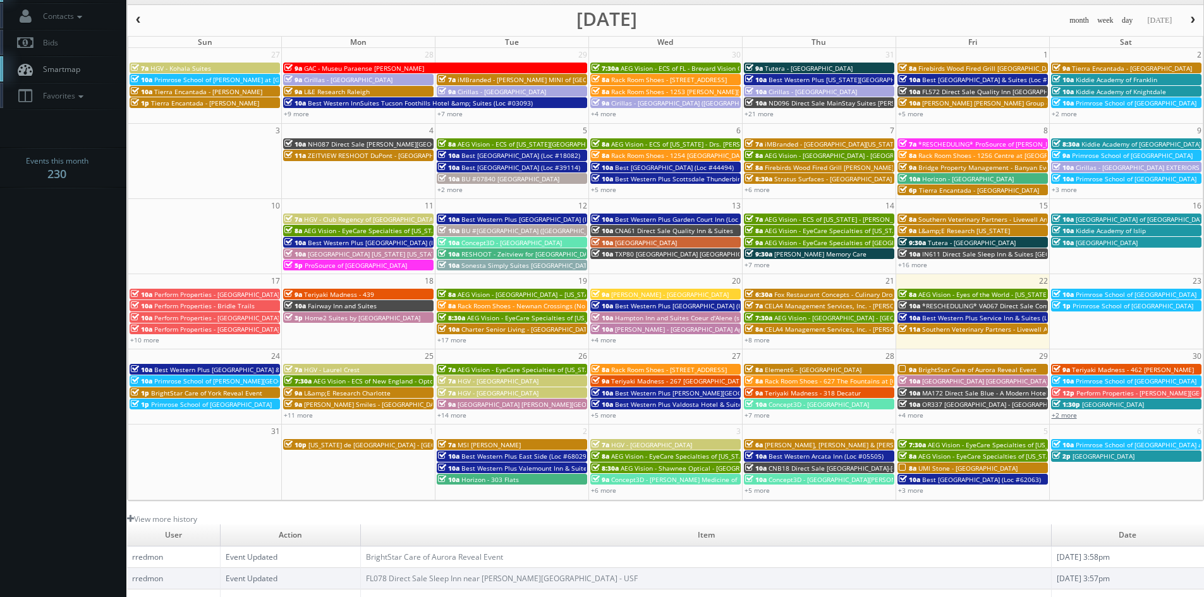
click at [1074, 417] on link "+2 more" at bounding box center [1064, 415] width 25 height 9
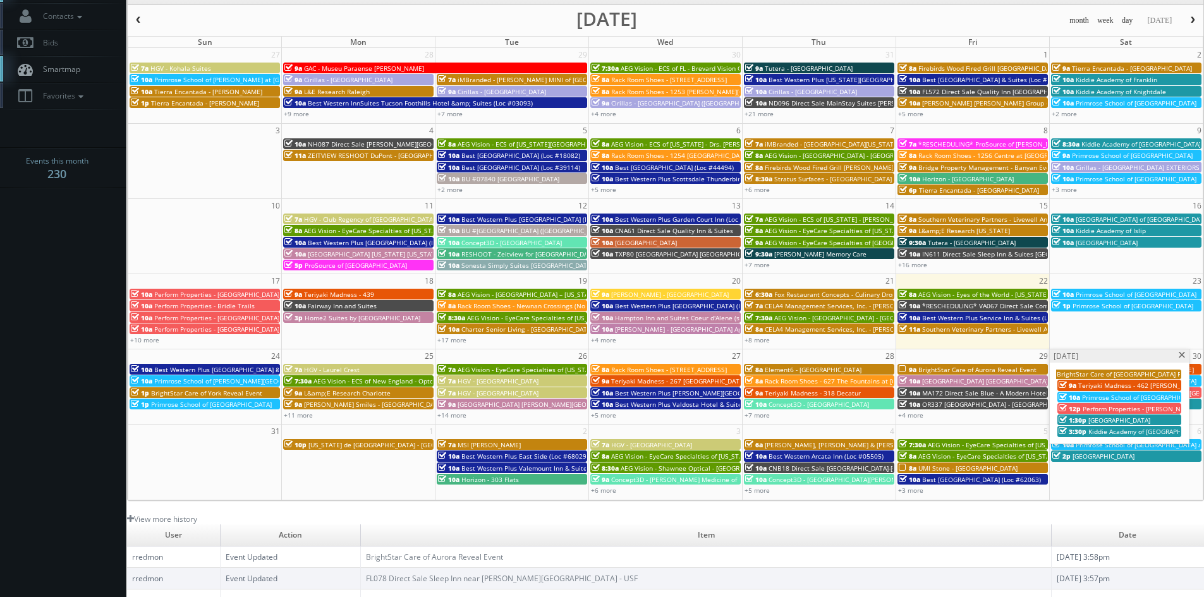
click at [1134, 375] on span "BrightStar Care of [GEOGRAPHIC_DATA] Reveal Event" at bounding box center [1137, 374] width 160 height 9
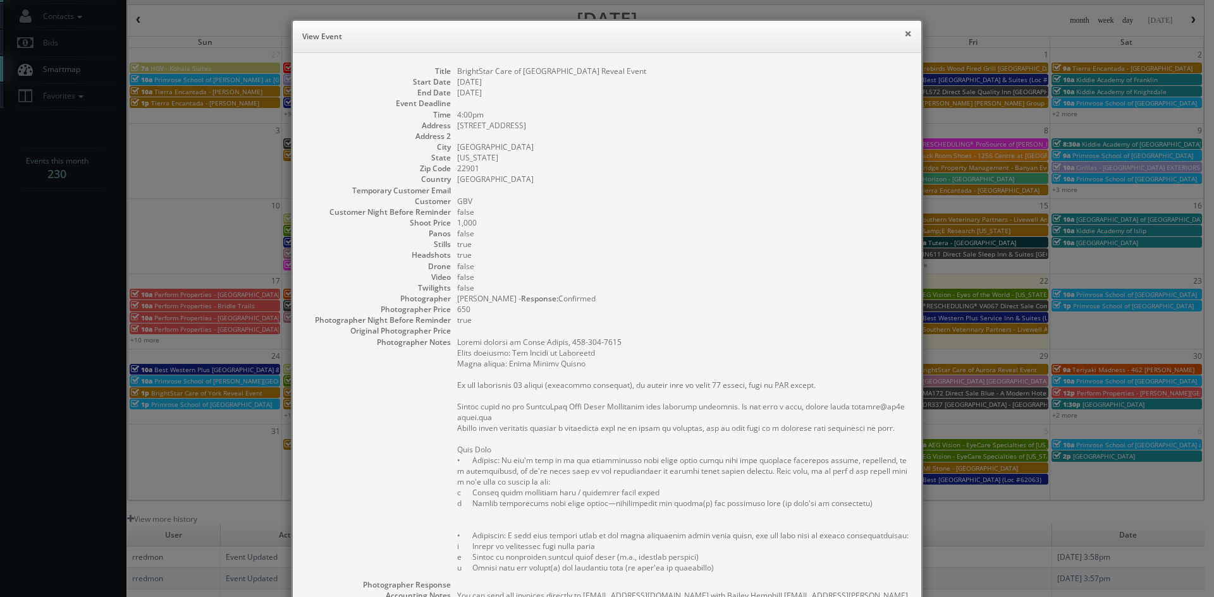
click at [905, 33] on button "×" at bounding box center [908, 33] width 8 height 9
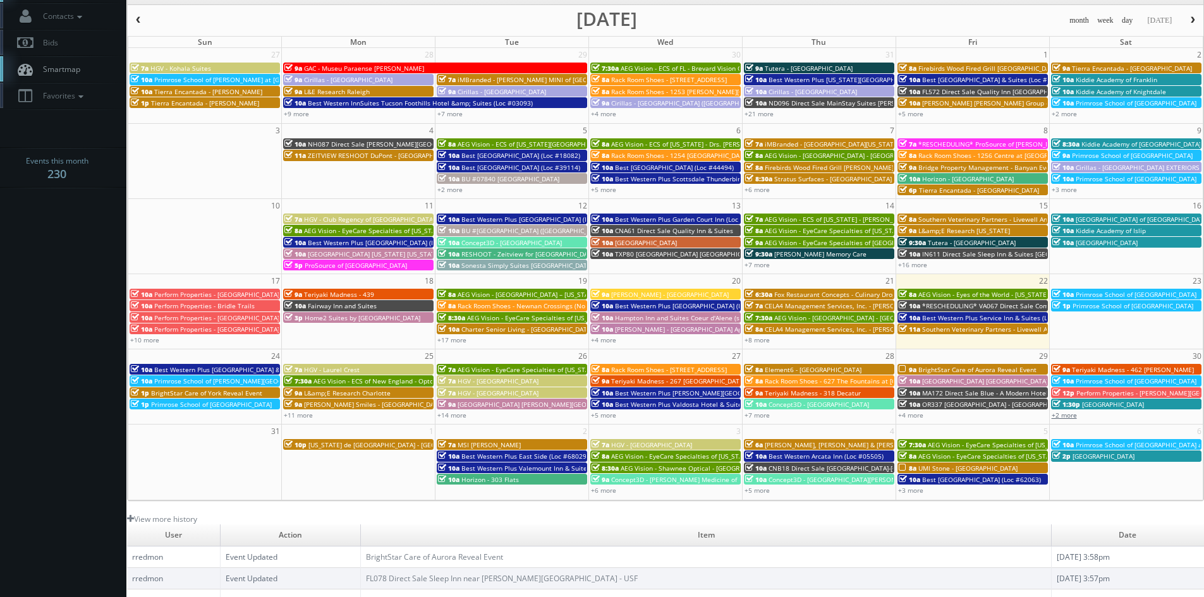
click at [1071, 413] on link "+2 more" at bounding box center [1064, 415] width 25 height 9
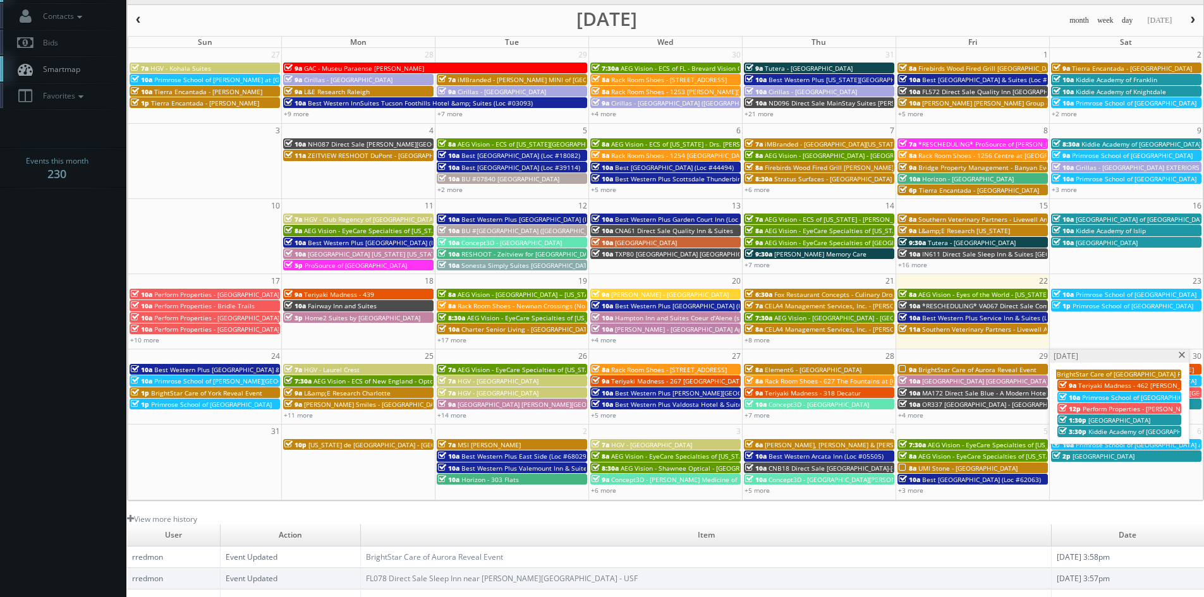
click at [1178, 357] on span at bounding box center [1182, 355] width 8 height 7
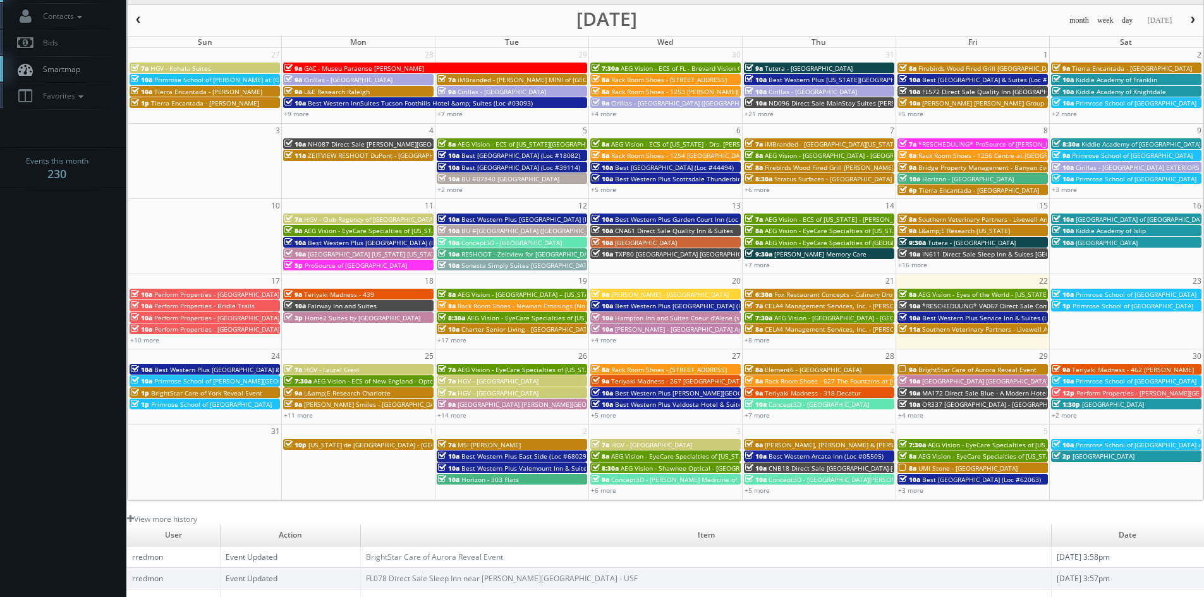
click at [197, 394] on span "BrightStar Care of York Reveal Event" at bounding box center [206, 393] width 111 height 9
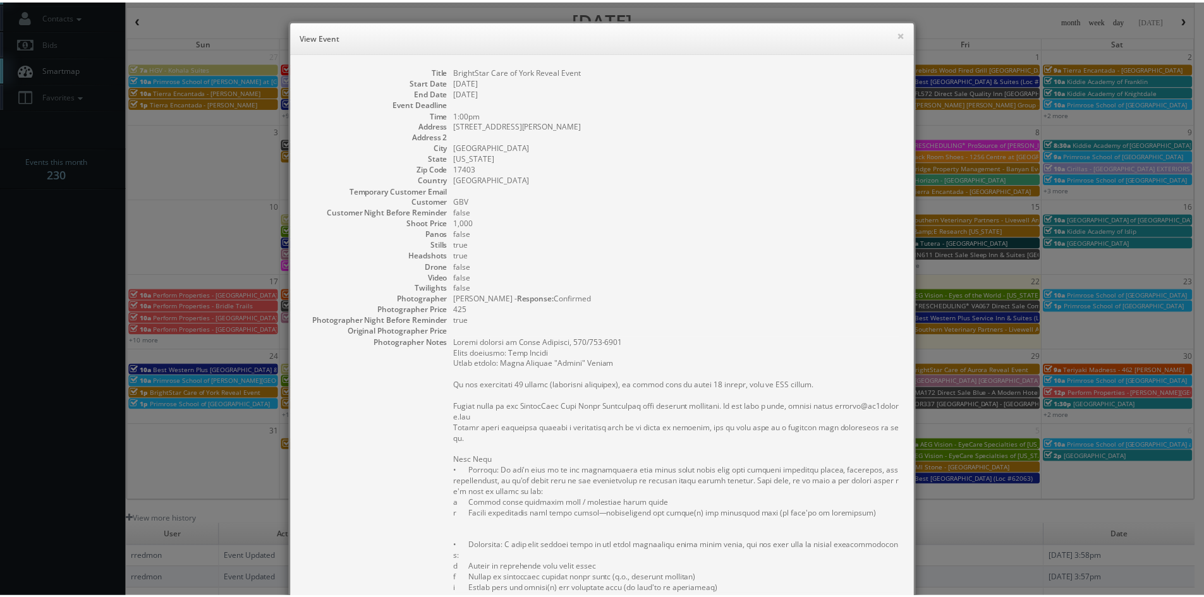
scroll to position [262, 0]
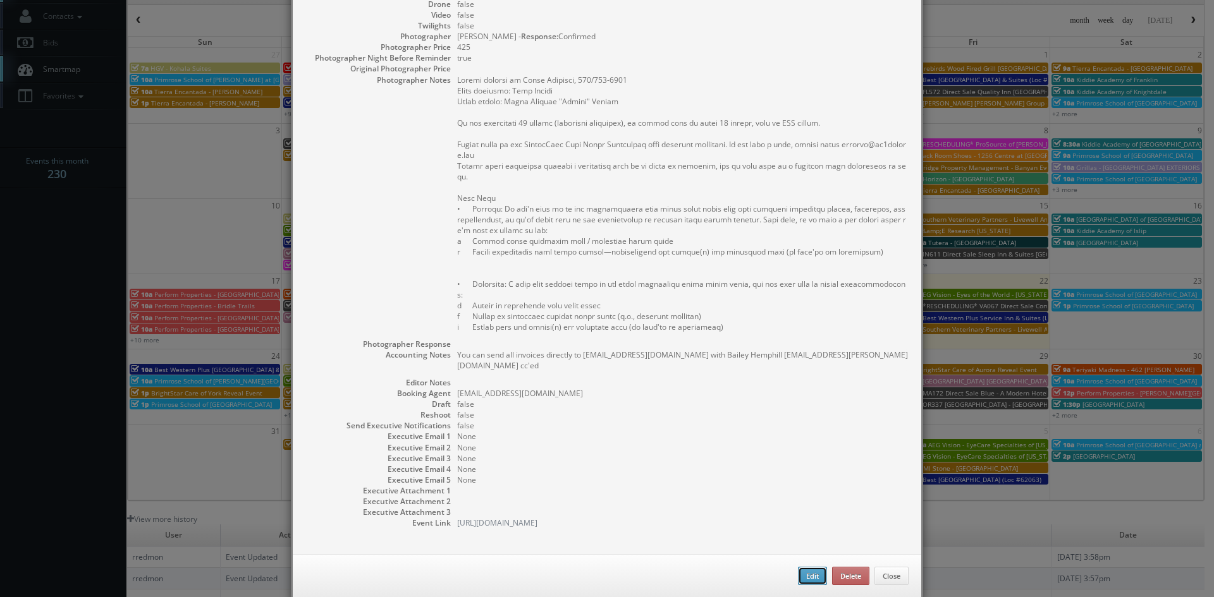
click at [798, 567] on button "Edit" at bounding box center [812, 576] width 29 height 19
type input "BrightStar Care of York Reveal Event"
type input "[STREET_ADDRESS][PERSON_NAME]"
type input "[GEOGRAPHIC_DATA]"
type input "17403"
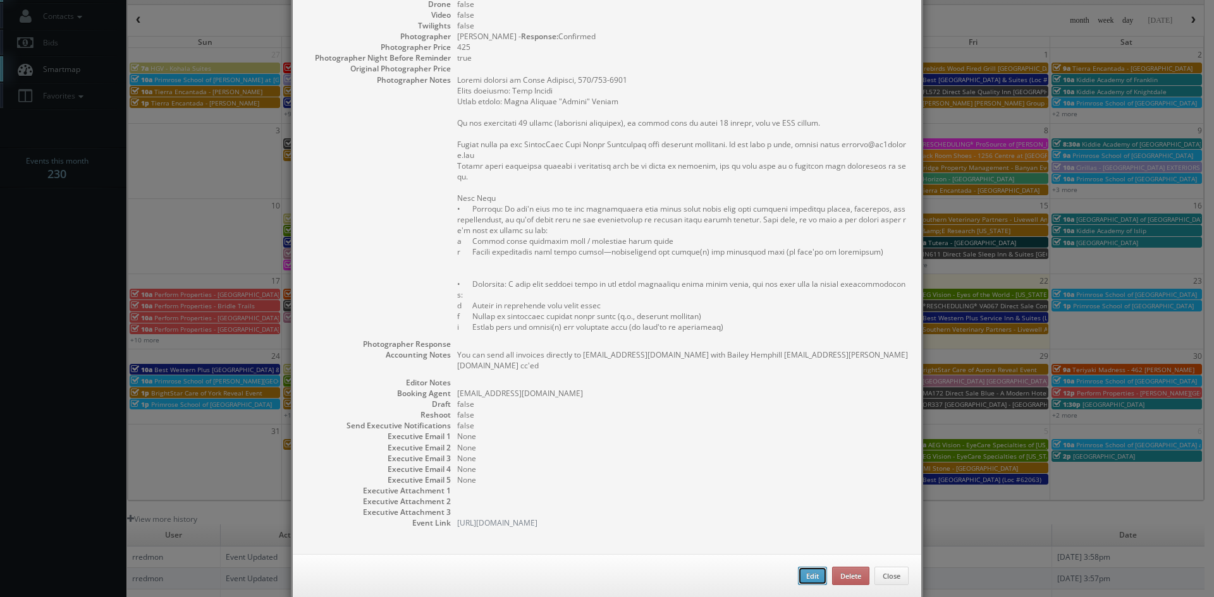
type input "1,000"
checkbox input "true"
type textarea "You can send all invoices directly to [EMAIL_ADDRESS][DOMAIN_NAME] with Bailey …"
type input "[DATE]"
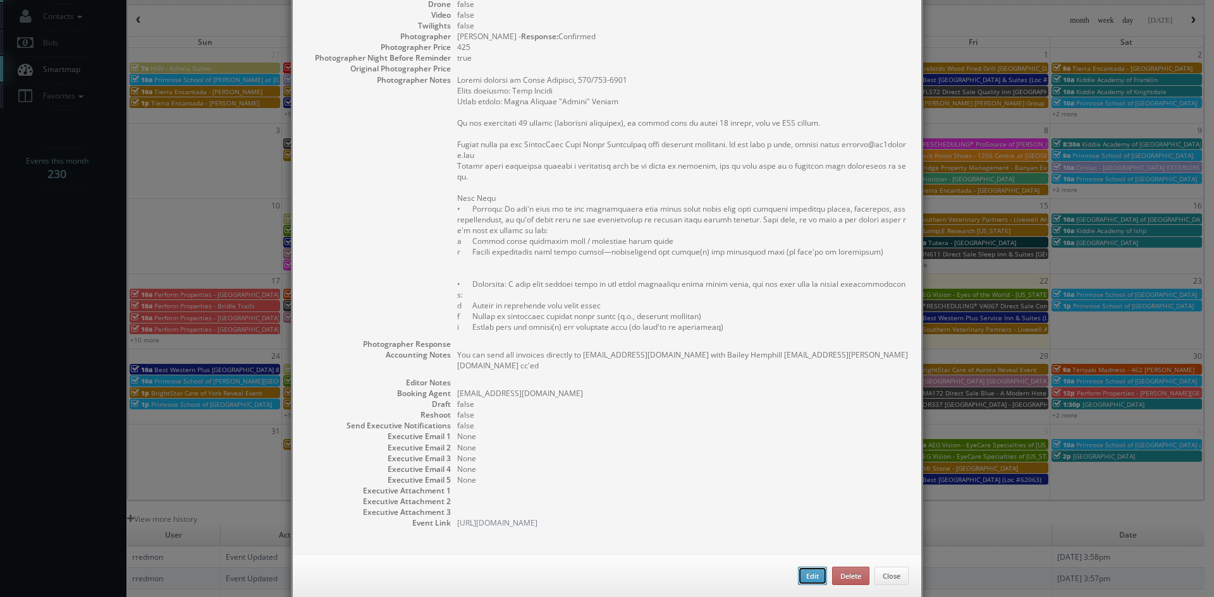
type input "[DATE]"
type input "1:00pm"
checkbox input "true"
type textarea "Loremi dolorsi am Conse Adipisci, 163/567-4178 Elits doeiusmo: Temp Incidi Utla…"
type input "1,000"
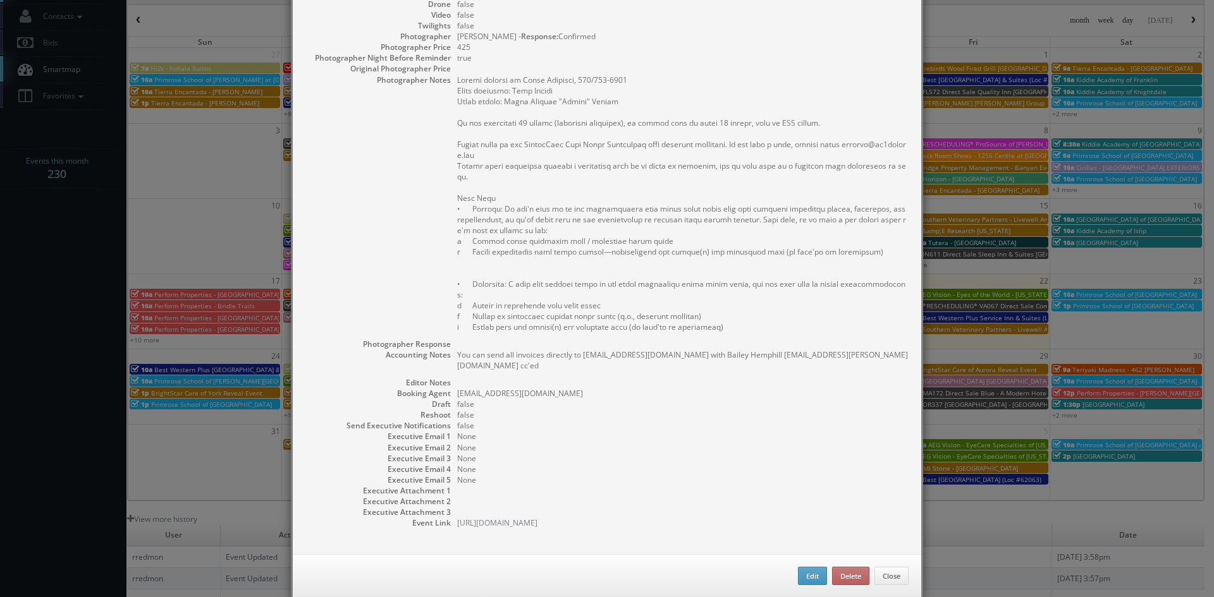
select select "[US_STATE]"
select select "[EMAIL_ADDRESS][DOMAIN_NAME]"
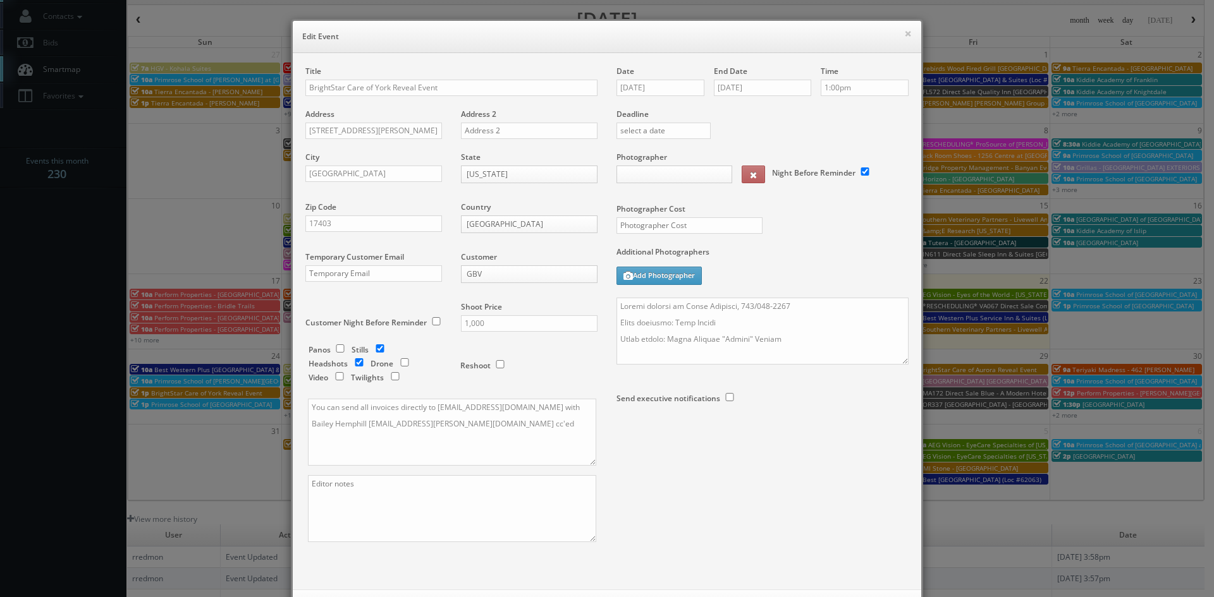
type input "425"
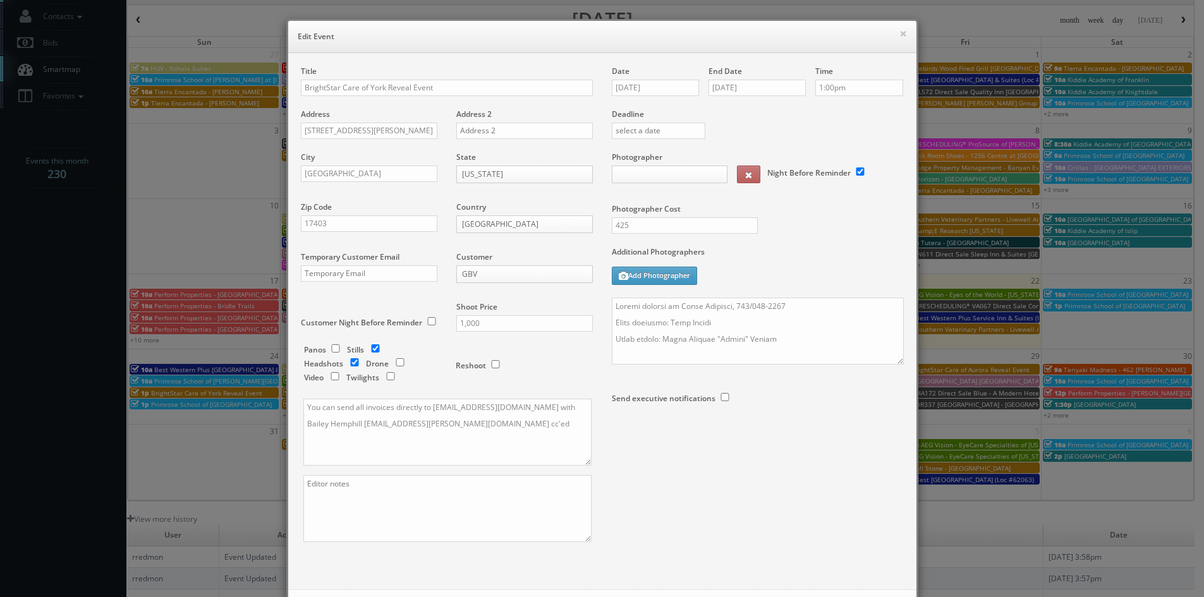
select select "[EMAIL_ADDRESS][DOMAIN_NAME]"
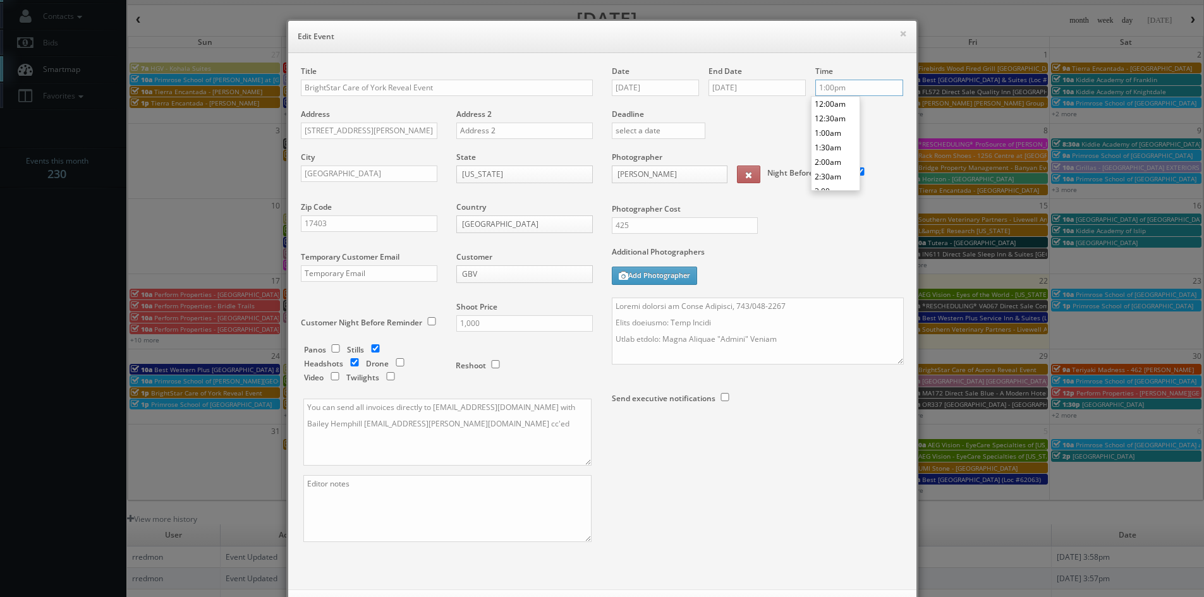
click at [828, 90] on input "1:00pm" at bounding box center [859, 88] width 88 height 16
type input "12:30pm"
click at [838, 102] on li "12:30pm" at bounding box center [836, 104] width 48 height 15
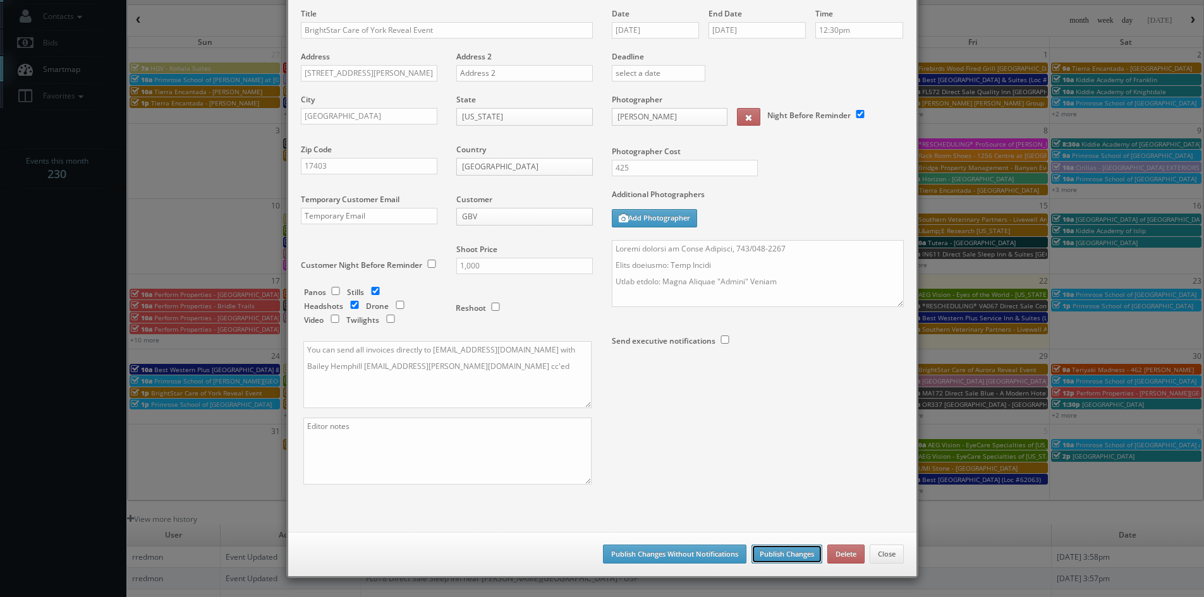
click at [772, 556] on button "Publish Changes" at bounding box center [787, 554] width 71 height 19
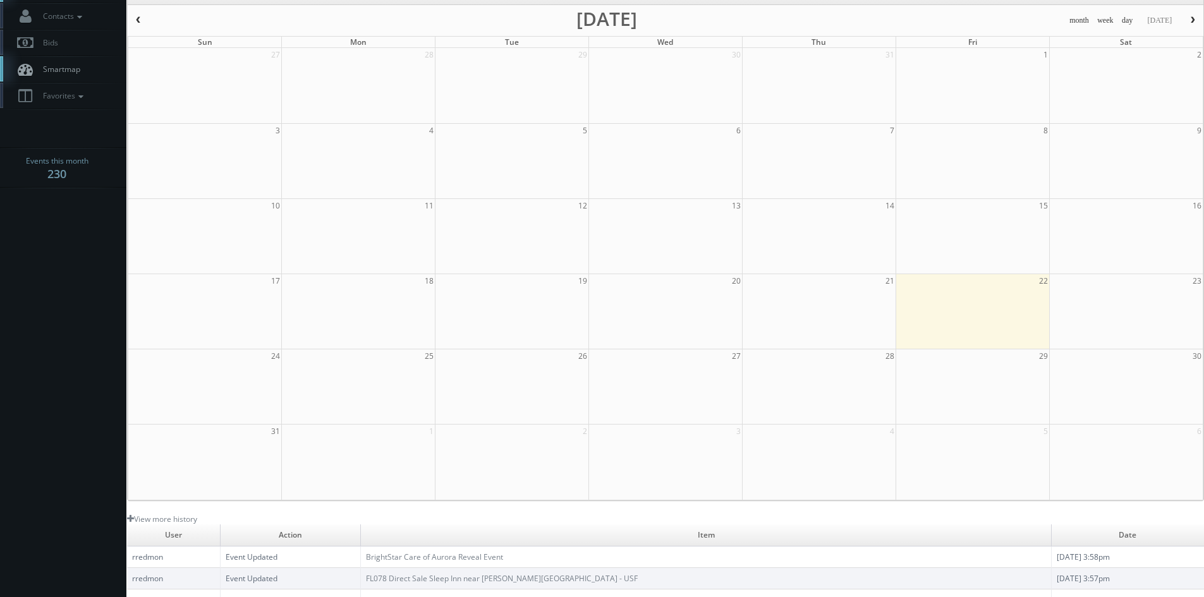
scroll to position [0, 0]
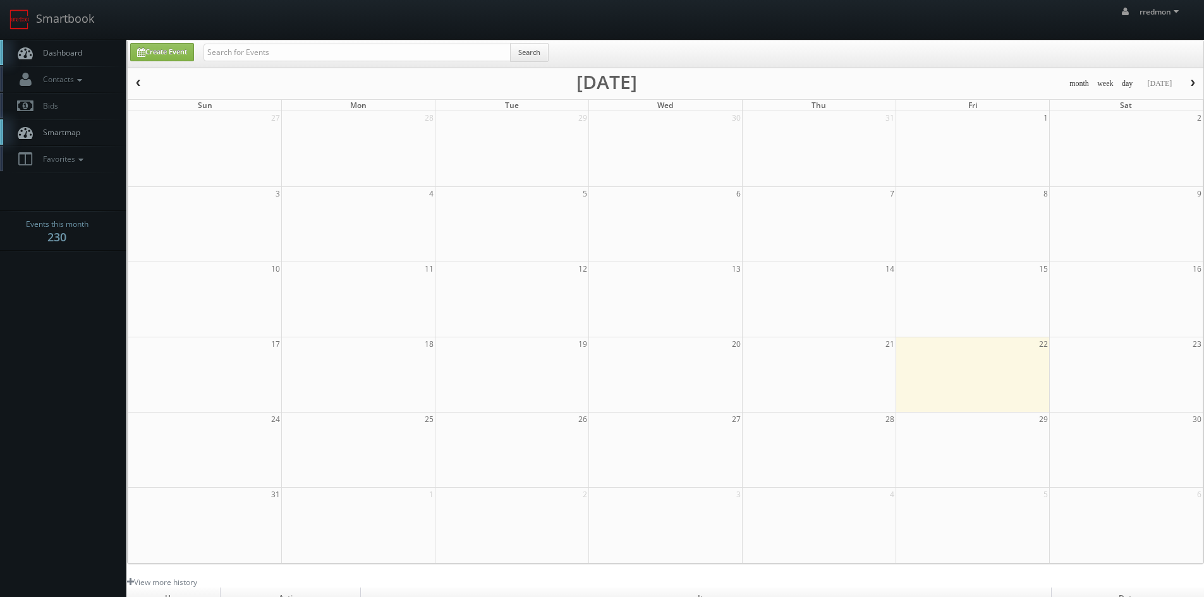
click at [72, 51] on span "Dashboard" at bounding box center [60, 52] width 46 height 11
